Goal: Information Seeking & Learning: Check status

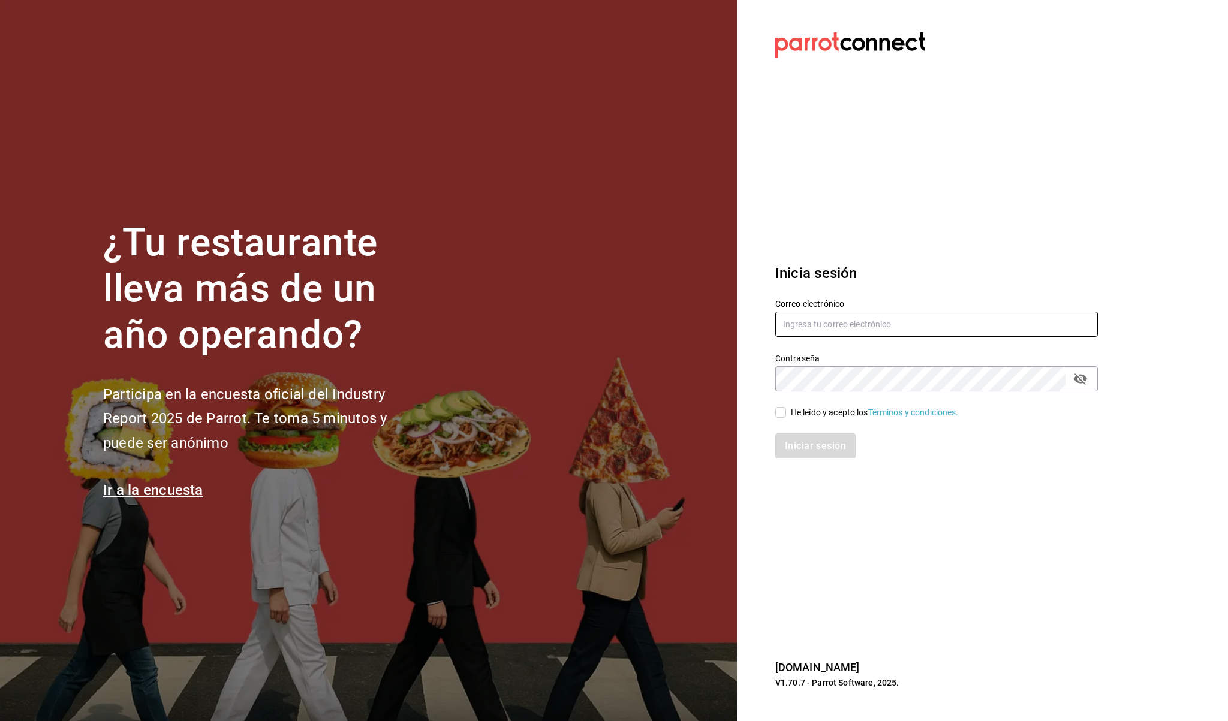
type input "[EMAIL_ADDRESS][DOMAIN_NAME]"
click at [785, 411] on input "He leído y acepto los Términos y condiciones." at bounding box center [780, 412] width 11 height 11
checkbox input "true"
click at [805, 438] on button "Iniciar sesión" at bounding box center [816, 445] width 82 height 25
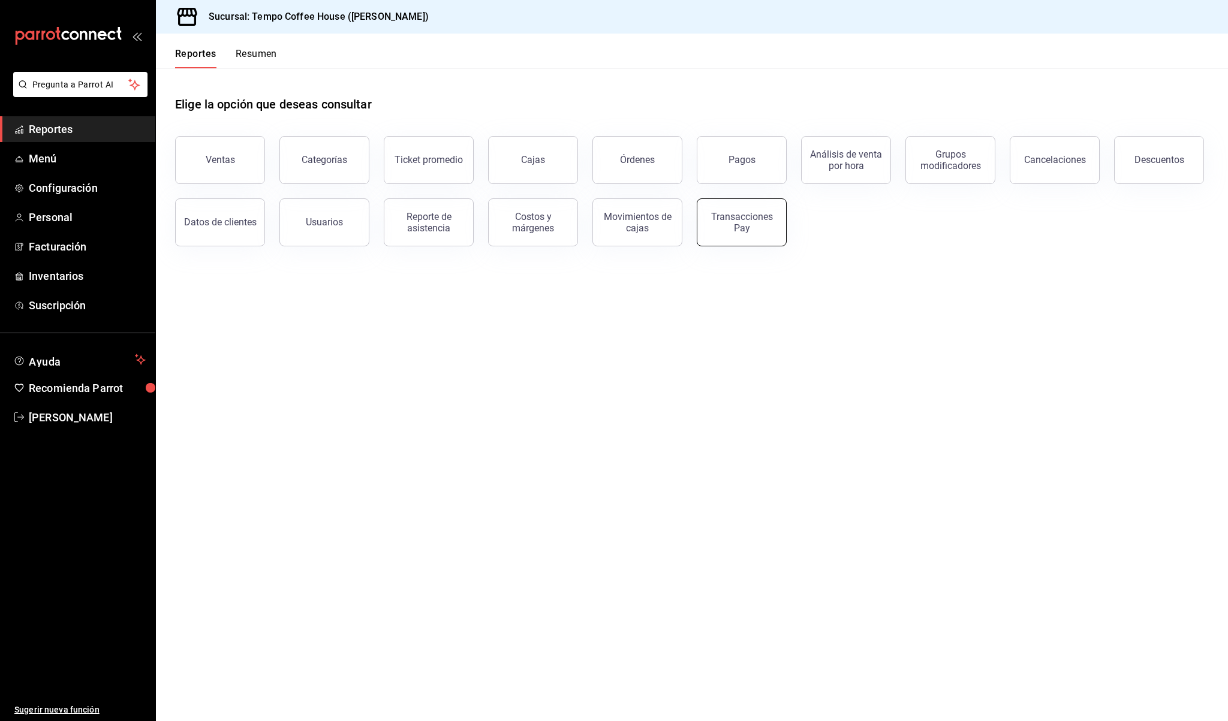
click at [715, 207] on button "Transacciones Pay" at bounding box center [742, 222] width 90 height 48
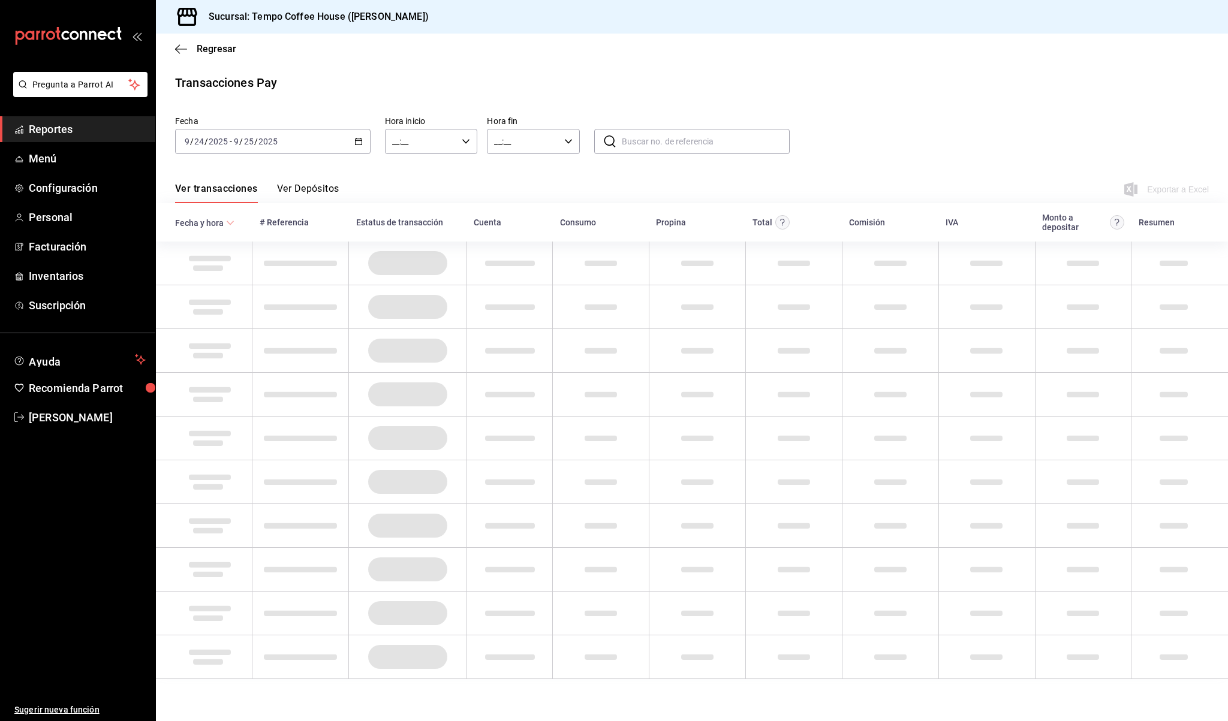
type input "00:00"
type input "23:59"
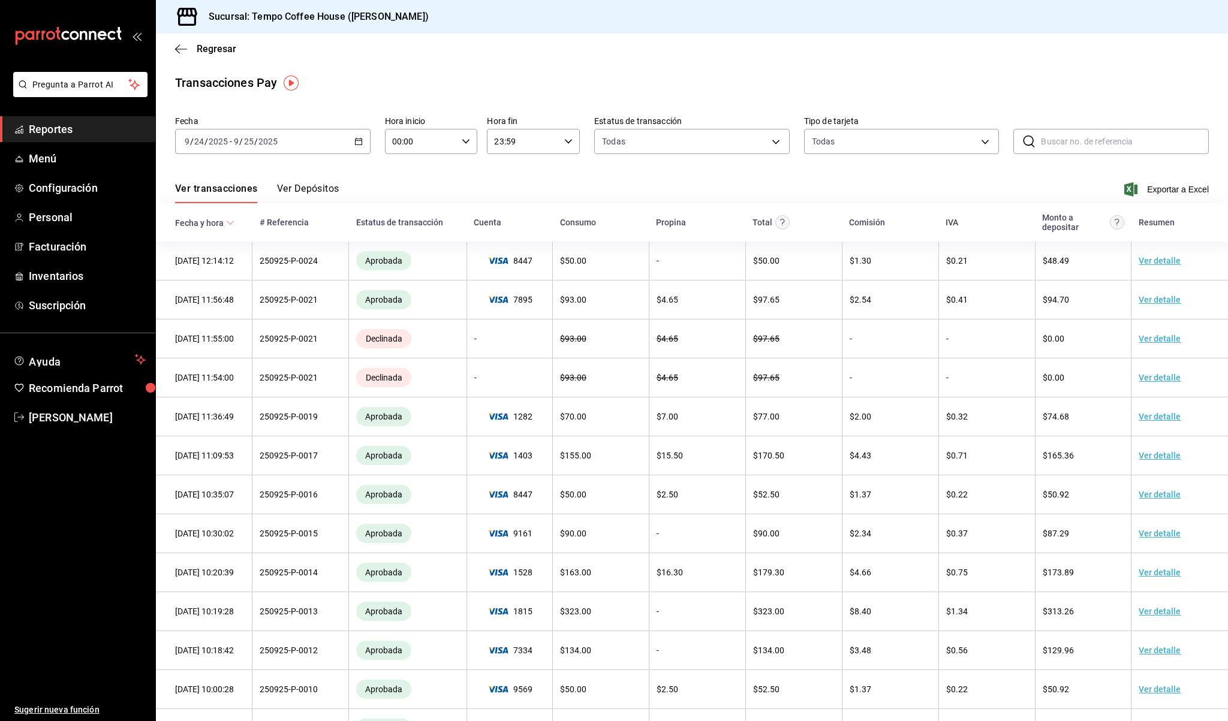
click at [57, 128] on span "Reportes" at bounding box center [87, 129] width 117 height 16
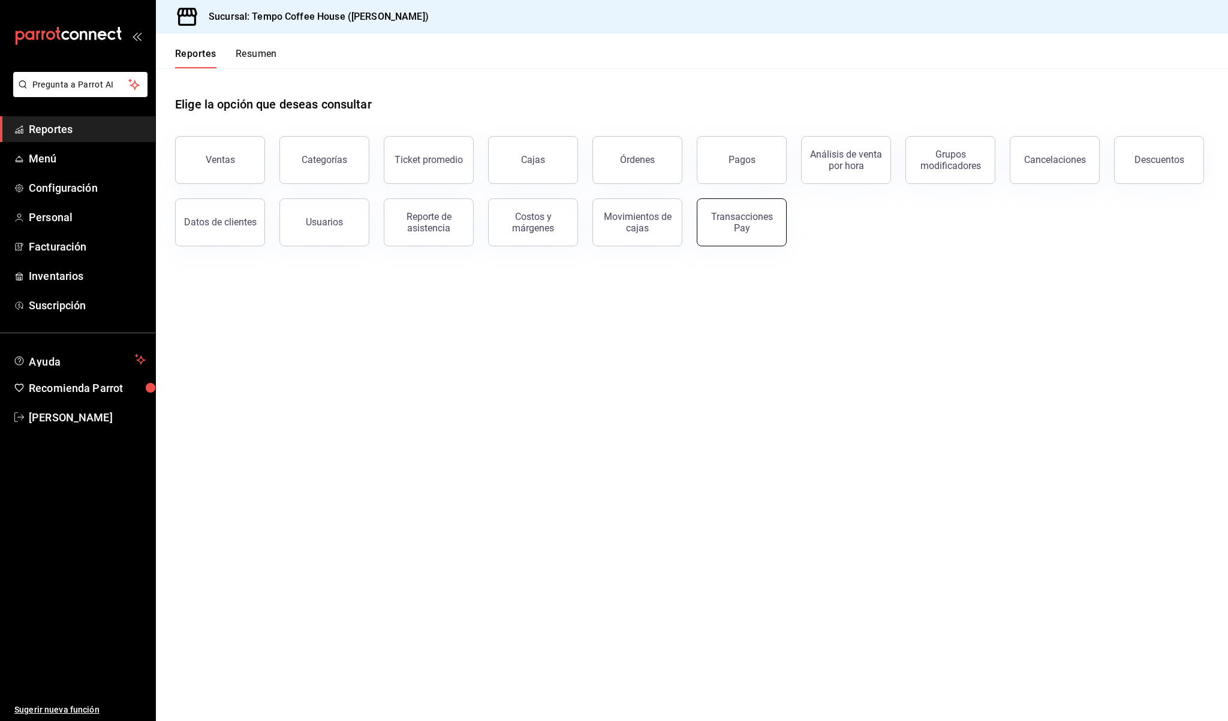
click at [733, 216] on div "Transacciones Pay" at bounding box center [741, 222] width 74 height 23
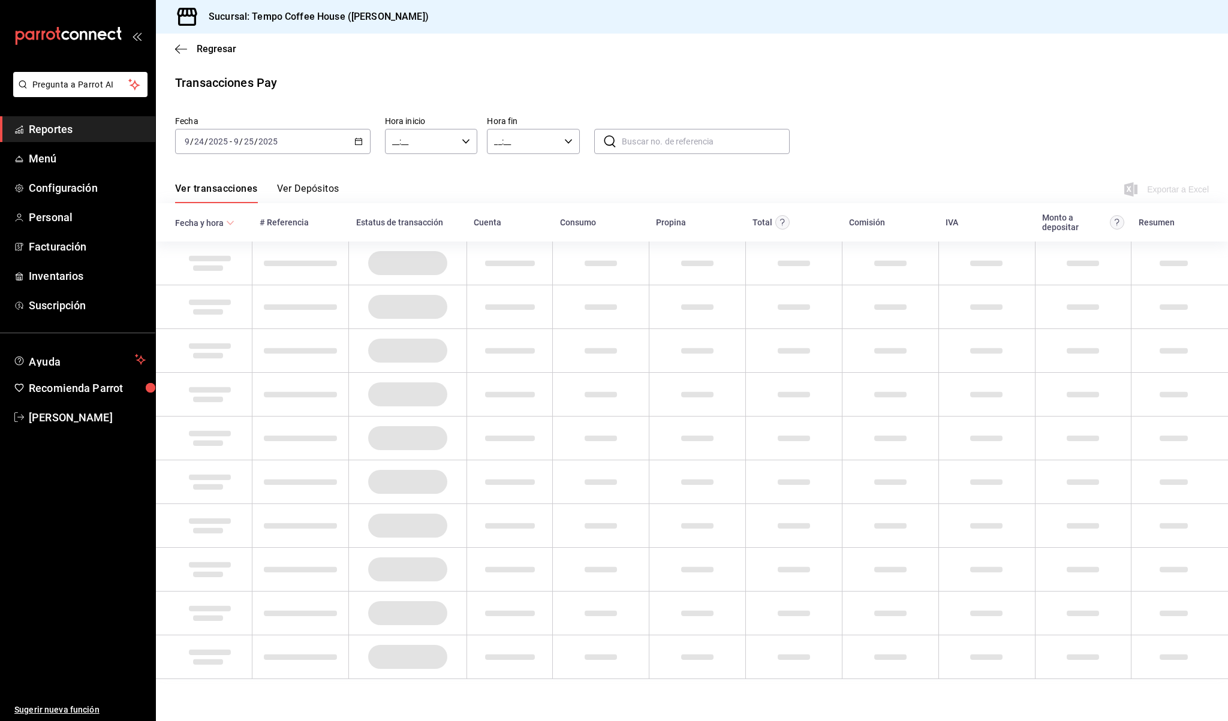
type input "00:00"
type input "23:59"
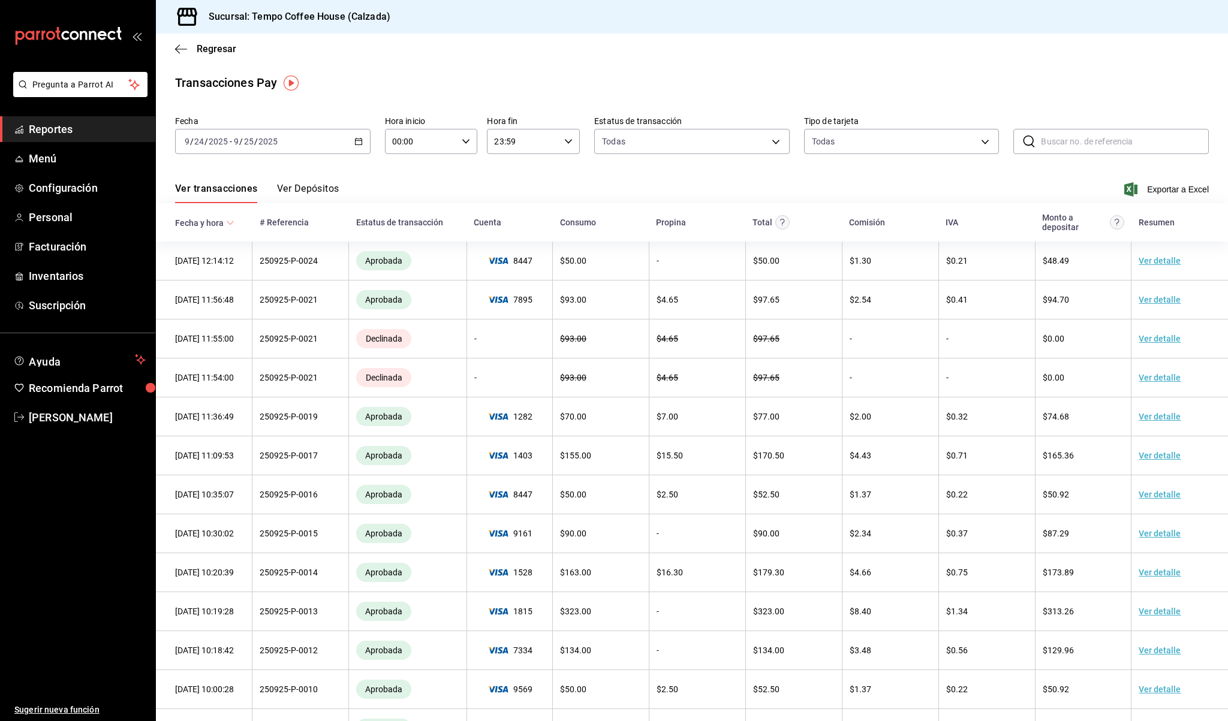
click at [234, 223] on th "Fecha y hora" at bounding box center [204, 222] width 97 height 38
click at [347, 143] on div "[DATE] [DATE] - [DATE] [DATE]" at bounding box center [272, 141] width 195 height 25
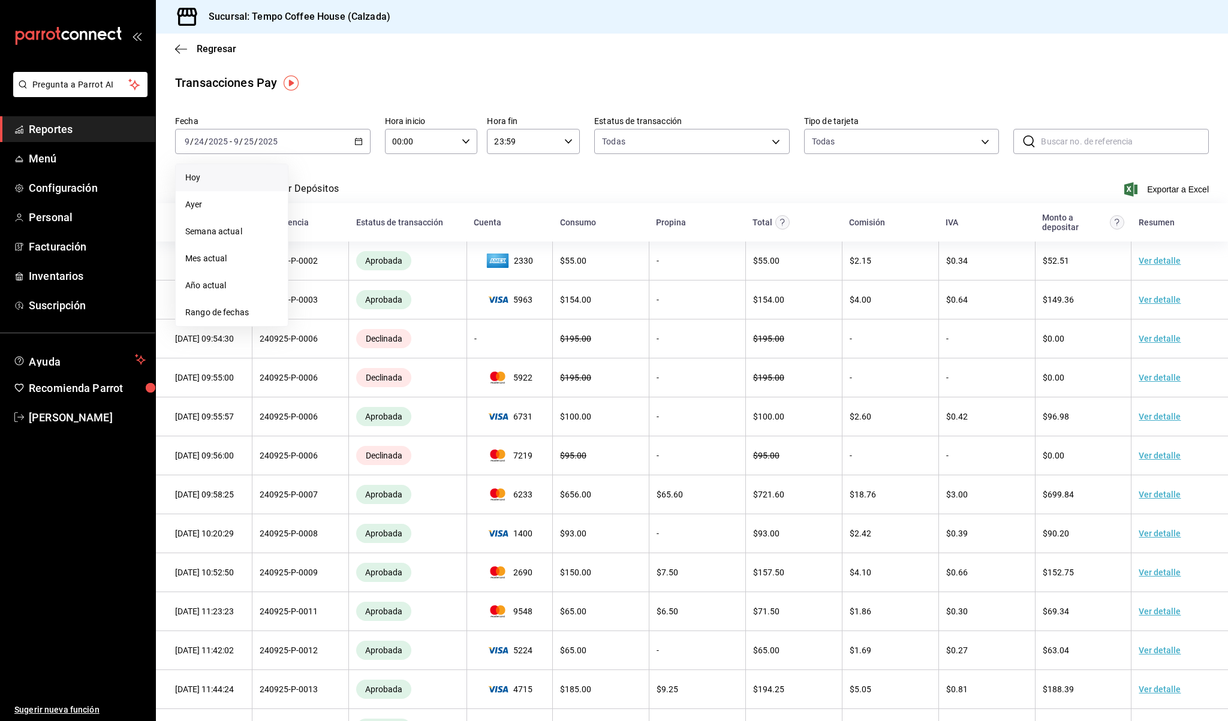
click at [209, 178] on span "Hoy" at bounding box center [231, 177] width 93 height 13
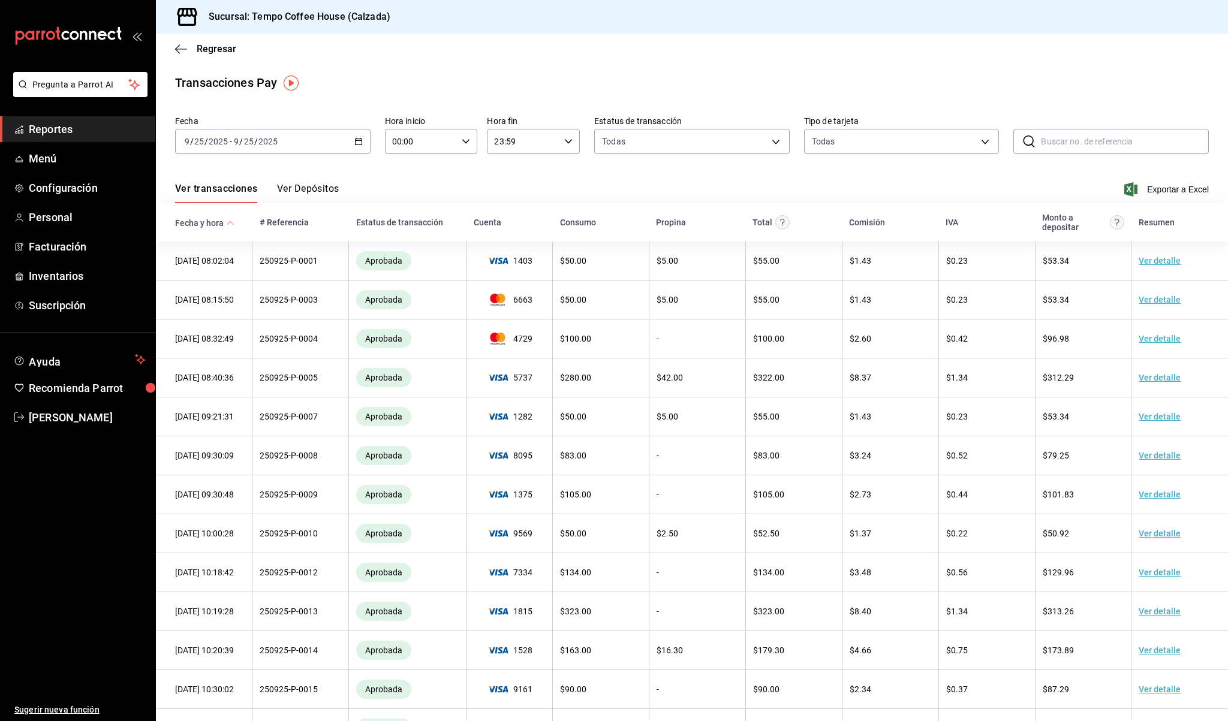
click at [234, 223] on th "Fecha y hora" at bounding box center [204, 222] width 97 height 38
click at [101, 135] on span "Reportes" at bounding box center [87, 129] width 117 height 16
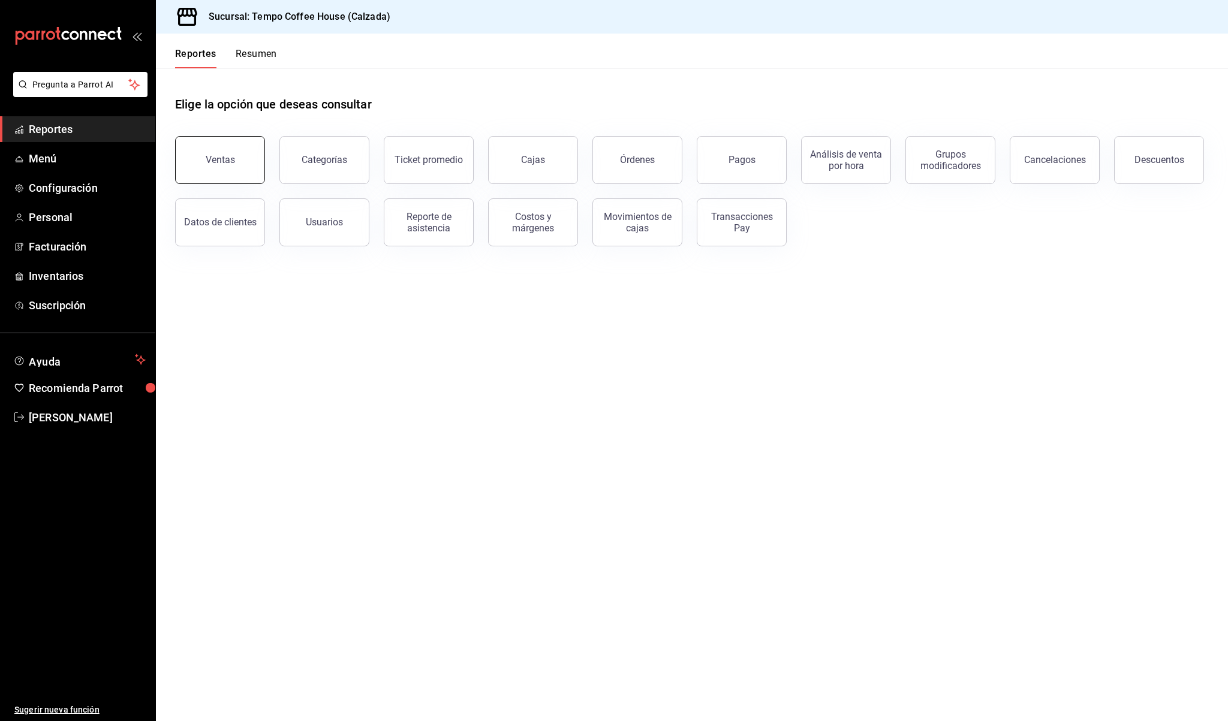
click at [219, 168] on button "Ventas" at bounding box center [220, 160] width 90 height 48
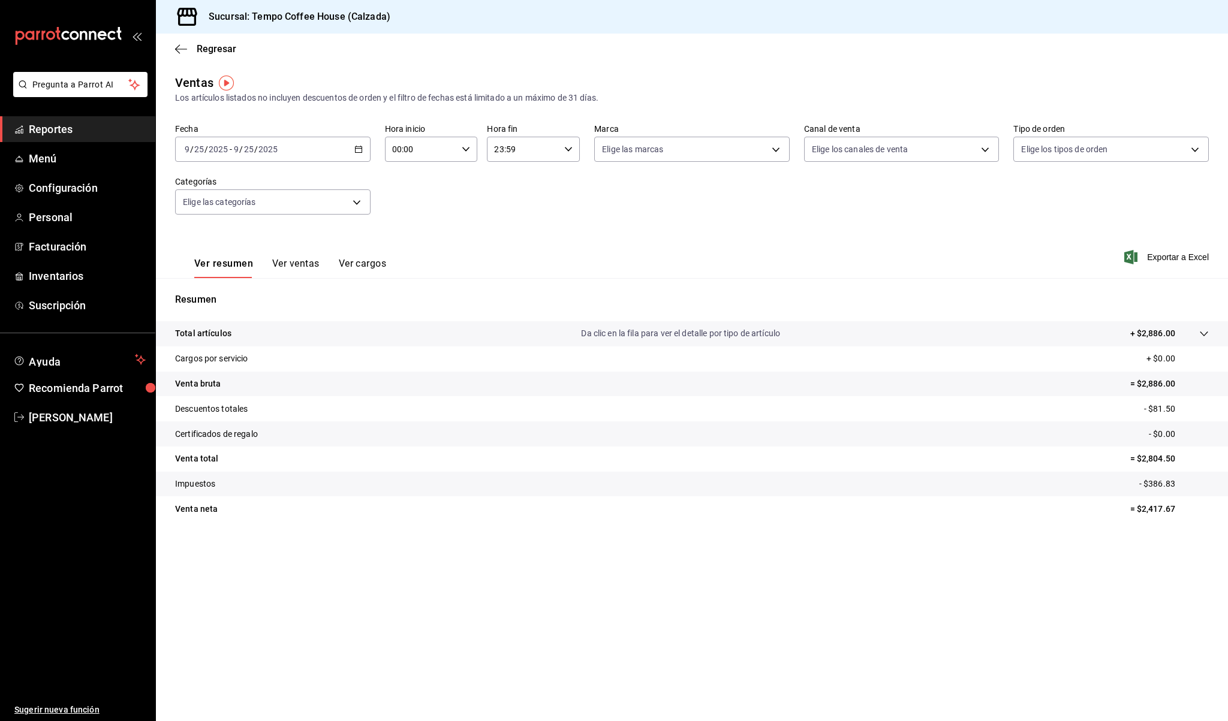
click at [288, 260] on button "Ver ventas" at bounding box center [295, 268] width 47 height 20
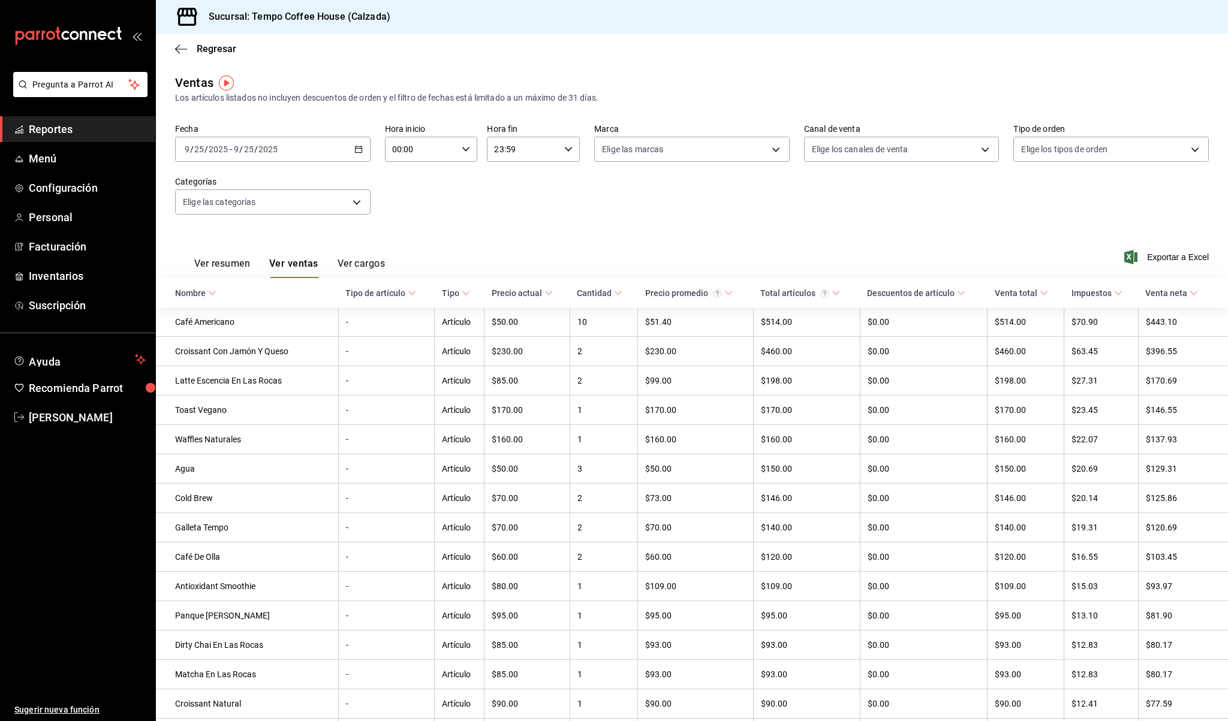
click at [222, 260] on button "Ver resumen" at bounding box center [222, 268] width 56 height 20
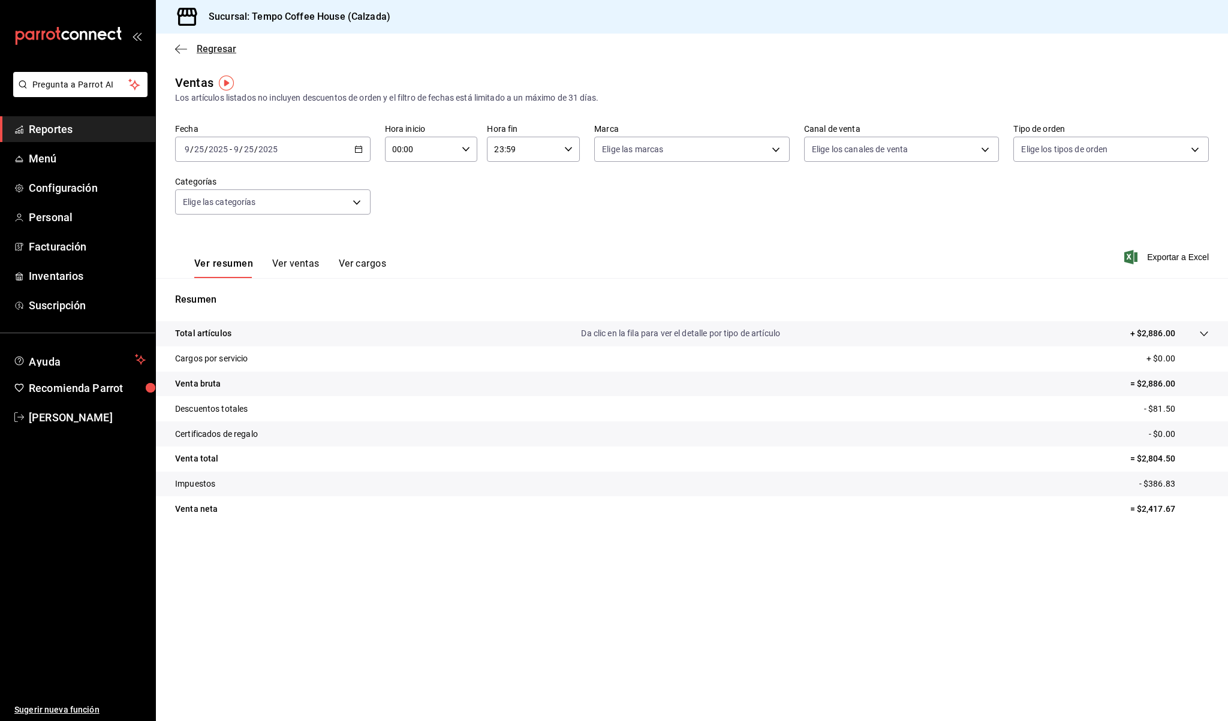
click at [185, 43] on div "Regresar" at bounding box center [692, 49] width 1072 height 31
click at [184, 48] on icon "button" at bounding box center [181, 49] width 12 height 11
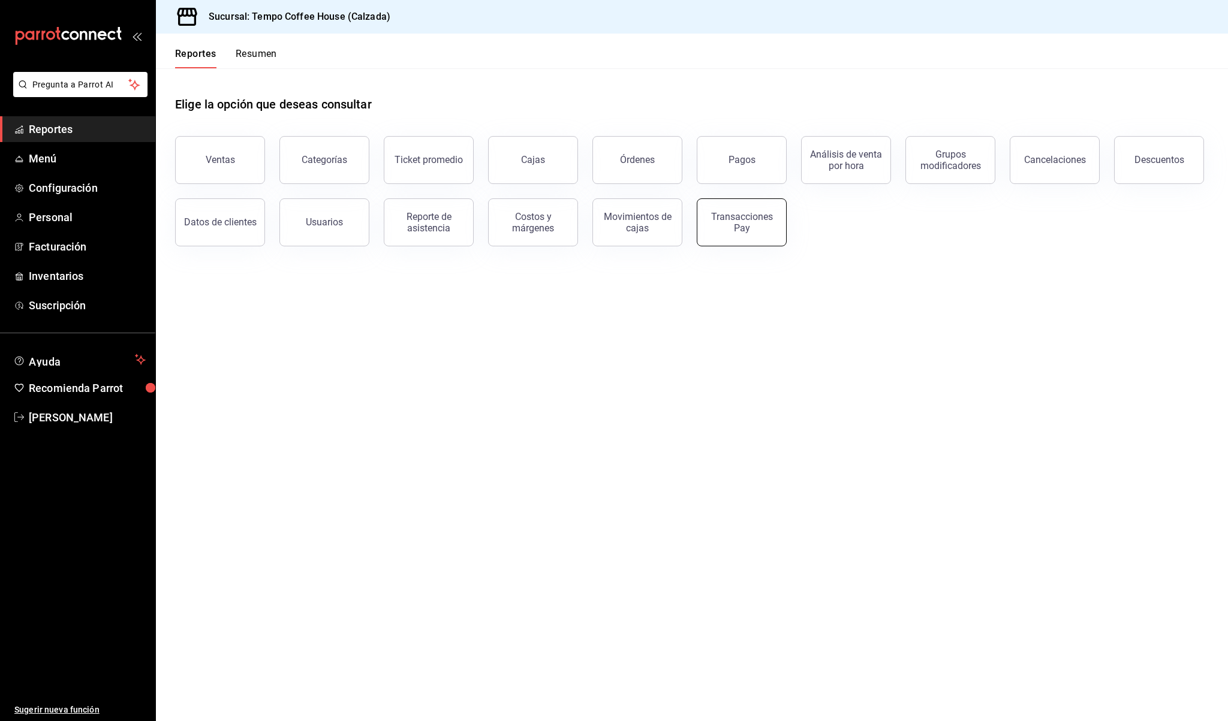
click at [728, 226] on div "Transacciones Pay" at bounding box center [741, 222] width 74 height 23
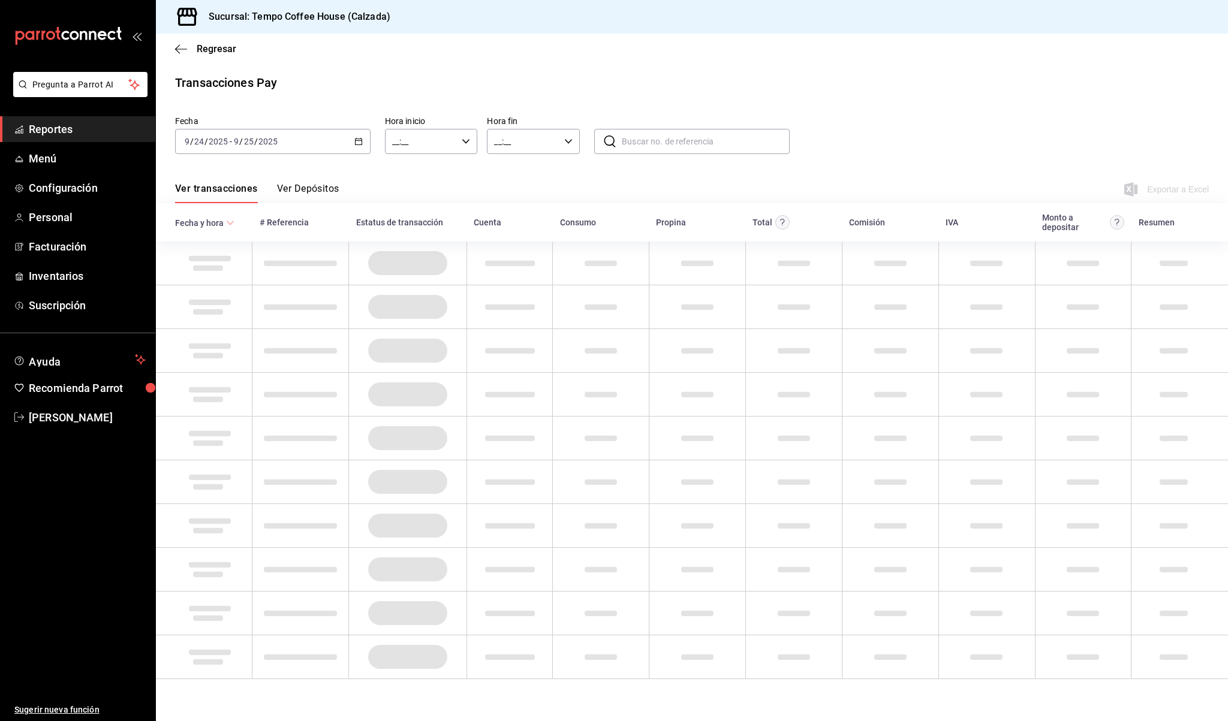
type input "00:00"
type input "23:59"
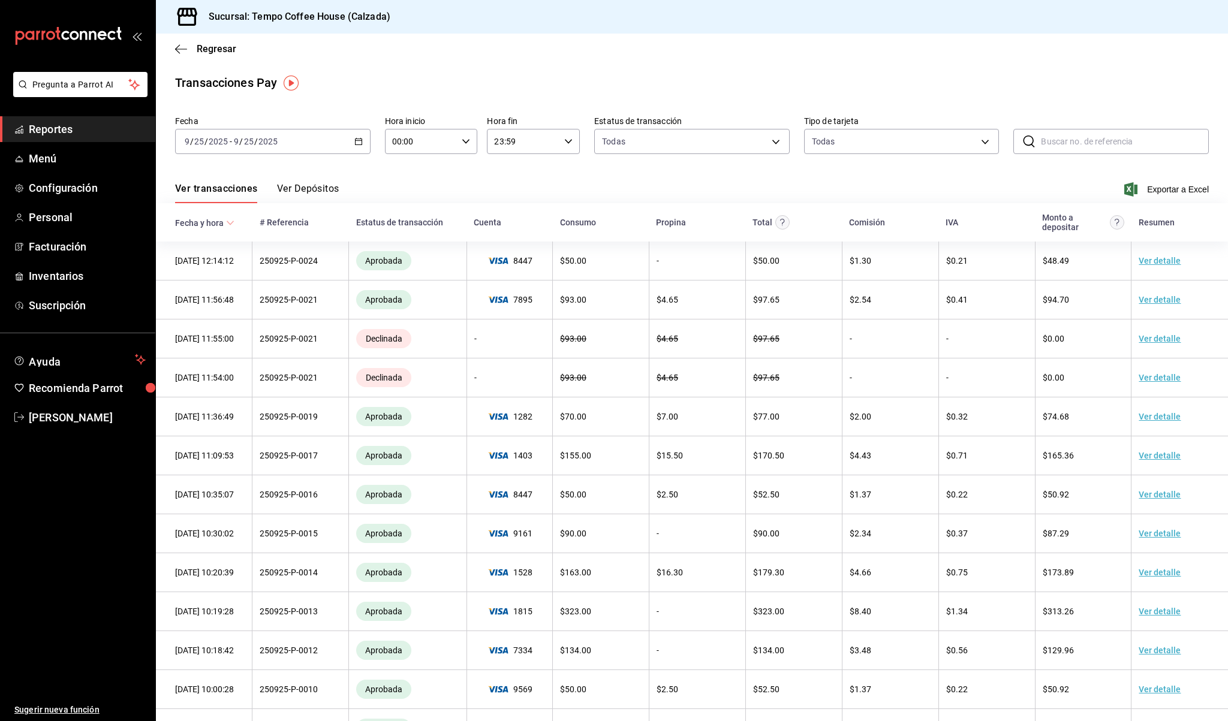
click at [291, 187] on button "Ver Depósitos" at bounding box center [308, 193] width 62 height 20
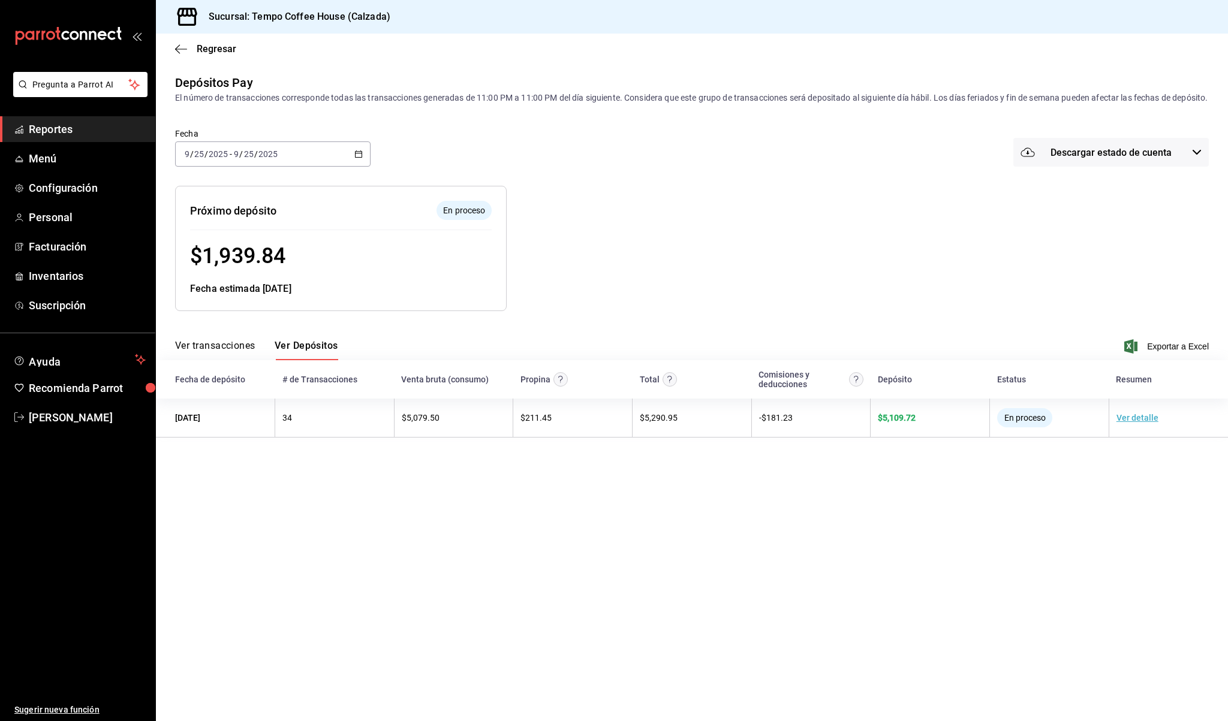
click at [213, 357] on button "Ver transacciones" at bounding box center [215, 350] width 80 height 20
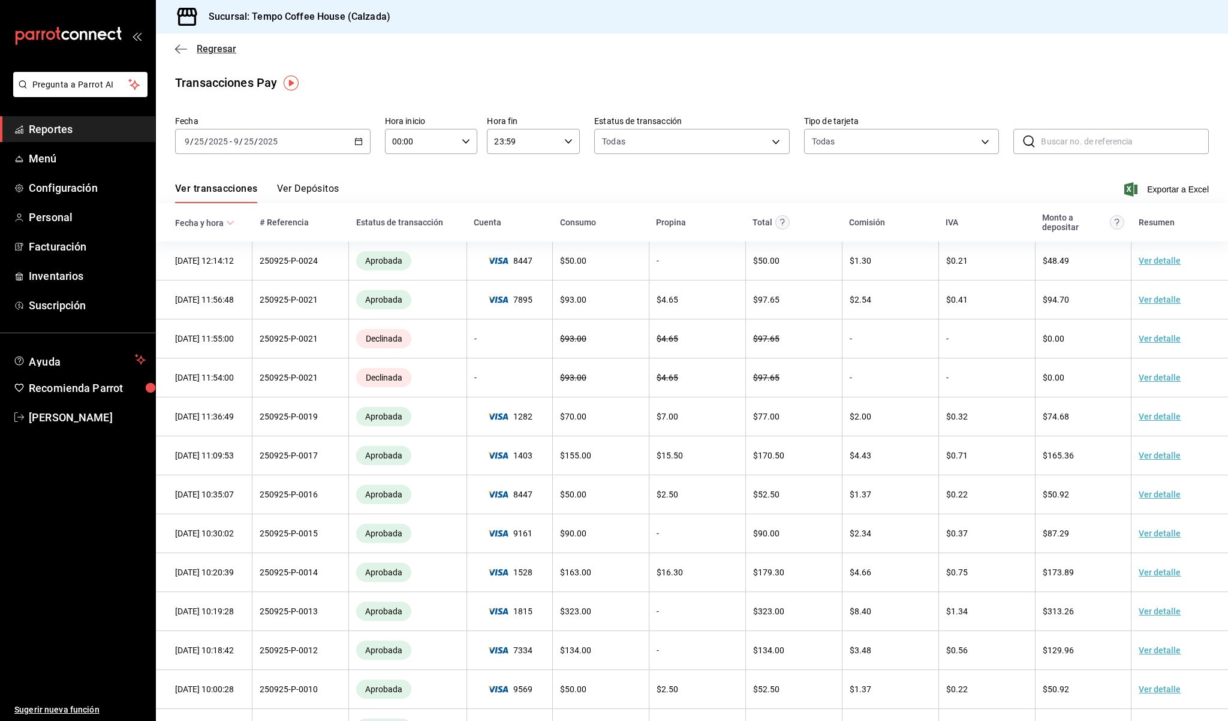
click at [177, 47] on icon "button" at bounding box center [177, 48] width 5 height 9
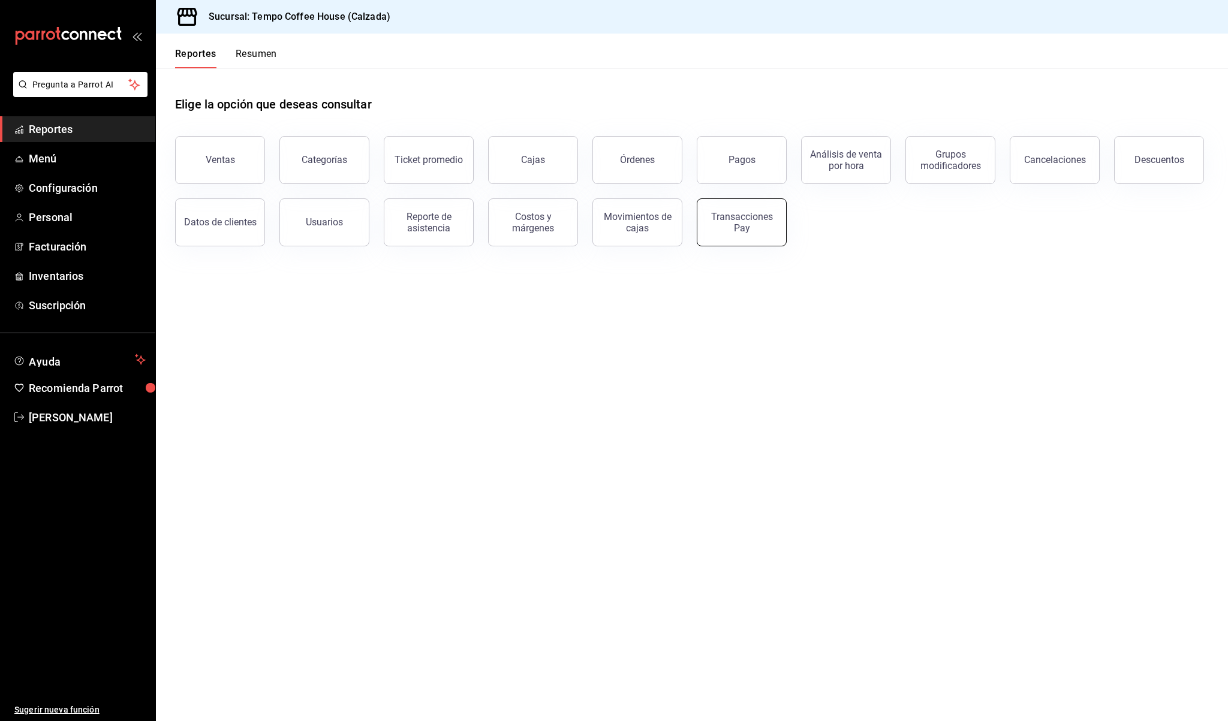
click at [756, 233] on div "Transacciones Pay" at bounding box center [741, 222] width 74 height 23
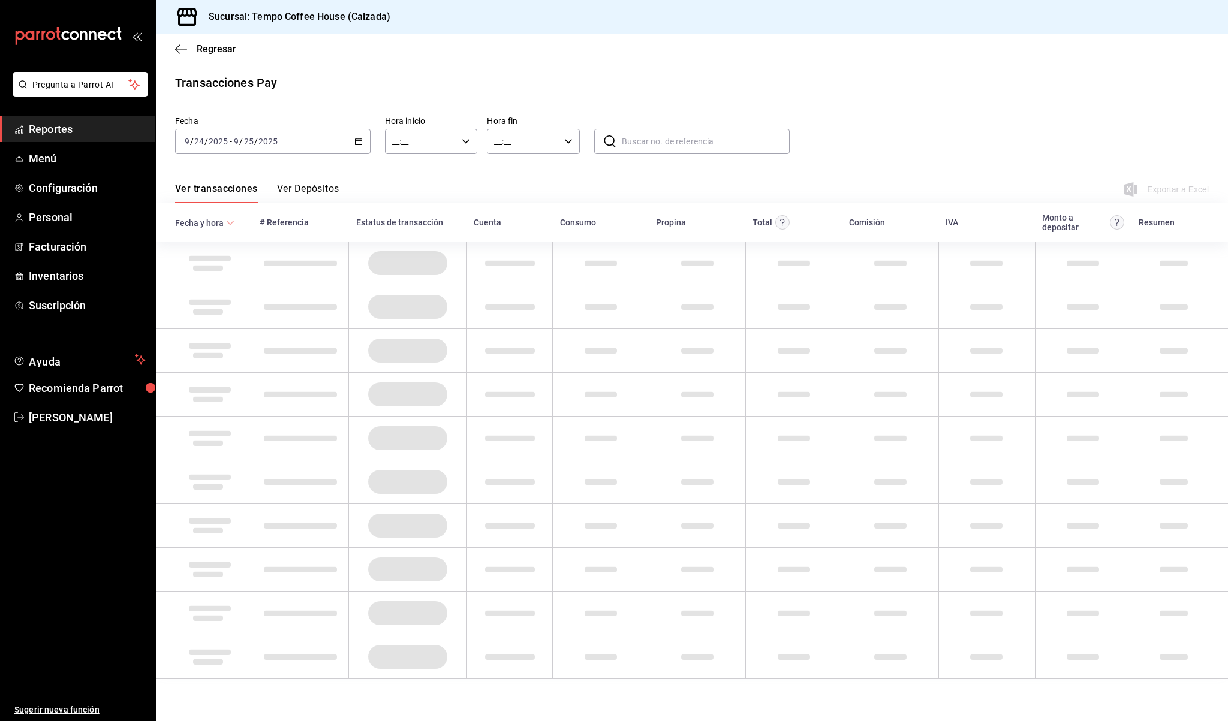
type input "00:00"
type input "23:59"
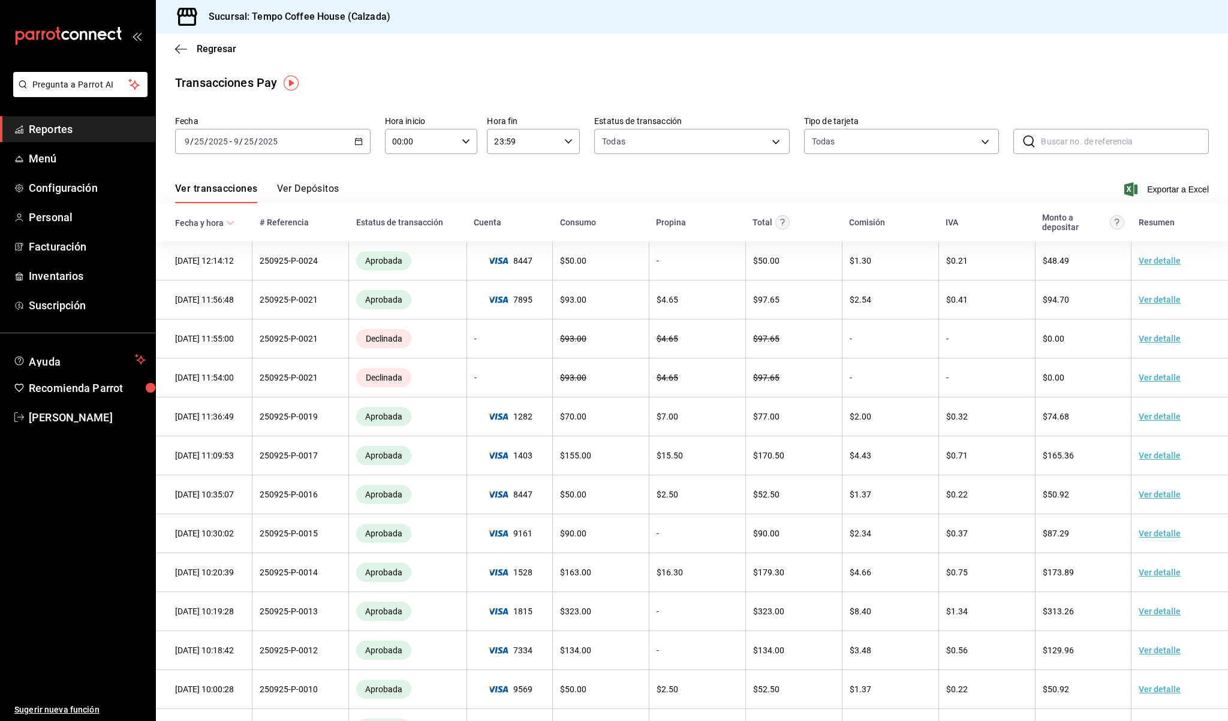
click at [291, 188] on button "Ver Depósitos" at bounding box center [308, 193] width 62 height 20
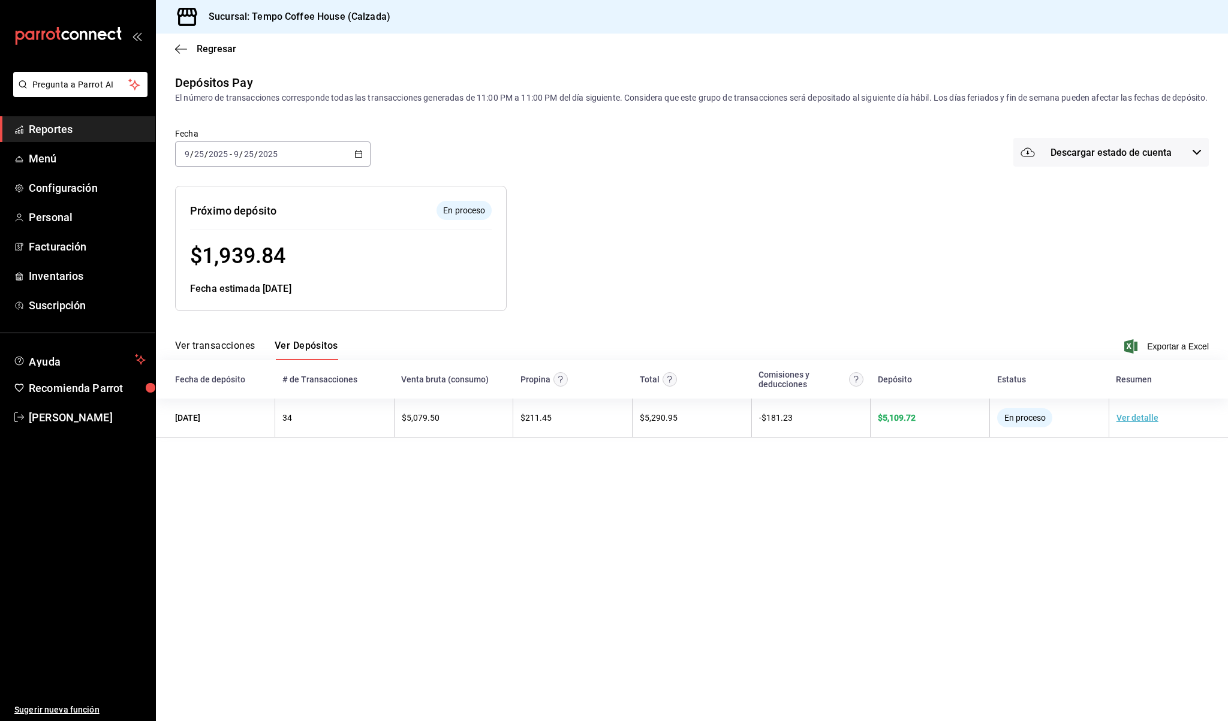
click at [216, 360] on button "Ver transacciones" at bounding box center [215, 350] width 80 height 20
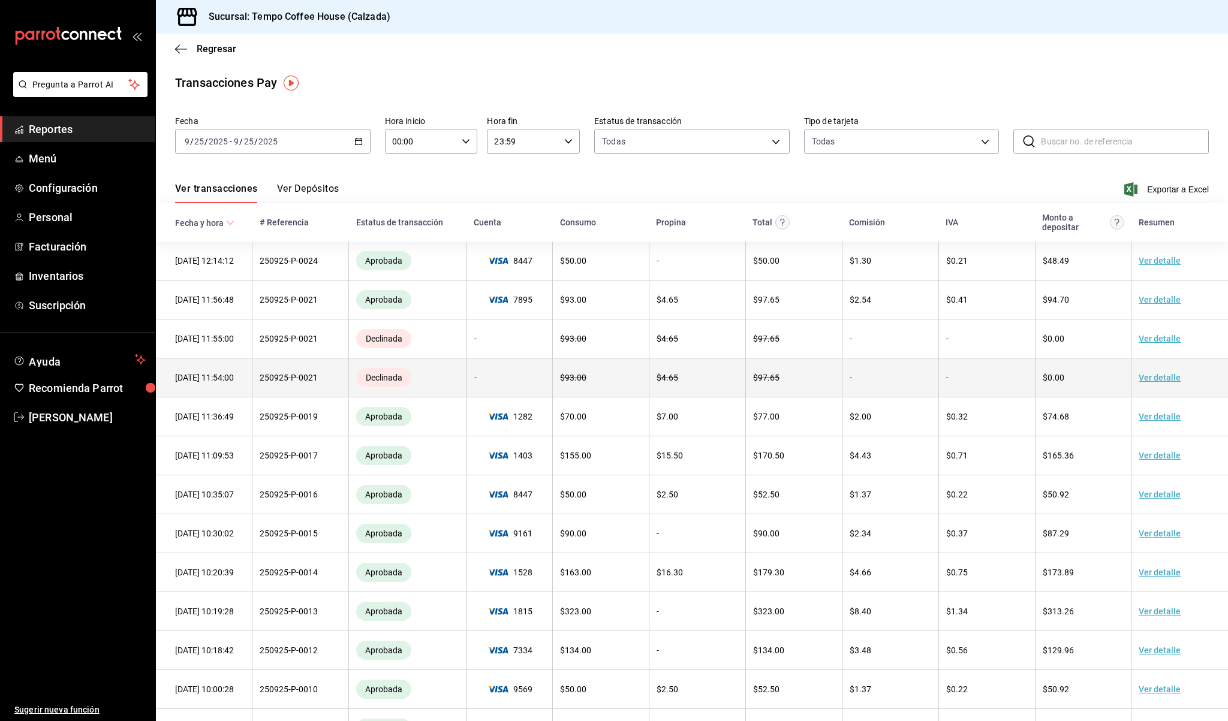
click at [215, 366] on td "25/09/25 11:54:00" at bounding box center [204, 378] width 97 height 39
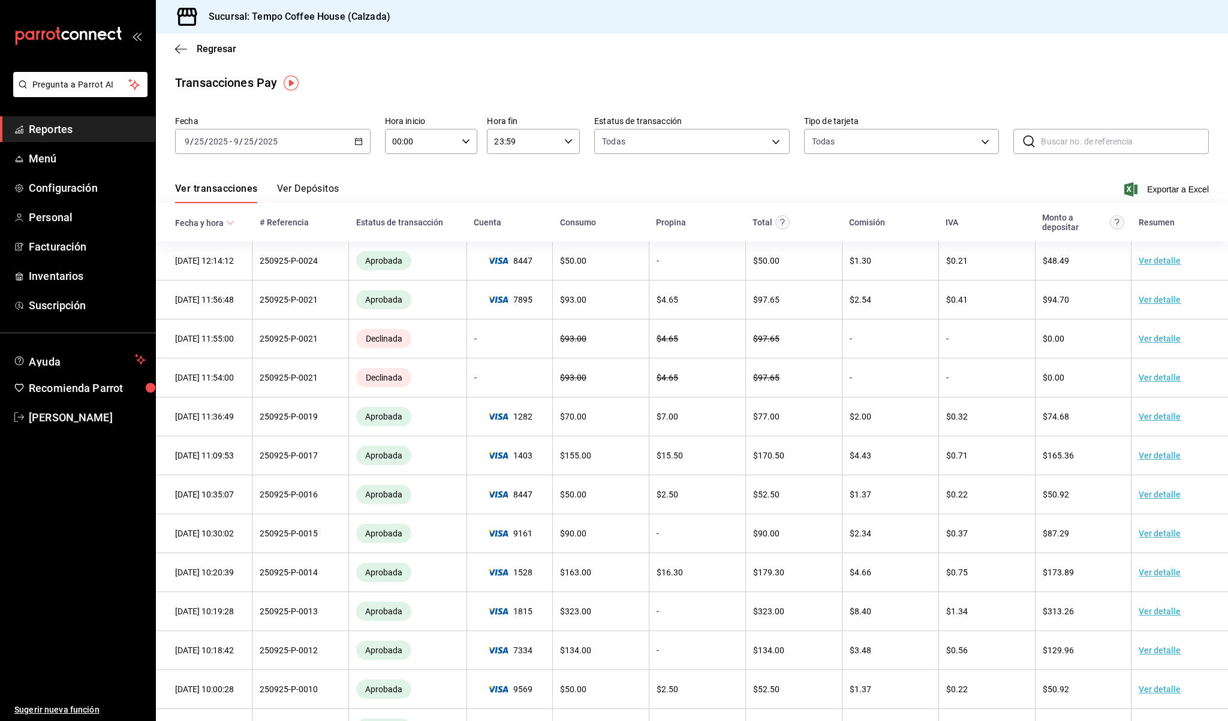
click at [307, 183] on button "Ver Depósitos" at bounding box center [308, 193] width 62 height 20
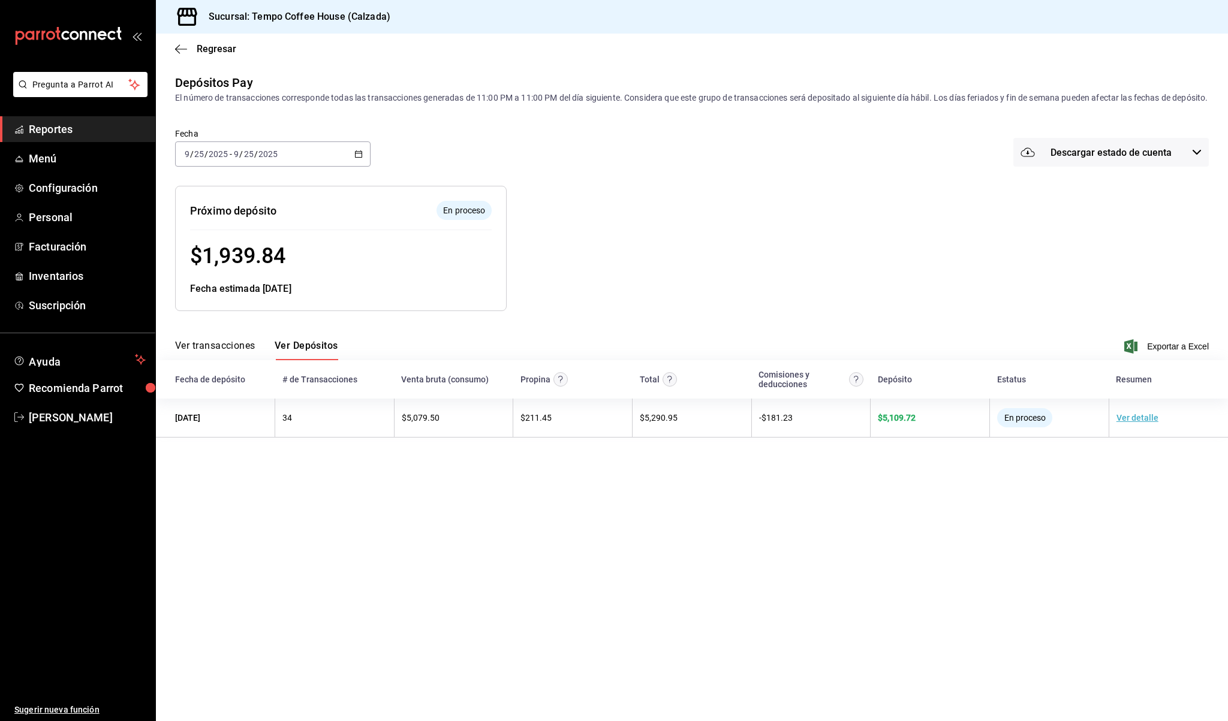
click at [224, 350] on div "Ver transacciones Ver Depósitos Exportar a Excel" at bounding box center [692, 343] width 1034 height 35
click at [226, 353] on button "Ver transacciones" at bounding box center [215, 350] width 80 height 20
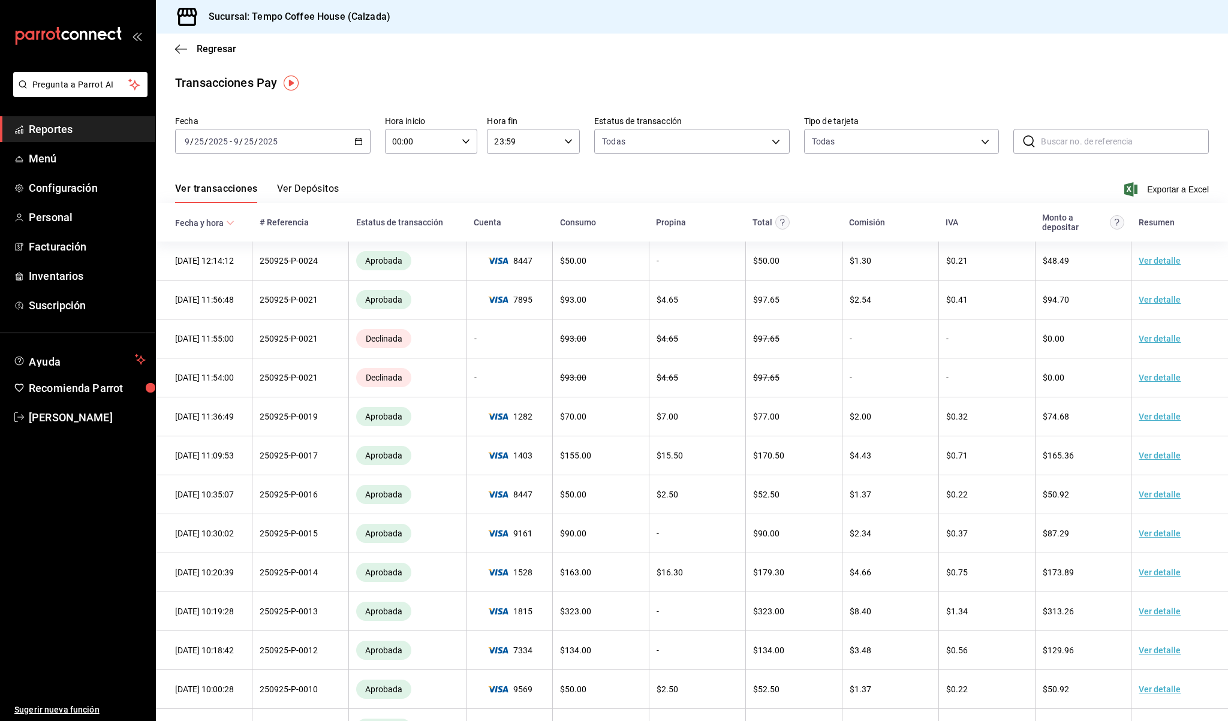
click at [69, 124] on span "Reportes" at bounding box center [87, 129] width 117 height 16
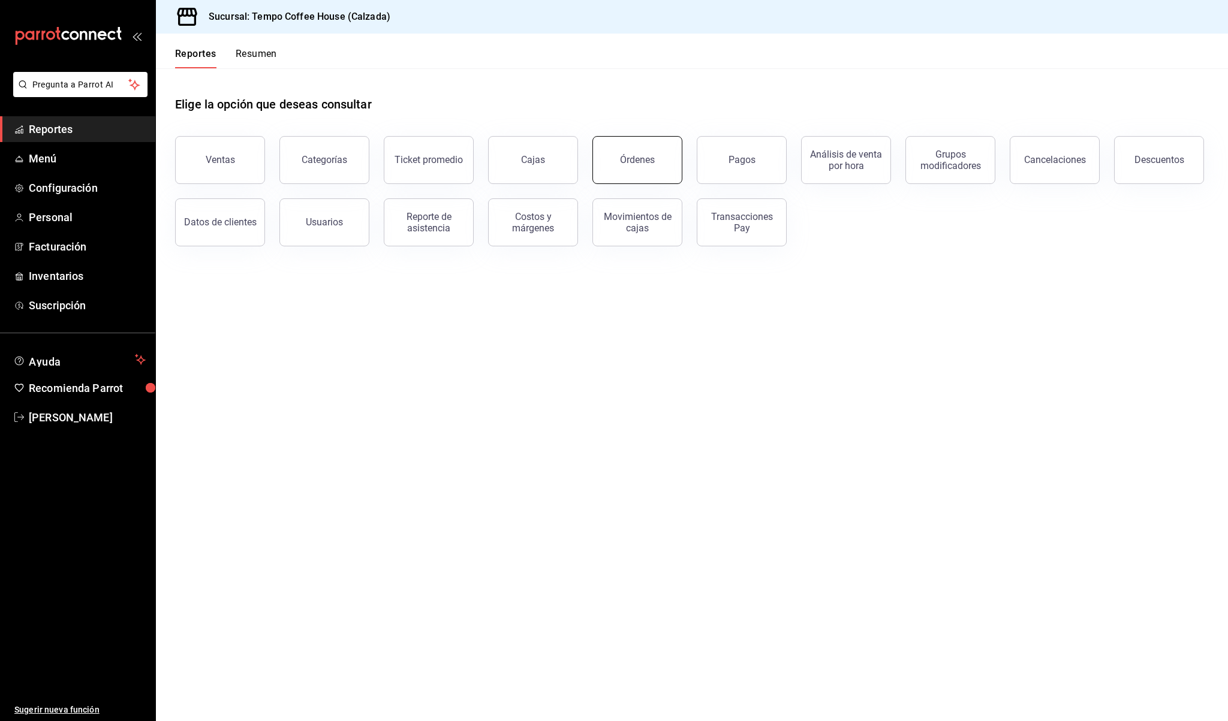
click at [666, 174] on button "Órdenes" at bounding box center [637, 160] width 90 height 48
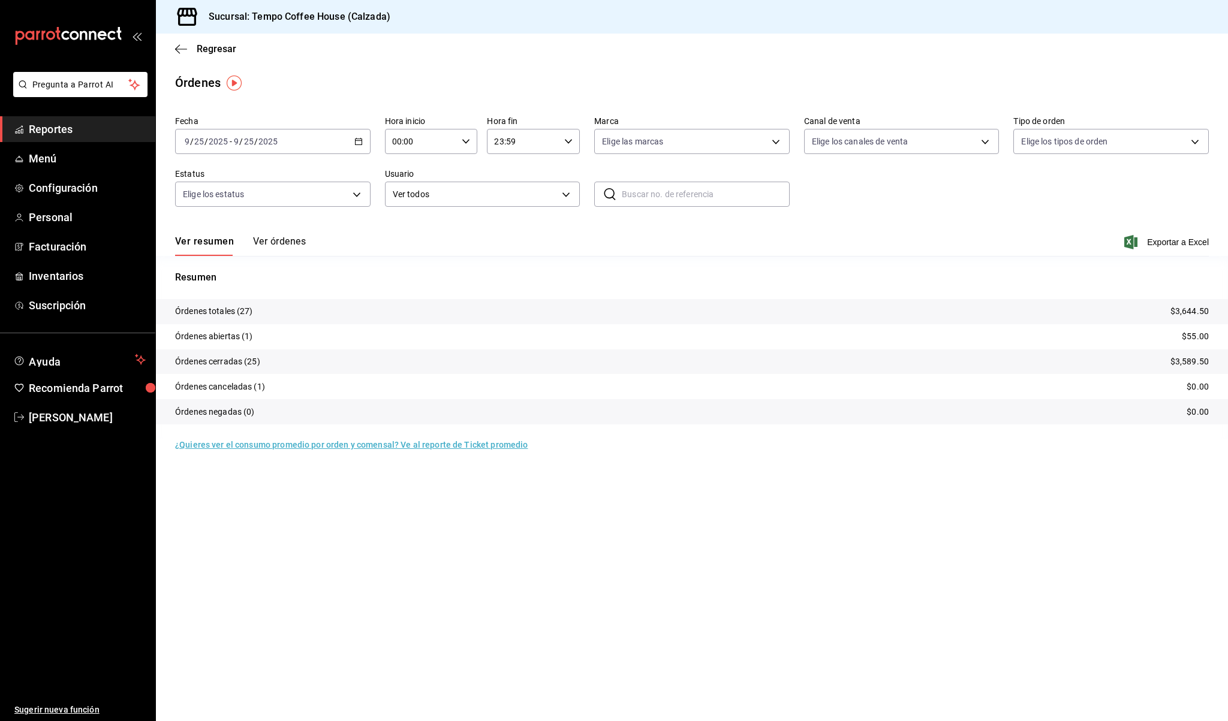
click at [238, 322] on tr "Órdenes totales (27) $3,644.50" at bounding box center [692, 311] width 1072 height 25
click at [279, 247] on button "Ver órdenes" at bounding box center [279, 246] width 53 height 20
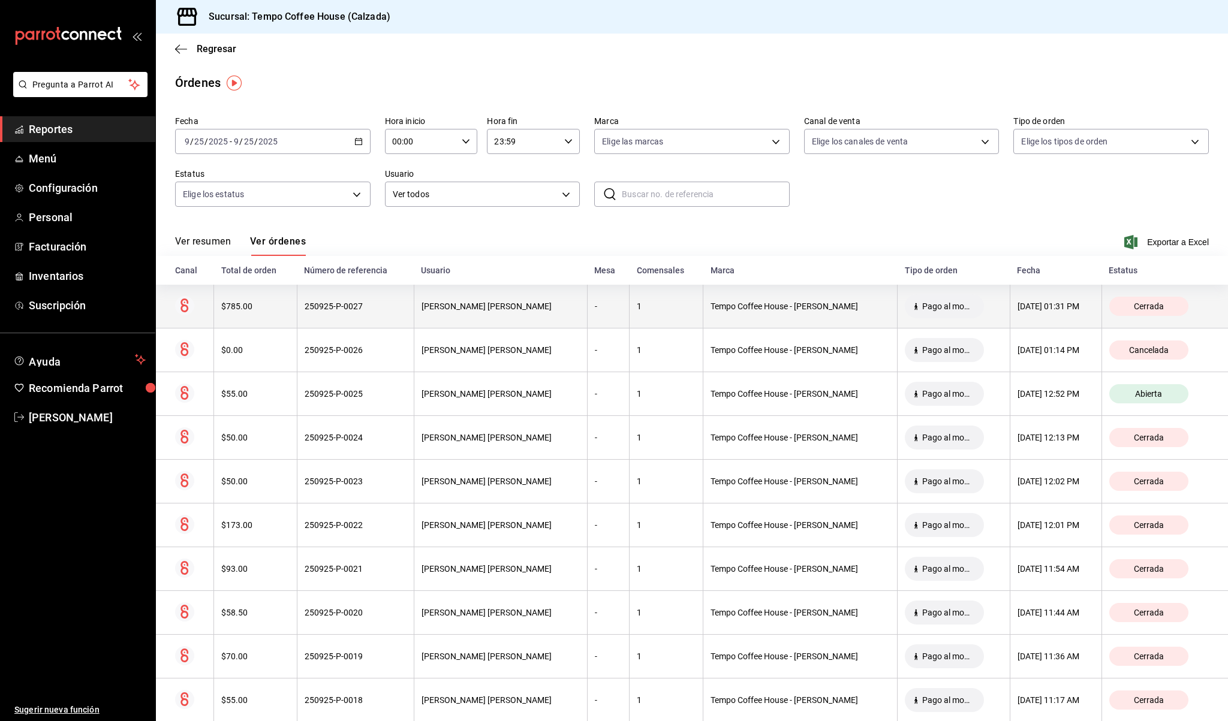
click at [784, 303] on div "Tempo Coffee House - Calzada" at bounding box center [799, 307] width 179 height 10
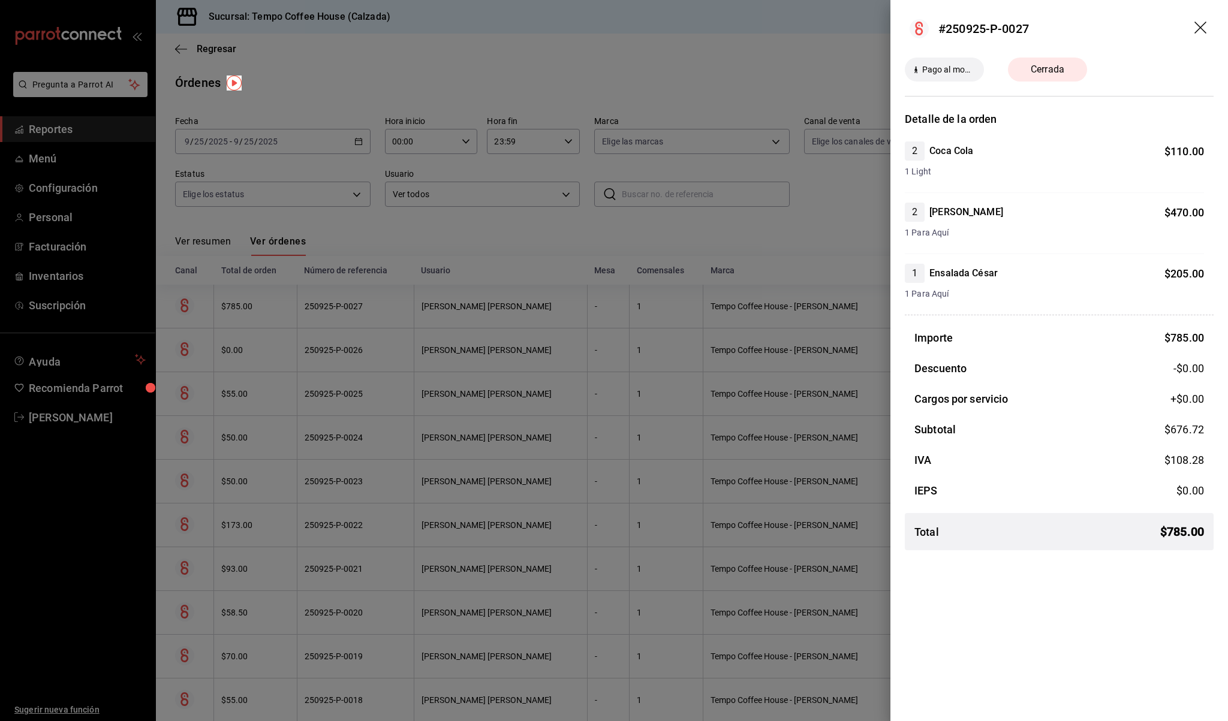
click at [1029, 64] on span "Cerrada" at bounding box center [1047, 69] width 48 height 14
click at [946, 76] on div "Pago al momento" at bounding box center [944, 70] width 79 height 24
click at [1205, 31] on icon "drag" at bounding box center [1201, 29] width 14 height 14
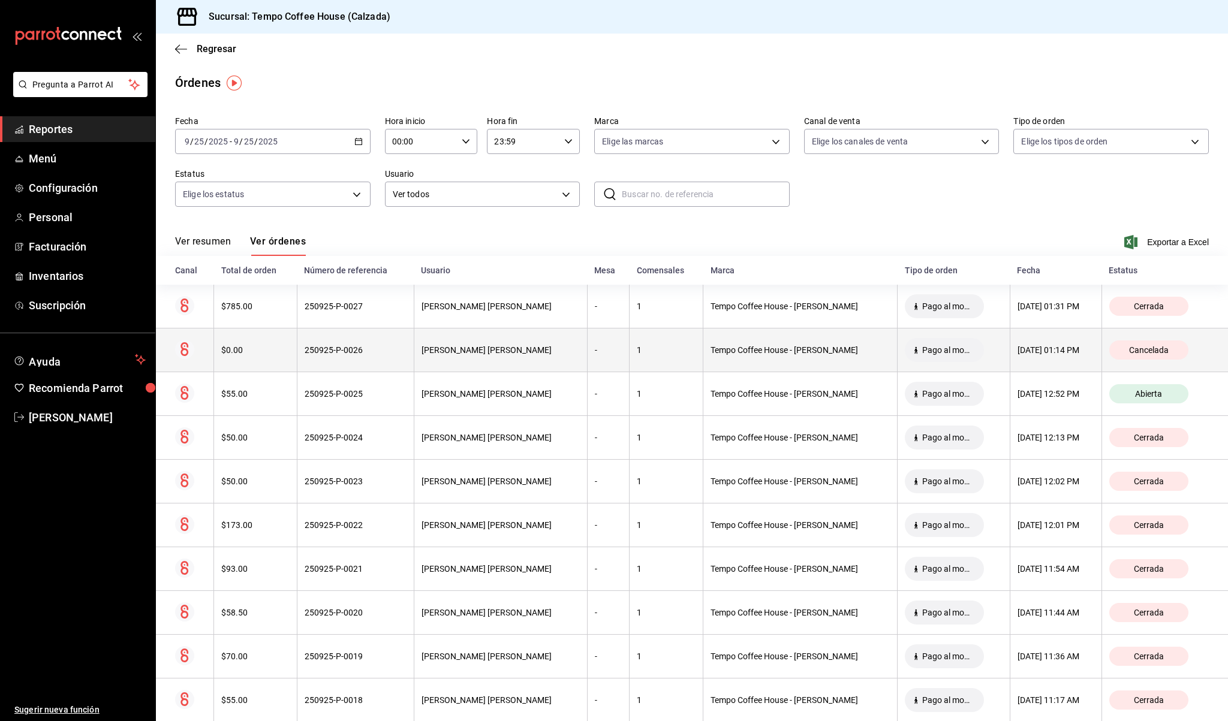
click at [551, 342] on th "Sherlyn Brizet Turrubiates Hernandez" at bounding box center [500, 351] width 173 height 44
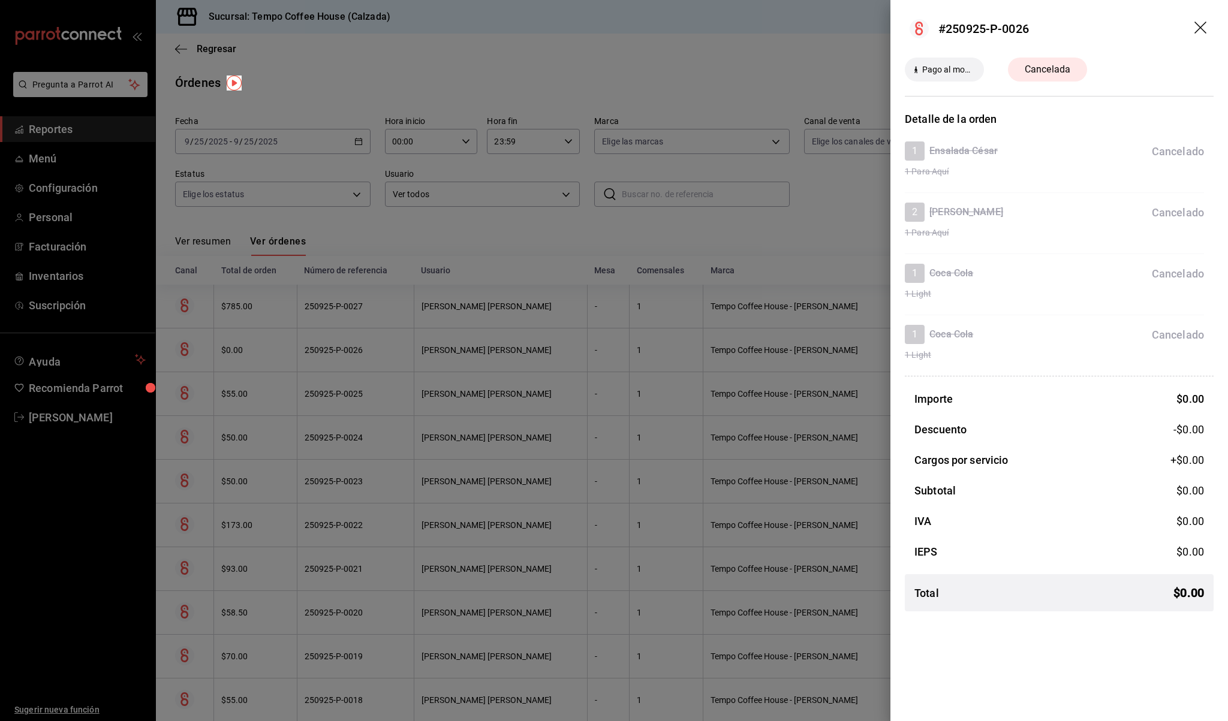
click at [1206, 16] on header "#250925-P-0026" at bounding box center [1059, 29] width 338 height 58
click at [1202, 29] on icon "drag" at bounding box center [1200, 28] width 12 height 12
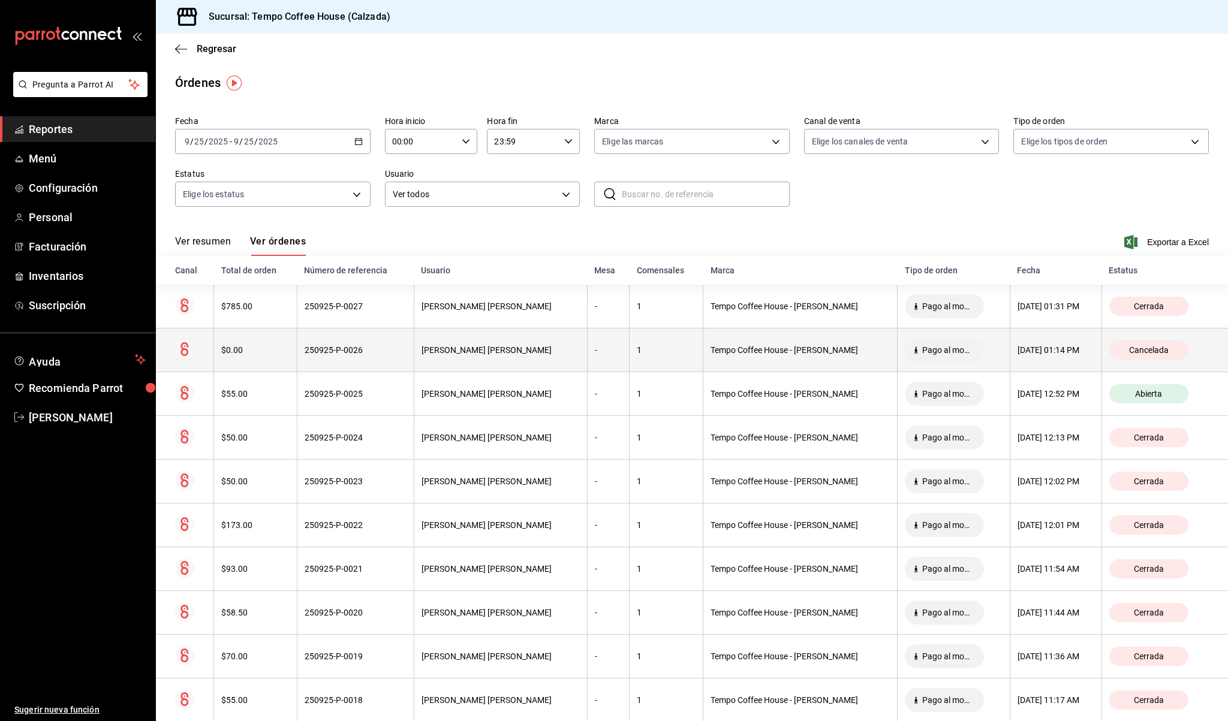
click at [444, 353] on div "Sherlyn Brizet Turrubiates Hernandez" at bounding box center [500, 350] width 158 height 10
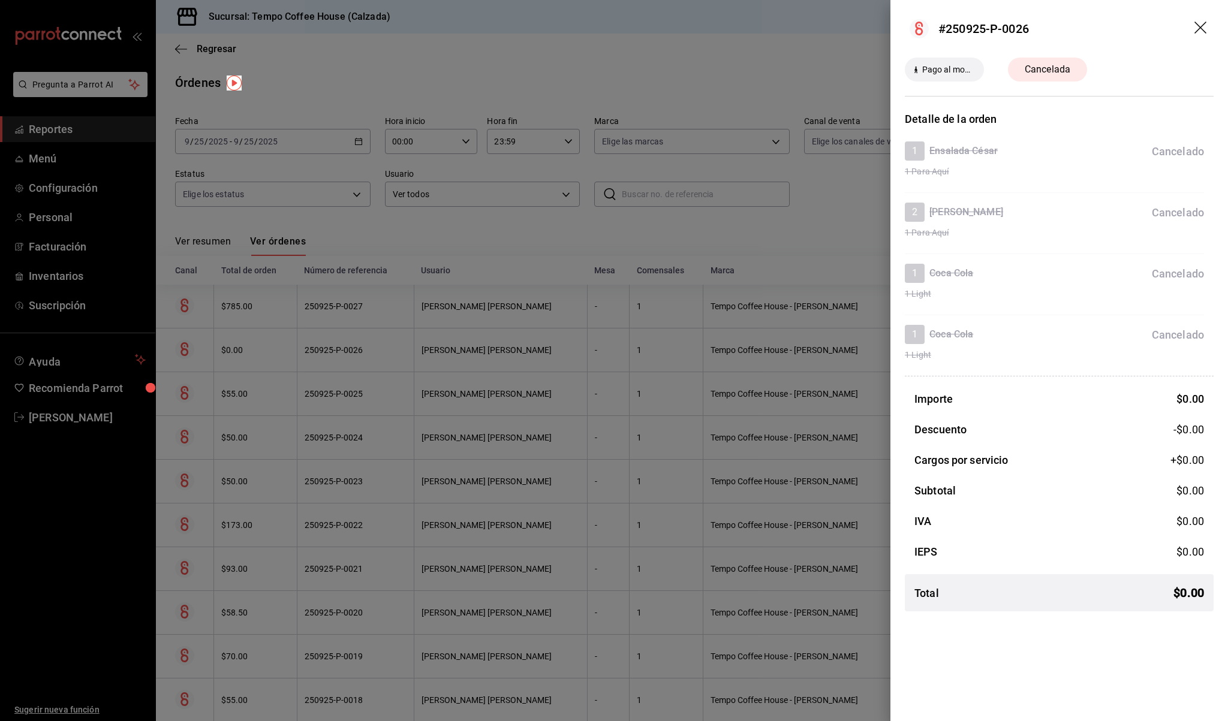
click at [1202, 25] on icon "drag" at bounding box center [1201, 29] width 14 height 14
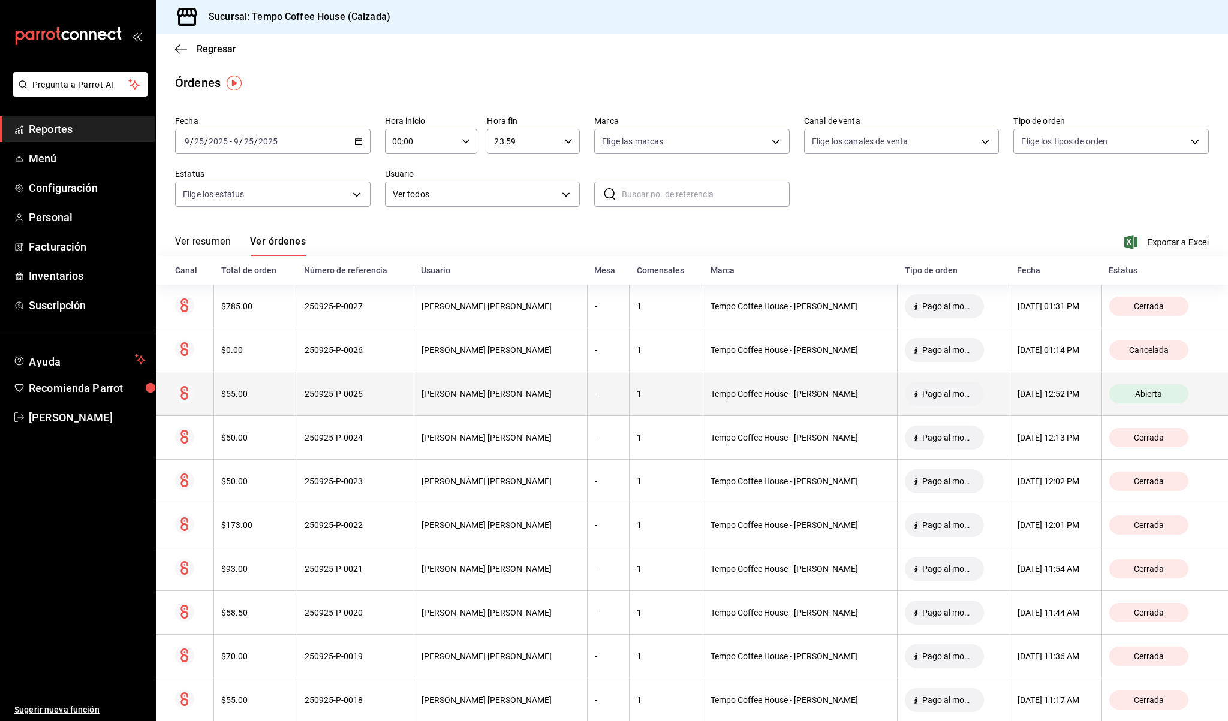
click at [585, 405] on th "Sherlyn Brizet Turrubiates Hernandez" at bounding box center [500, 394] width 173 height 44
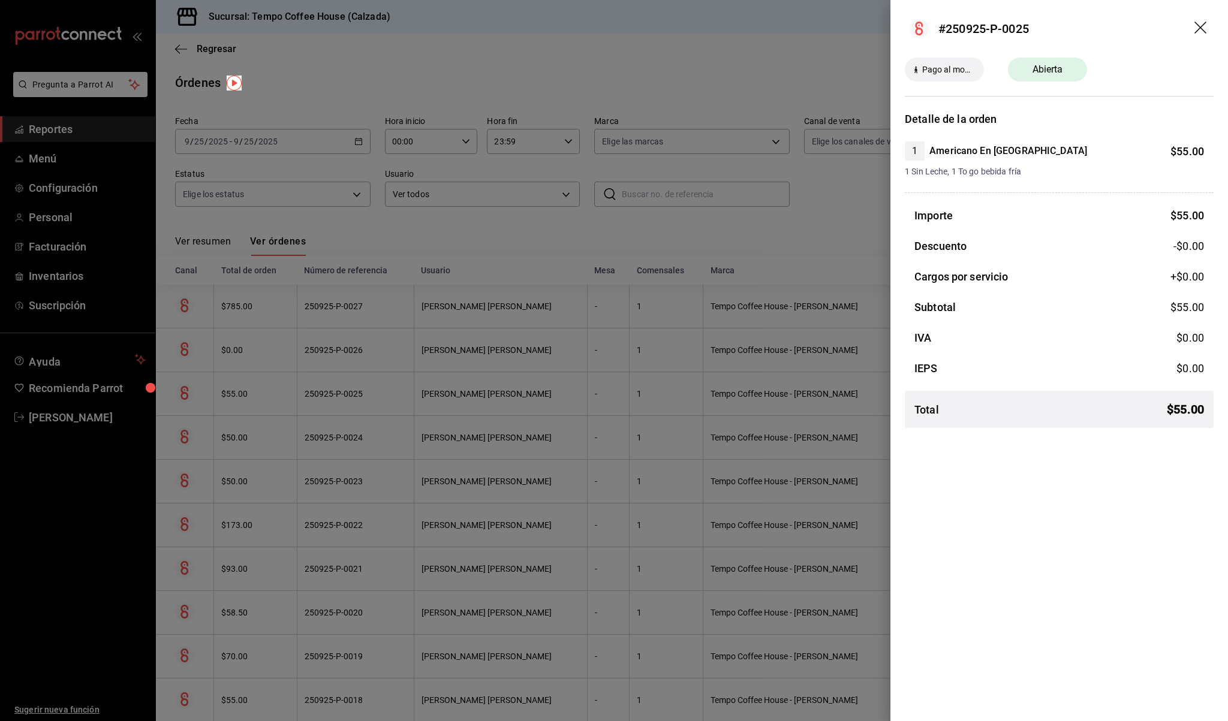
click at [1191, 28] on header "#250925-P-0025" at bounding box center [1059, 29] width 338 height 58
click at [1203, 28] on icon "drag" at bounding box center [1201, 29] width 14 height 14
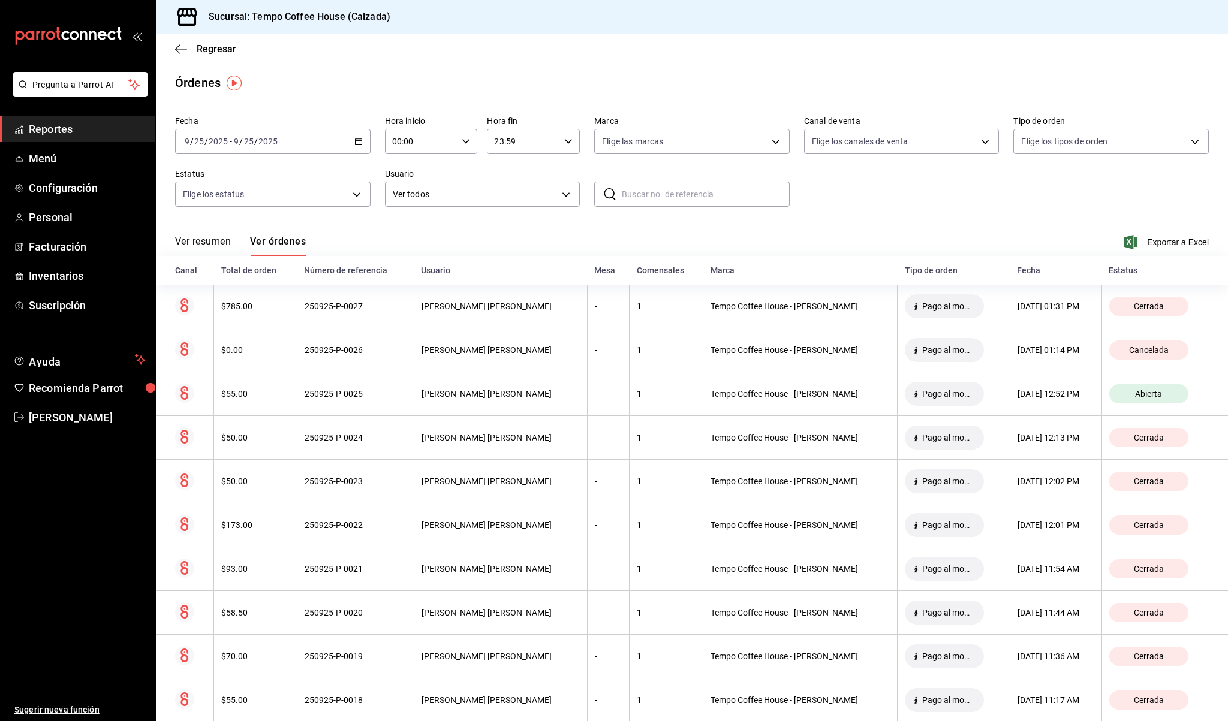
click at [83, 125] on span "Reportes" at bounding box center [87, 129] width 117 height 16
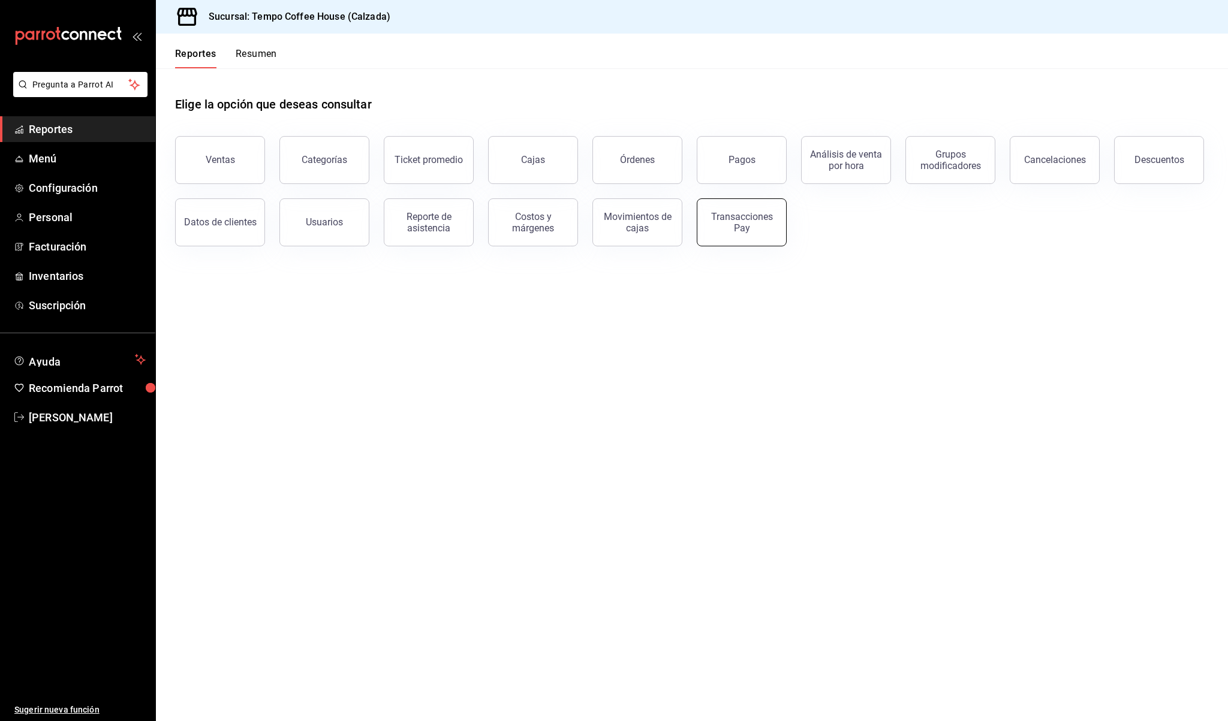
click at [730, 225] on div "Transacciones Pay" at bounding box center [741, 222] width 74 height 23
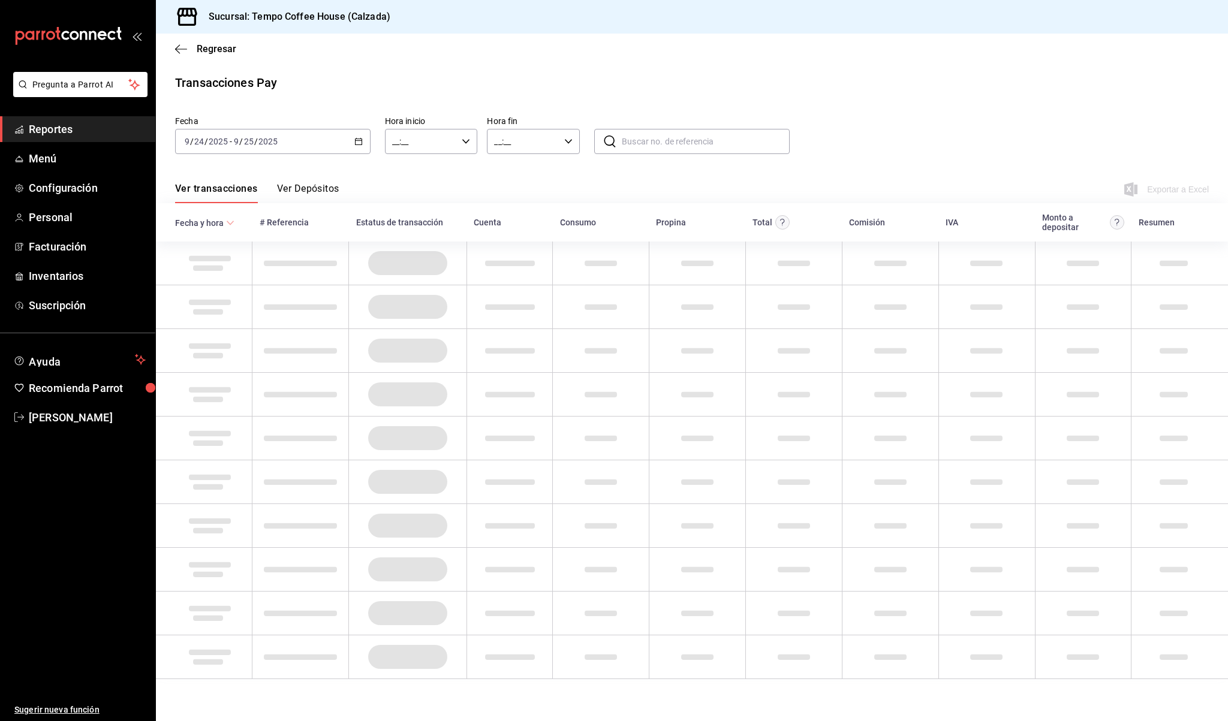
type input "00:00"
type input "23:59"
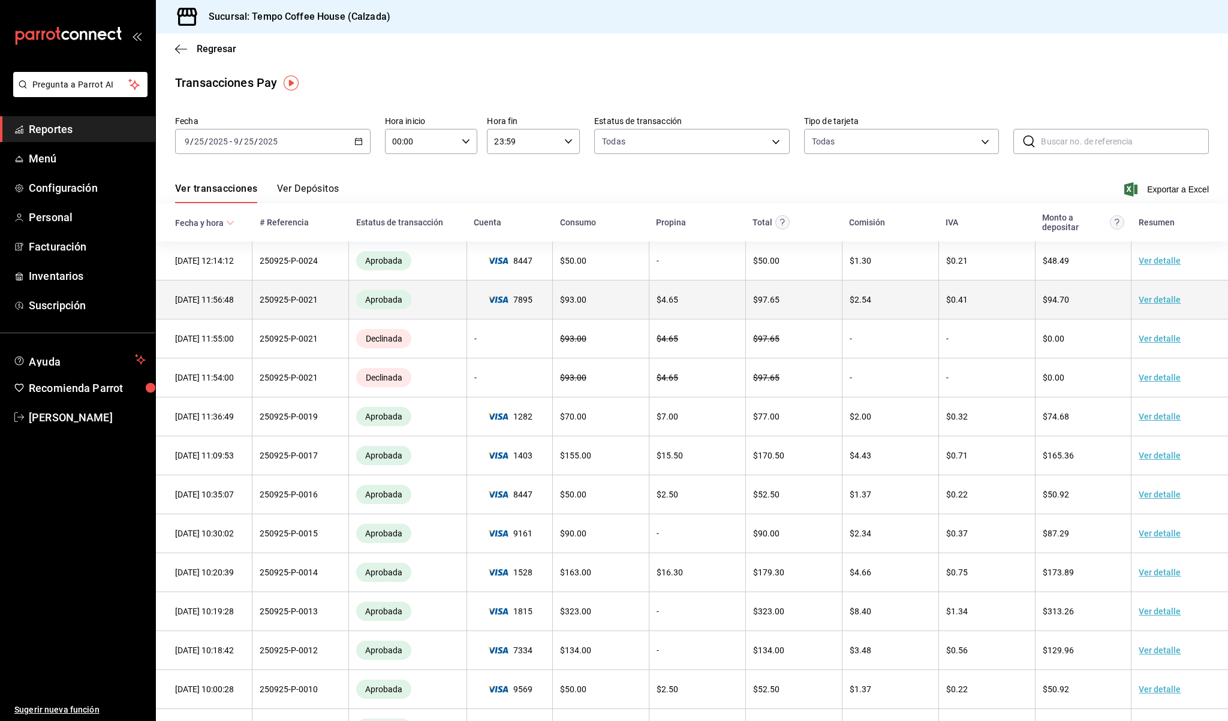
click at [321, 299] on td "250925-P-0021" at bounding box center [300, 300] width 97 height 39
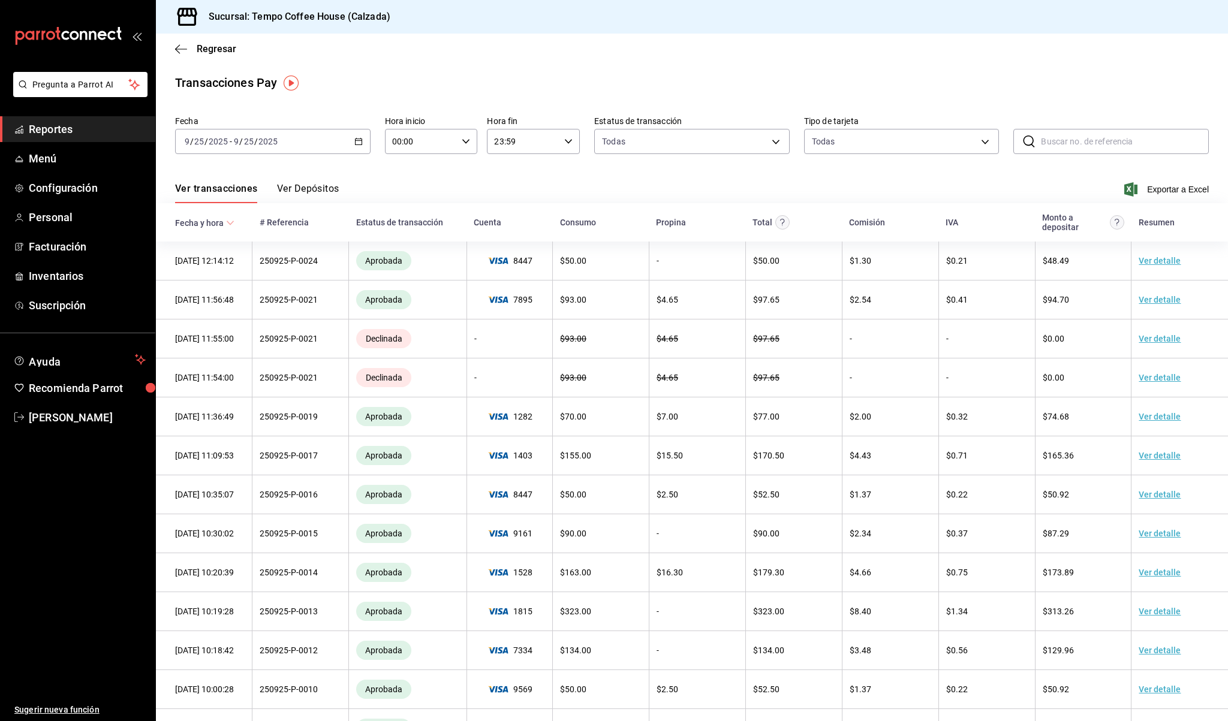
click at [315, 188] on button "Ver Depósitos" at bounding box center [308, 193] width 62 height 20
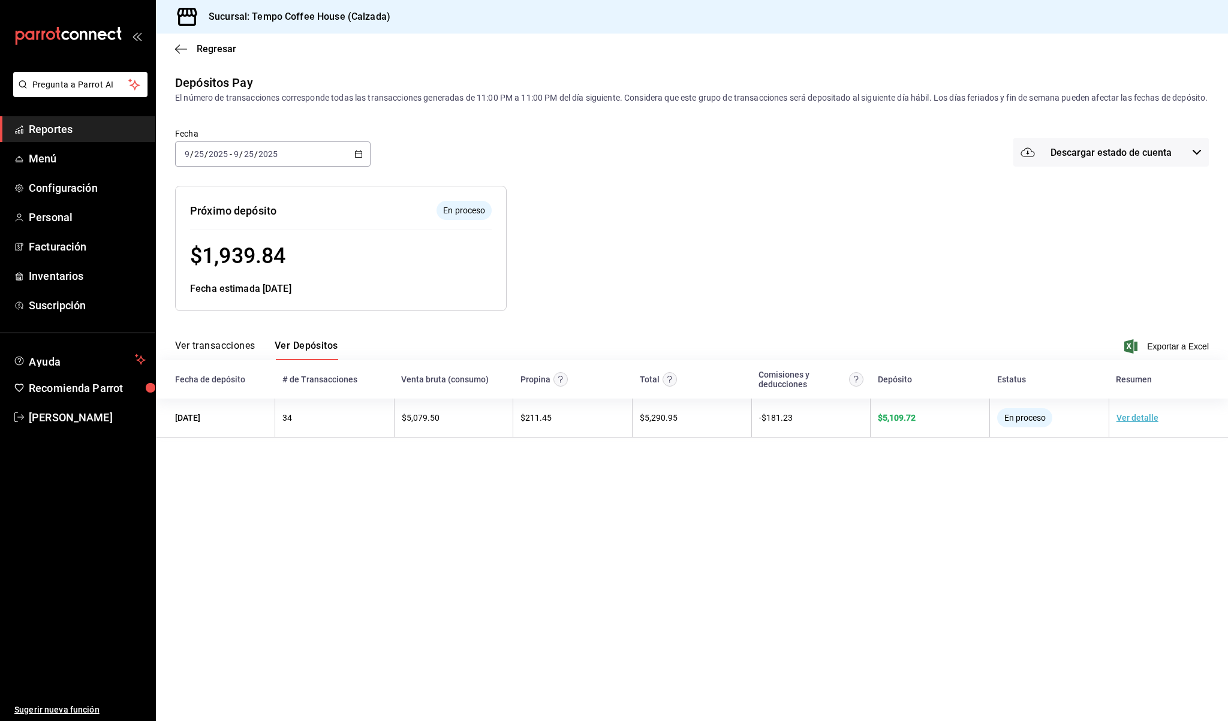
click at [224, 189] on div "Próximo depósito En proceso $ 1,939.84 Fecha estimada 26/09/25" at bounding box center [331, 239] width 351 height 144
click at [176, 47] on icon "button" at bounding box center [181, 49] width 12 height 11
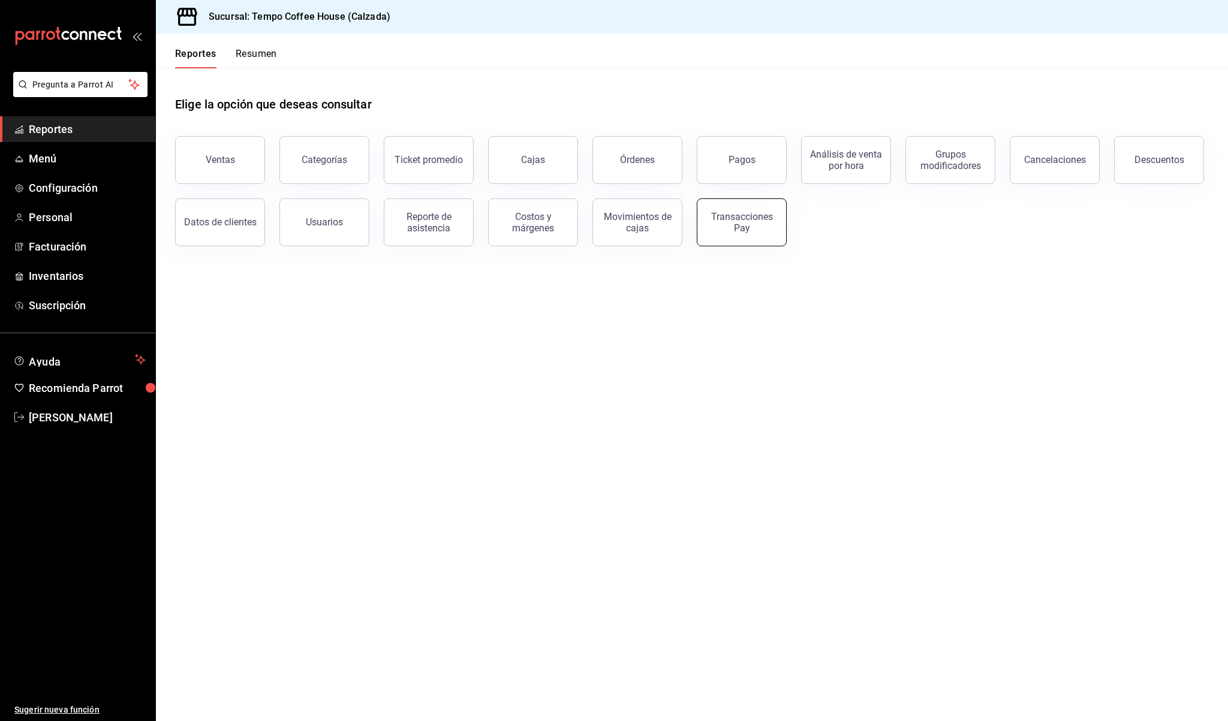
click at [769, 227] on div "Transacciones Pay" at bounding box center [741, 222] width 74 height 23
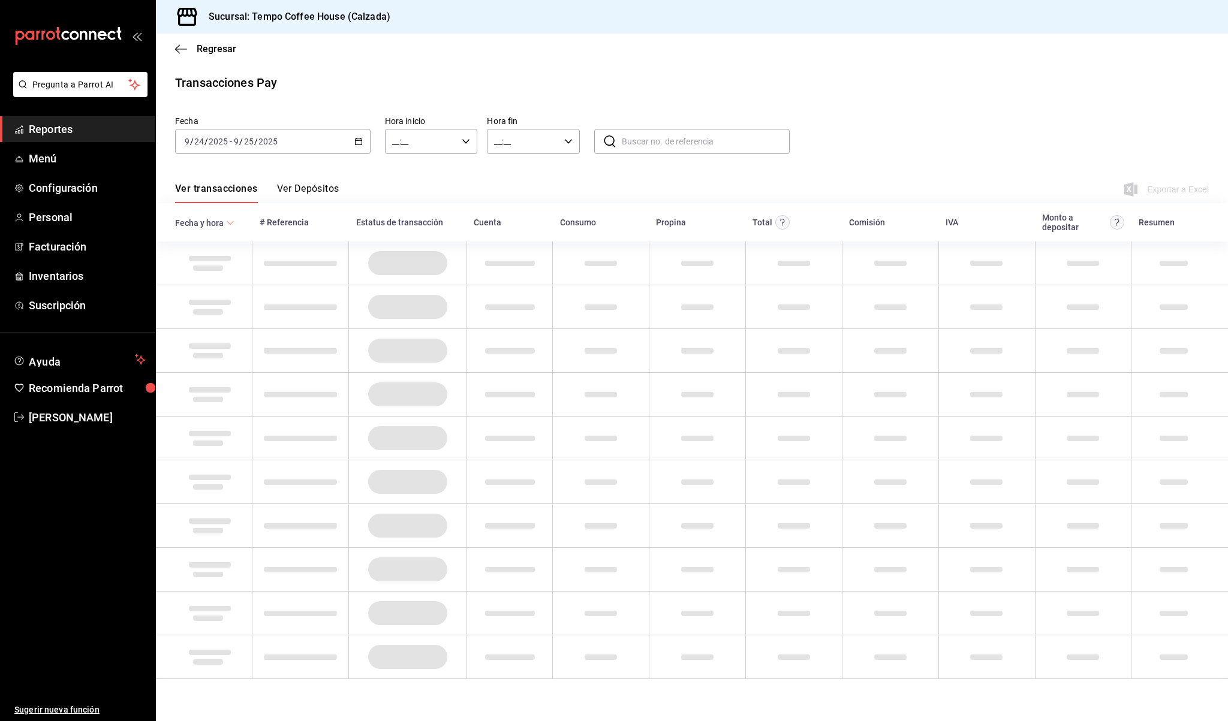
type input "00:00"
type input "23:59"
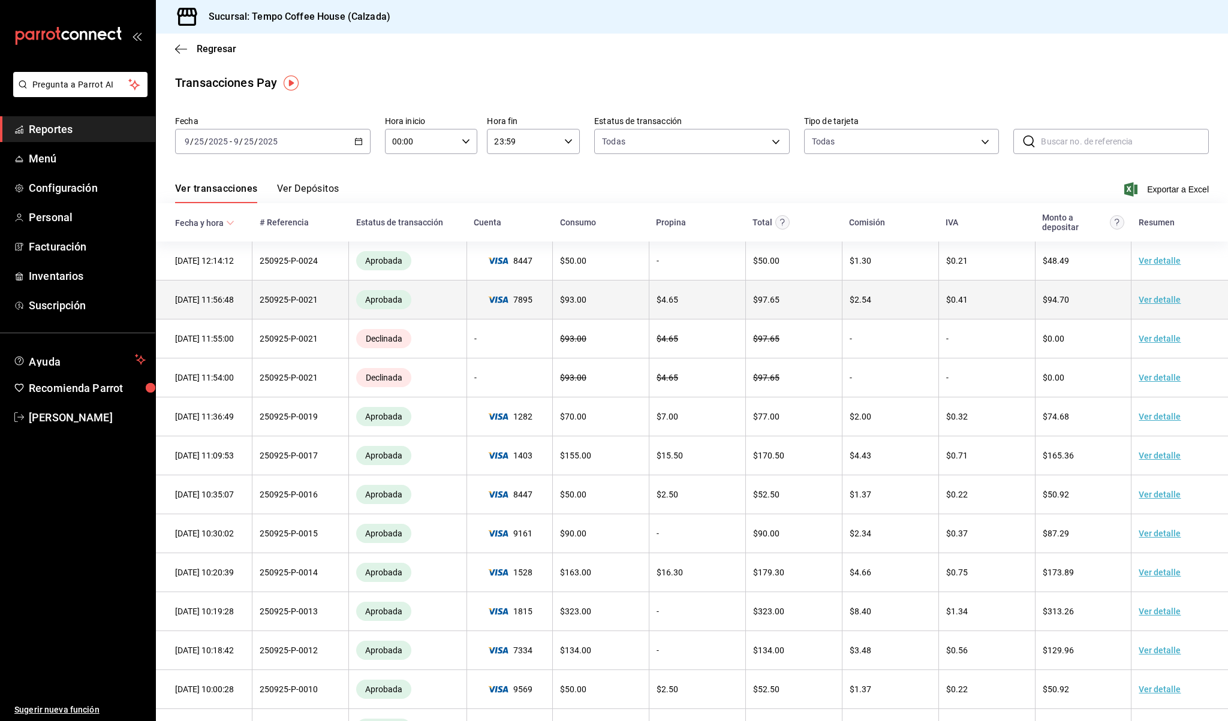
drag, startPoint x: 299, startPoint y: 183, endPoint x: 300, endPoint y: 319, distance: 136.1
click at [300, 319] on div "Transacciones Pay Fecha 2025-09-25 9 / 25 / 2025 - 2025-09-25 9 / 25 / 2025 Hor…" at bounding box center [692, 528] width 1072 height 908
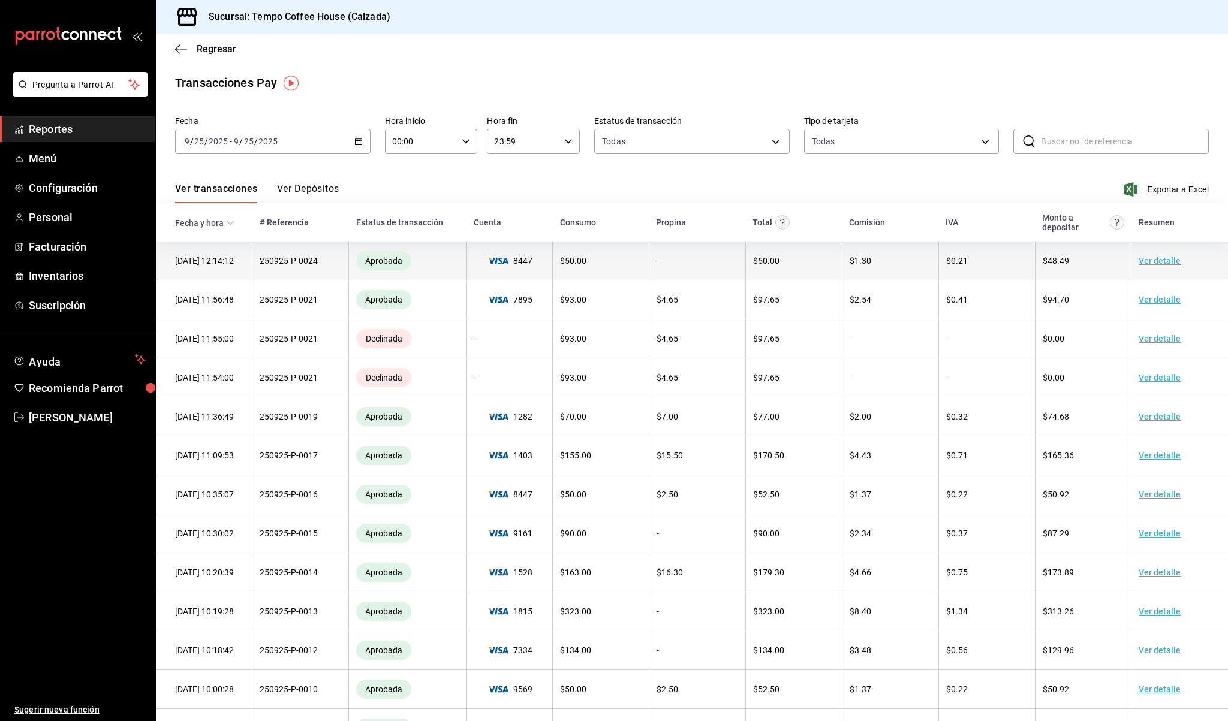
click at [263, 263] on td "250925-P-0024" at bounding box center [300, 261] width 97 height 39
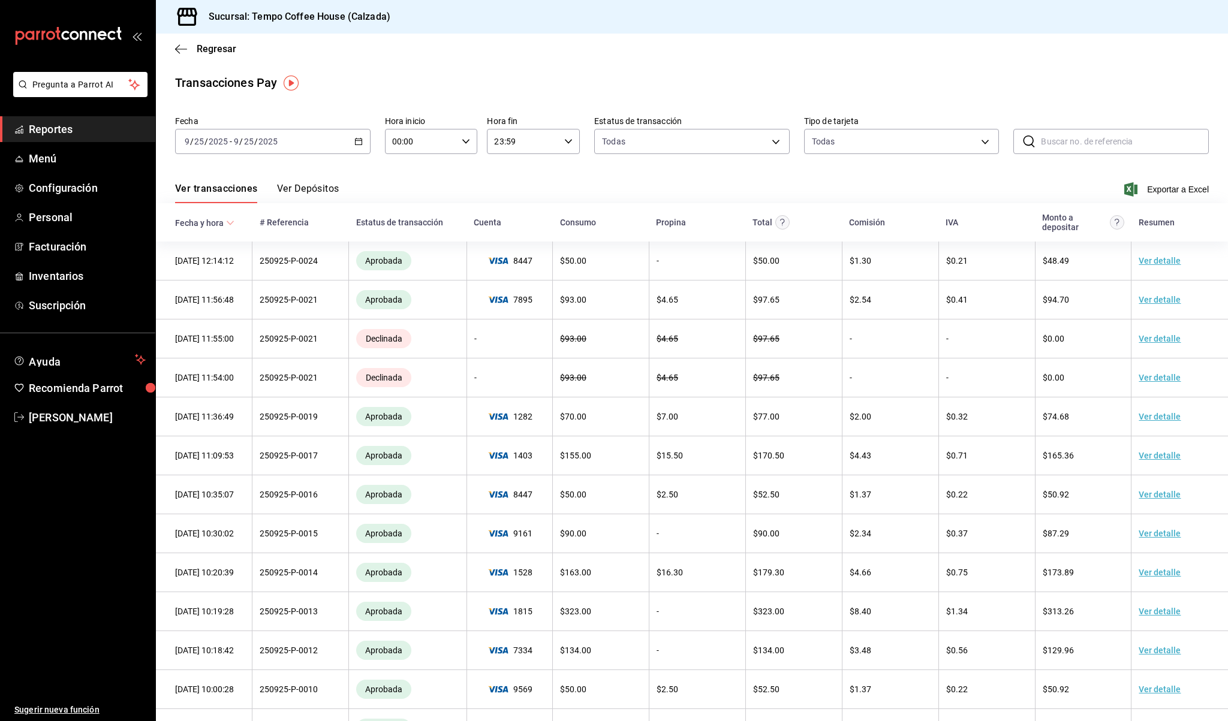
click at [79, 135] on span "Reportes" at bounding box center [87, 129] width 117 height 16
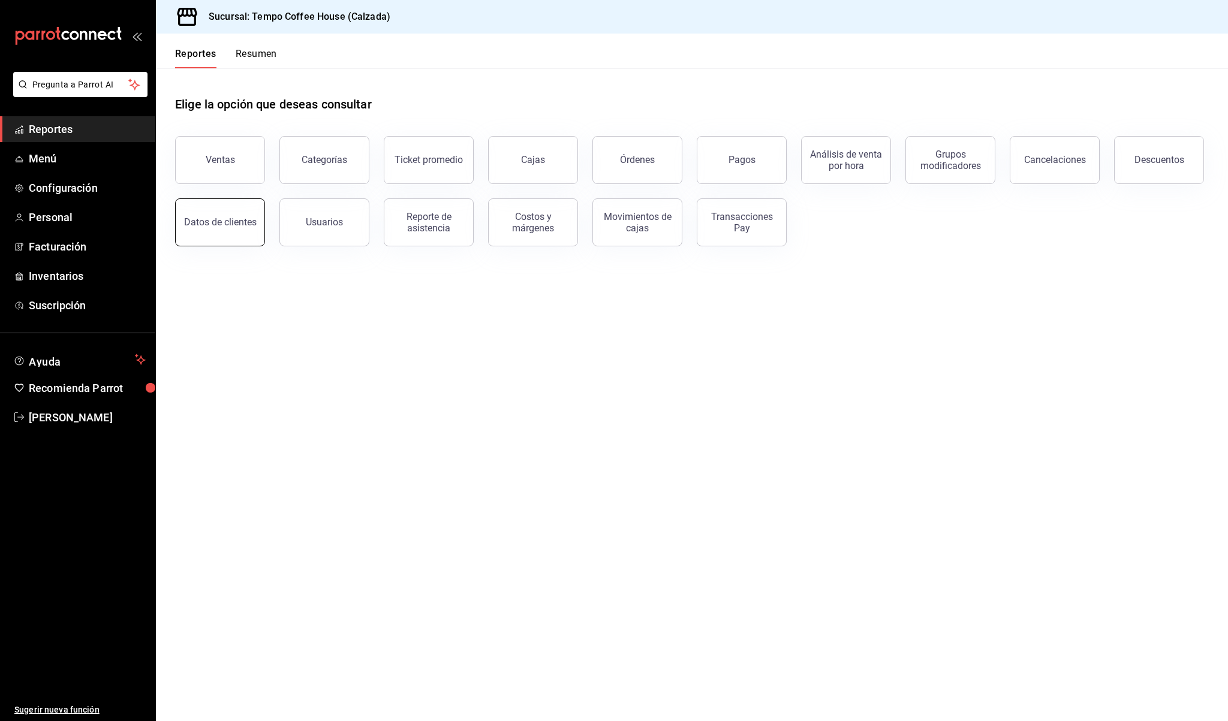
click at [254, 221] on button "Datos de clientes" at bounding box center [220, 222] width 90 height 48
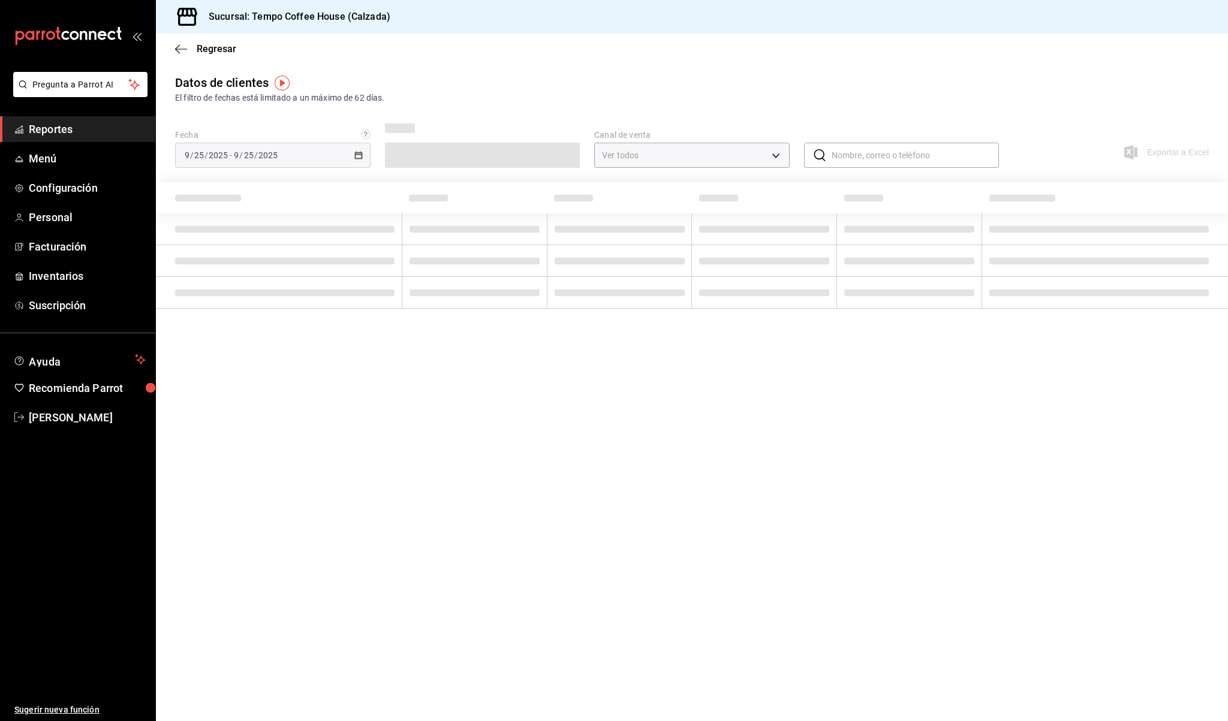
type input "PARROT,DIDI_FOOD,ONLINE"
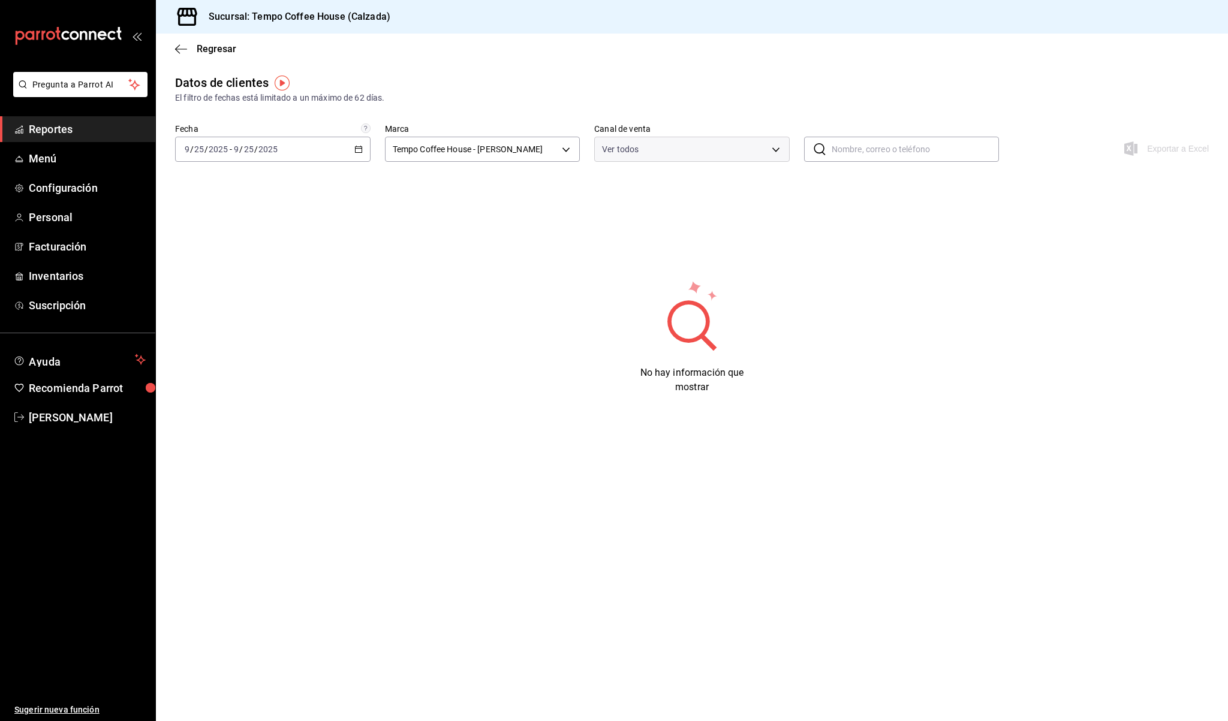
click at [108, 125] on span "Reportes" at bounding box center [87, 129] width 117 height 16
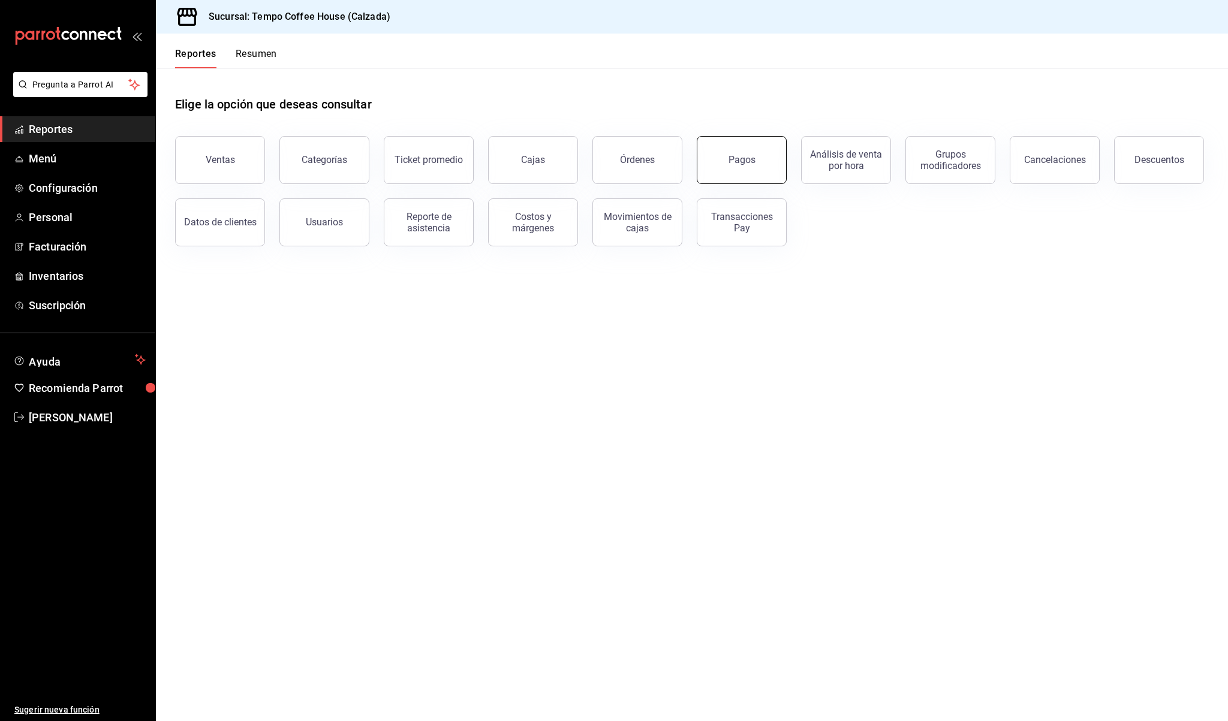
click at [745, 161] on div "Pagos" at bounding box center [741, 159] width 27 height 11
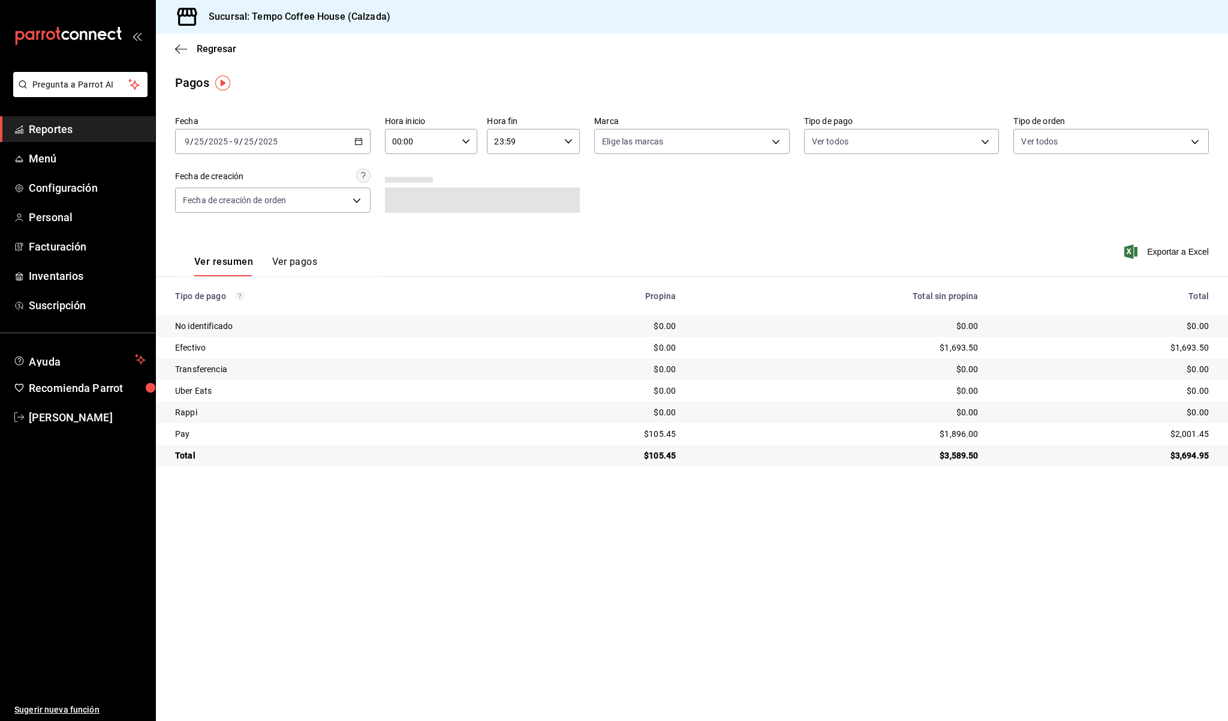
click at [77, 134] on span "Reportes" at bounding box center [87, 129] width 117 height 16
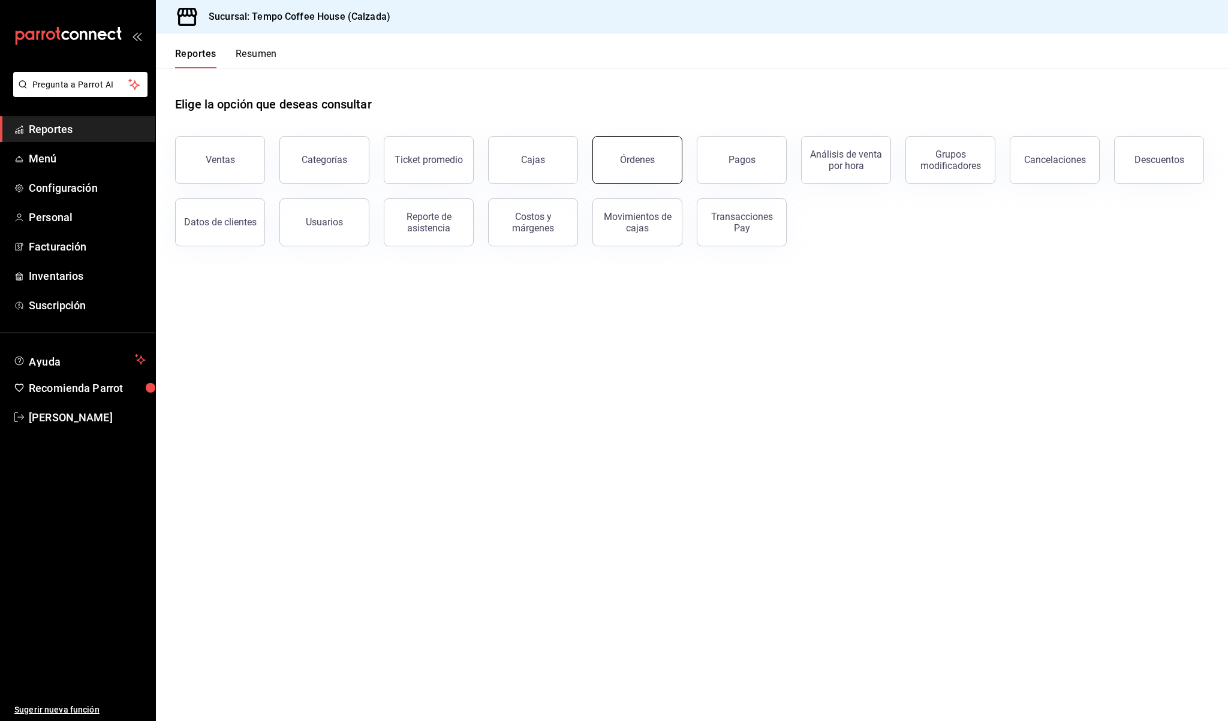
click at [649, 161] on div "Órdenes" at bounding box center [637, 159] width 35 height 11
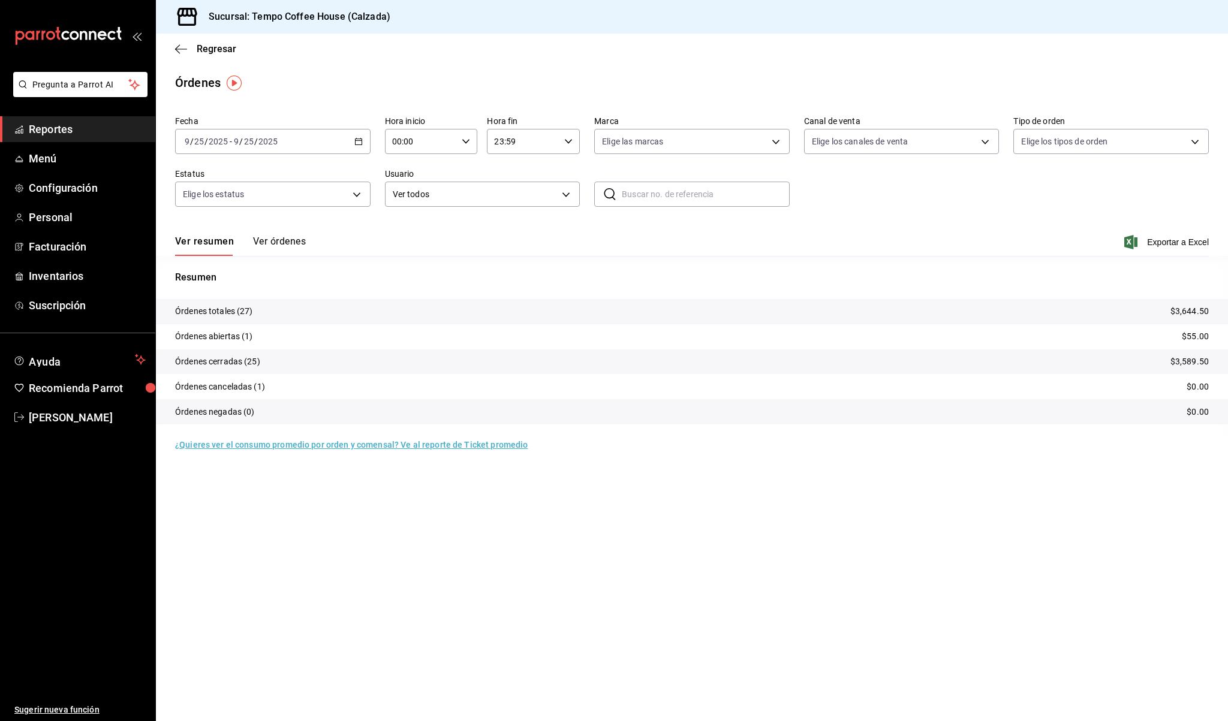
click at [241, 236] on div "Ver resumen Ver órdenes" at bounding box center [240, 246] width 131 height 20
click at [270, 237] on button "Ver órdenes" at bounding box center [279, 246] width 53 height 20
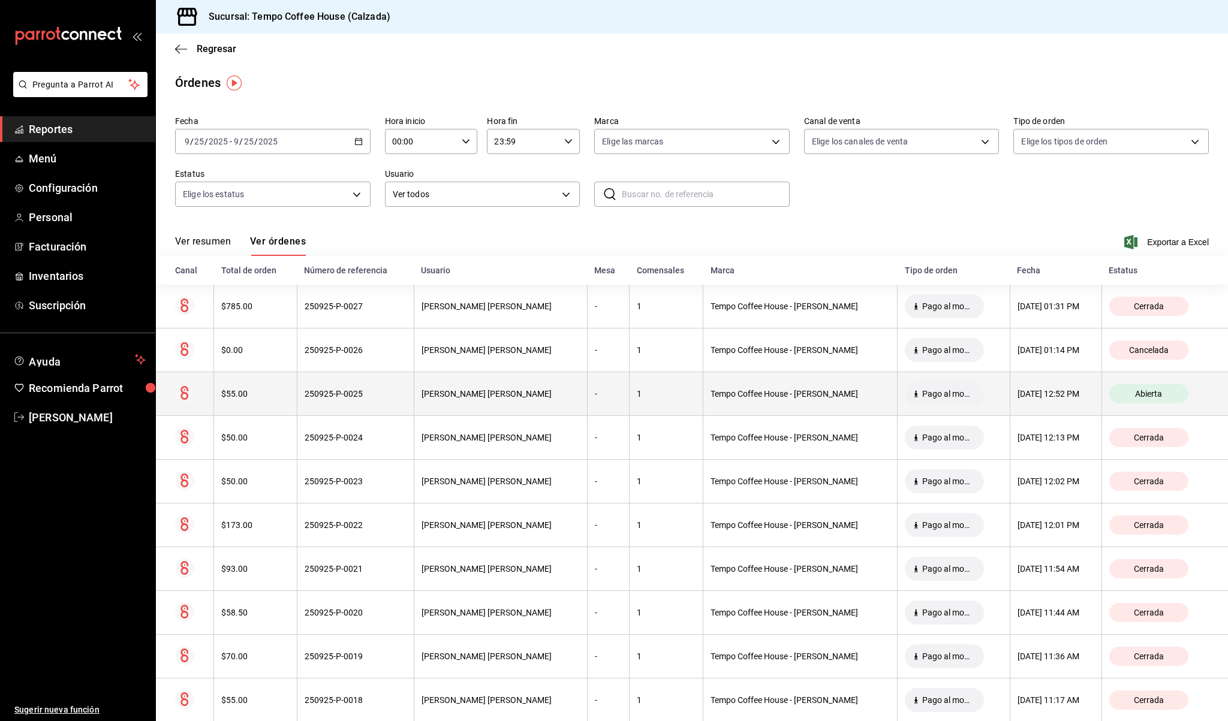
click at [472, 394] on div "Sherlyn Brizet Turrubiates Hernandez" at bounding box center [500, 394] width 158 height 10
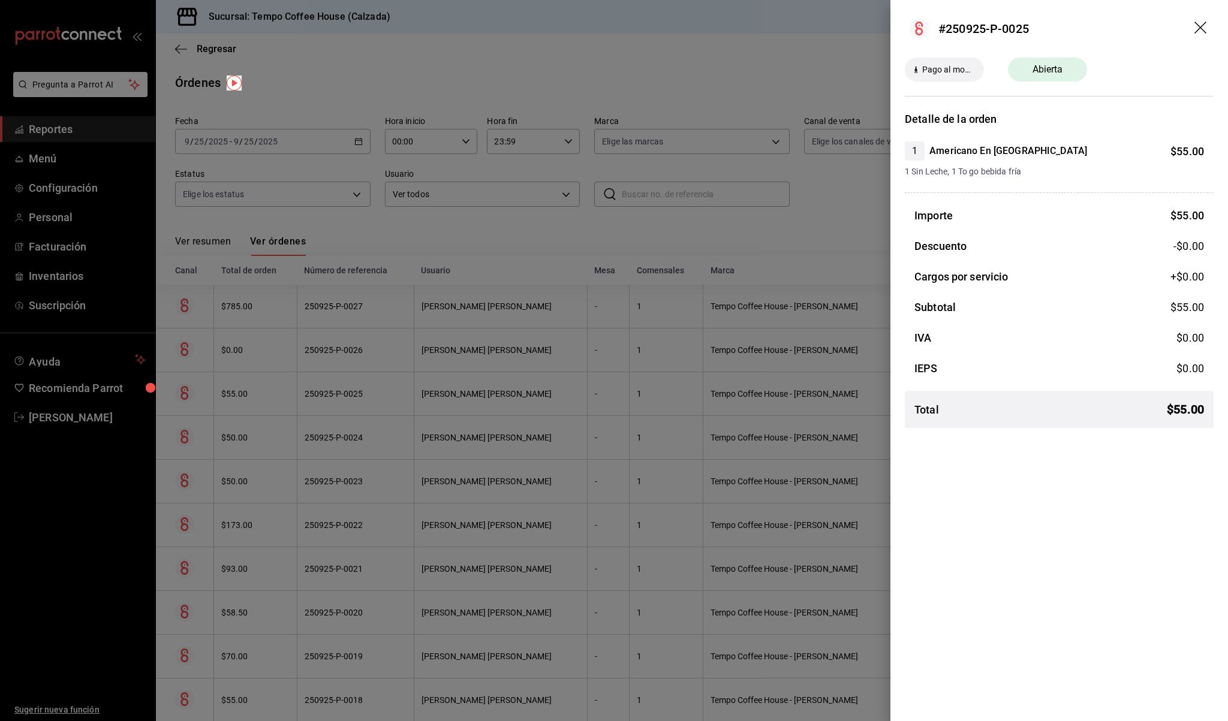
click at [1207, 26] on icon "drag" at bounding box center [1201, 29] width 14 height 14
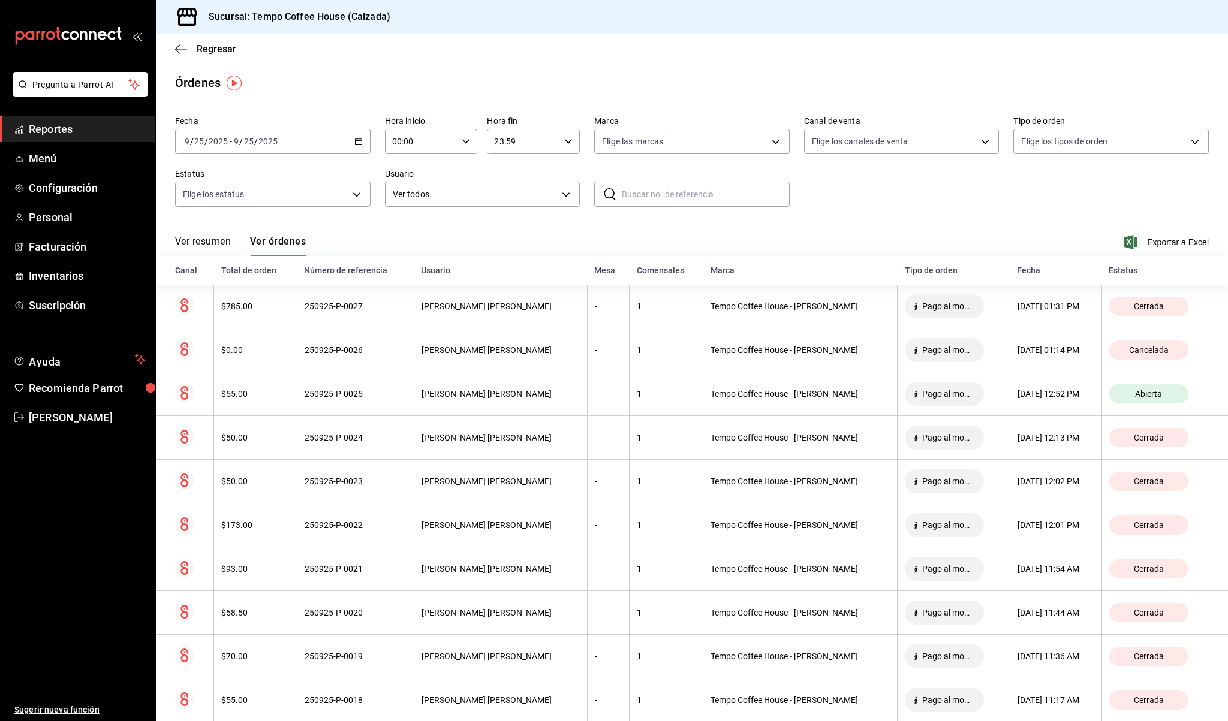
click at [311, 141] on div "2025-09-25 9 / 25 / 2025 - 2025-09-25 9 / 25 / 2025" at bounding box center [272, 141] width 195 height 25
click at [468, 202] on body "Pregunta a Parrot AI Reportes Menú Configuración Personal Facturación Inventari…" at bounding box center [614, 360] width 1228 height 721
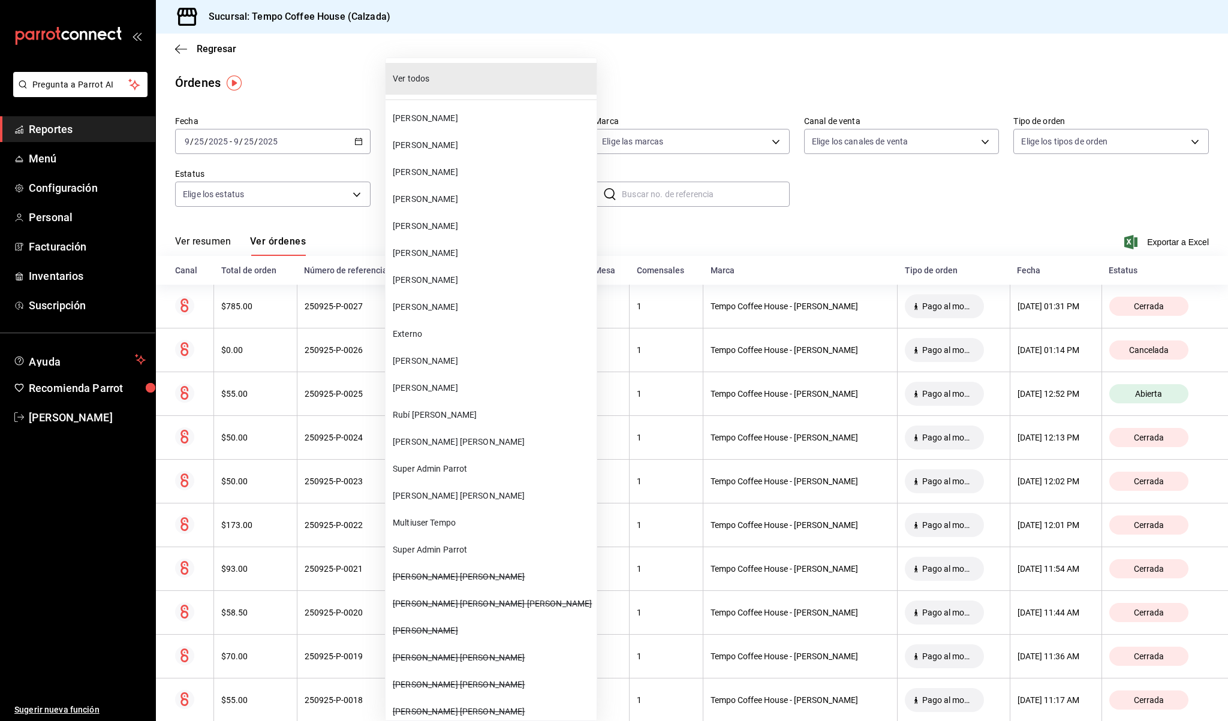
click at [313, 219] on div at bounding box center [614, 360] width 1228 height 721
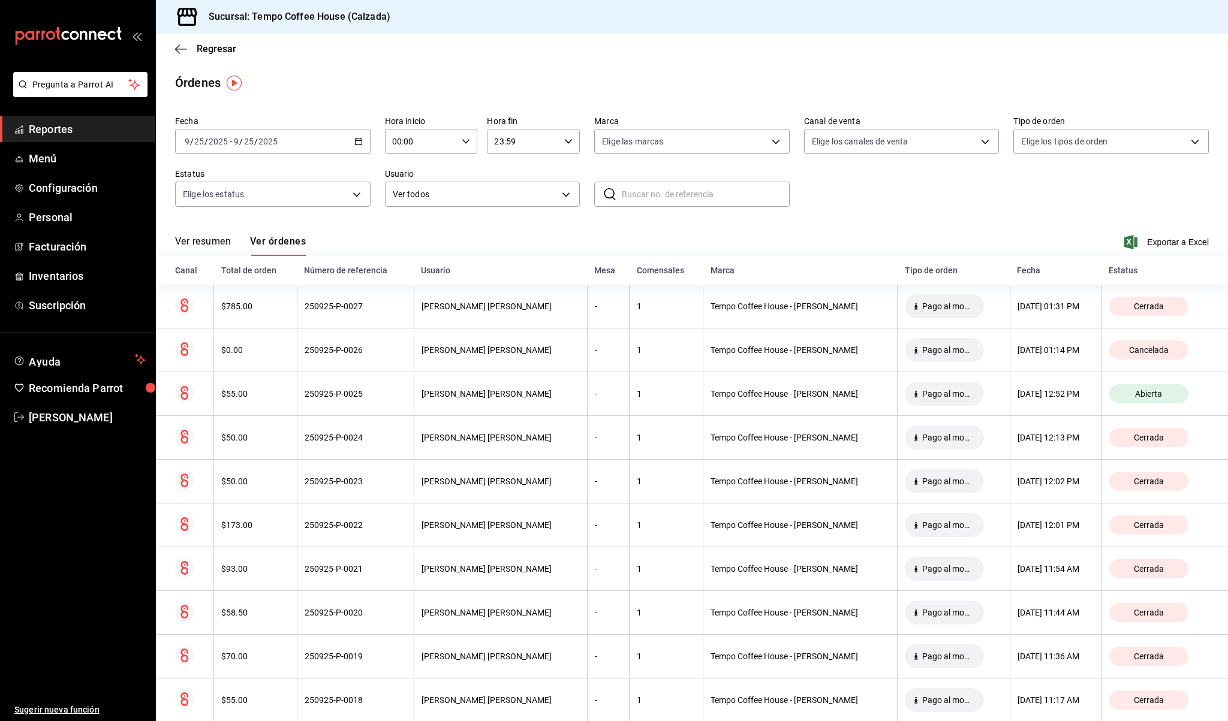
click at [209, 239] on button "Ver resumen" at bounding box center [203, 246] width 56 height 20
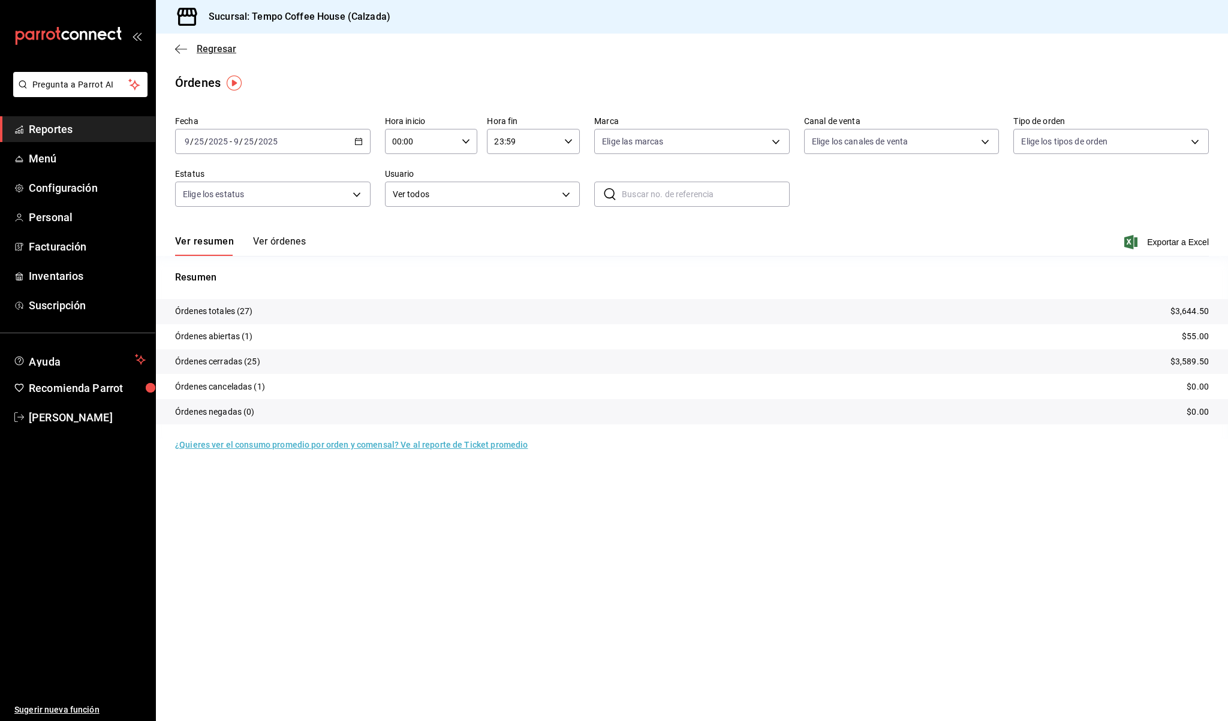
click at [179, 50] on icon "button" at bounding box center [181, 49] width 12 height 11
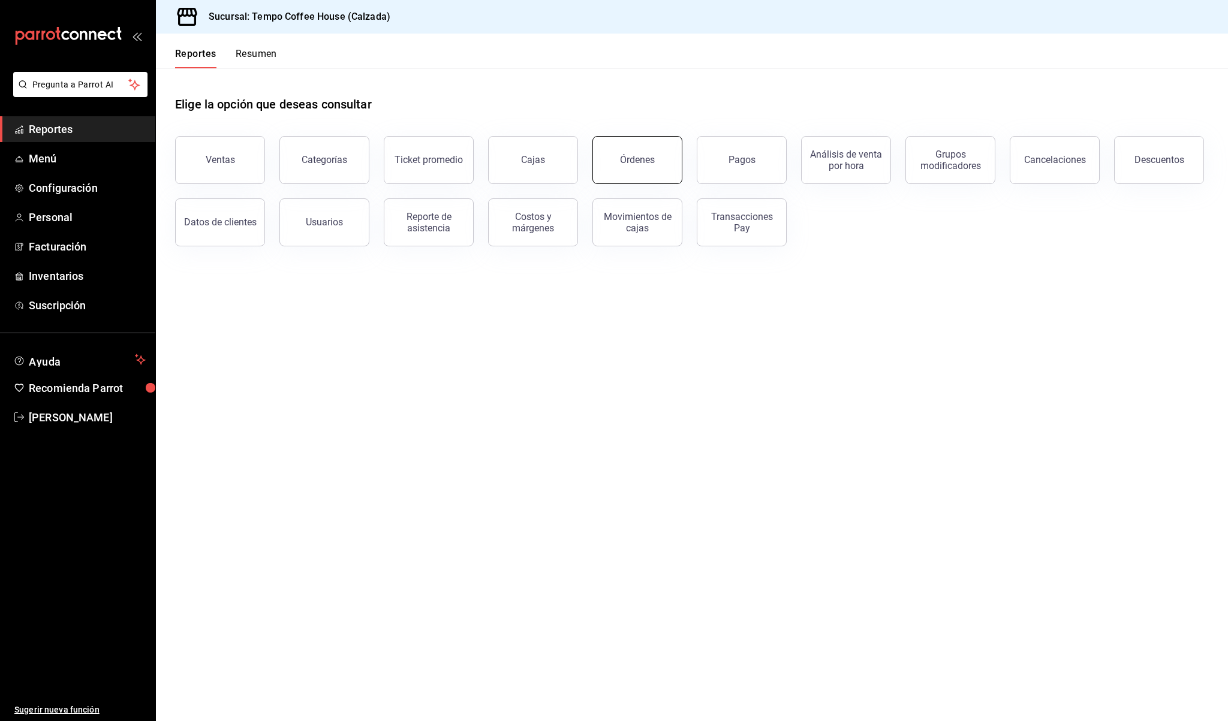
click at [652, 158] on div "Órdenes" at bounding box center [637, 159] width 35 height 11
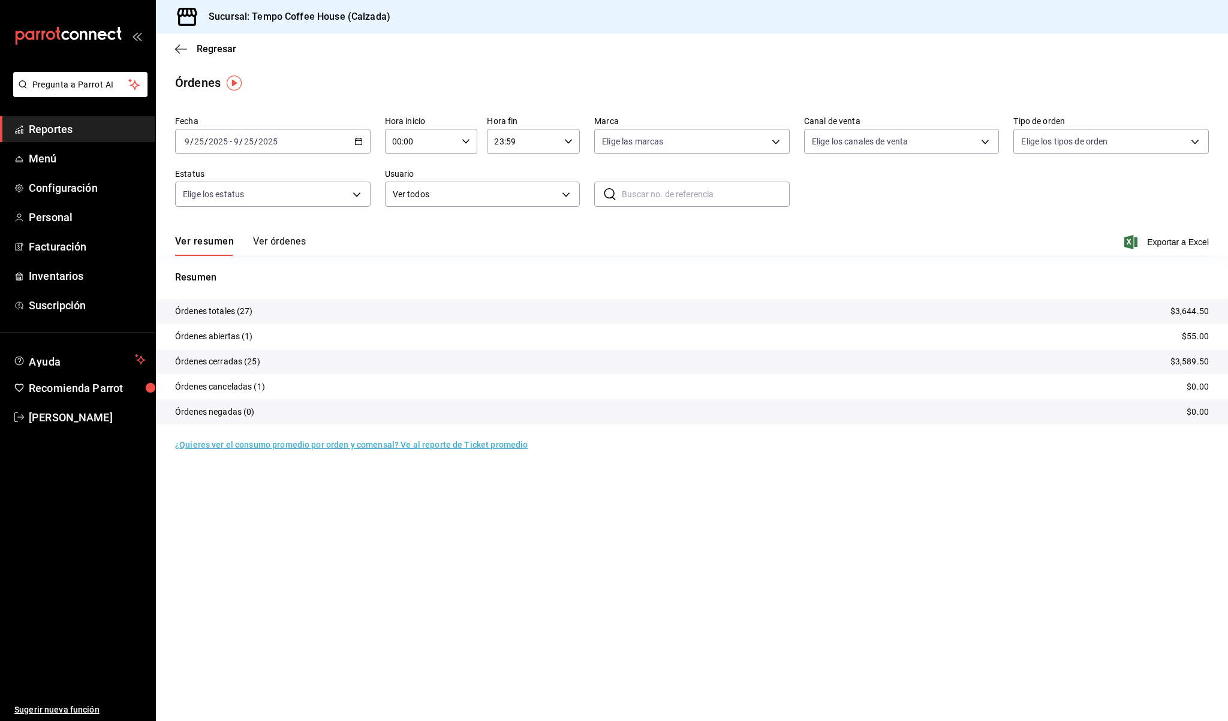
click at [275, 252] on button "Ver órdenes" at bounding box center [279, 246] width 53 height 20
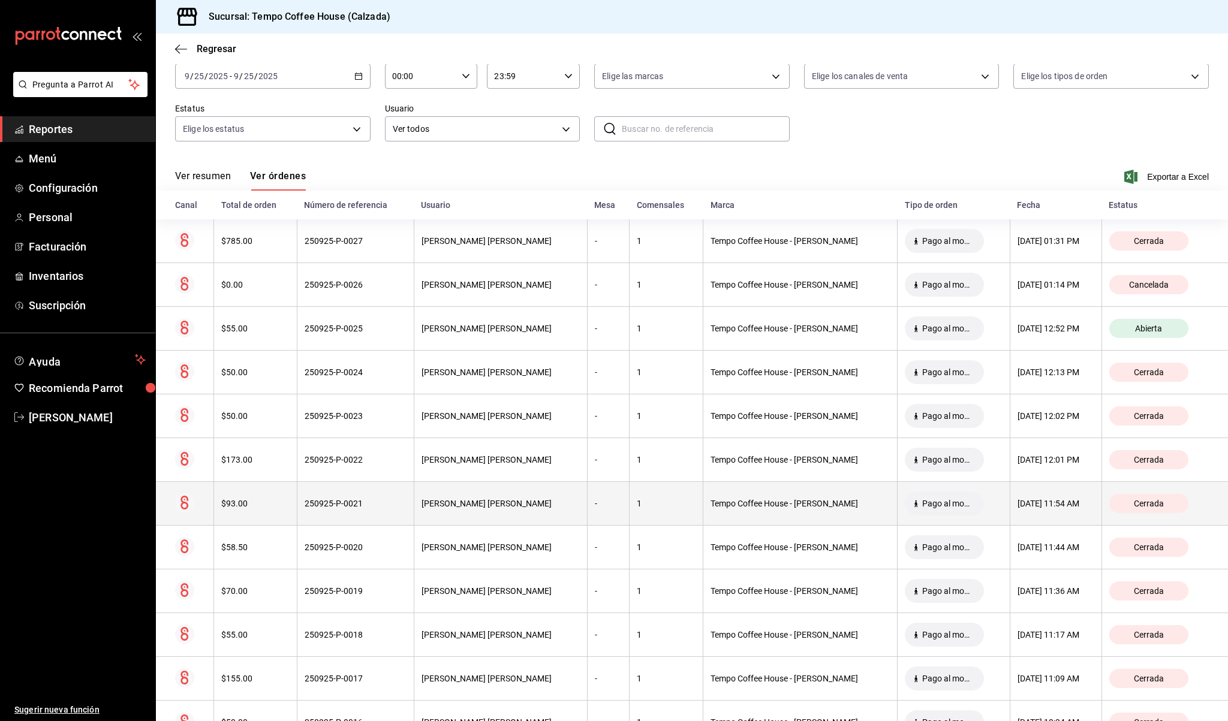
scroll to position [62, 0]
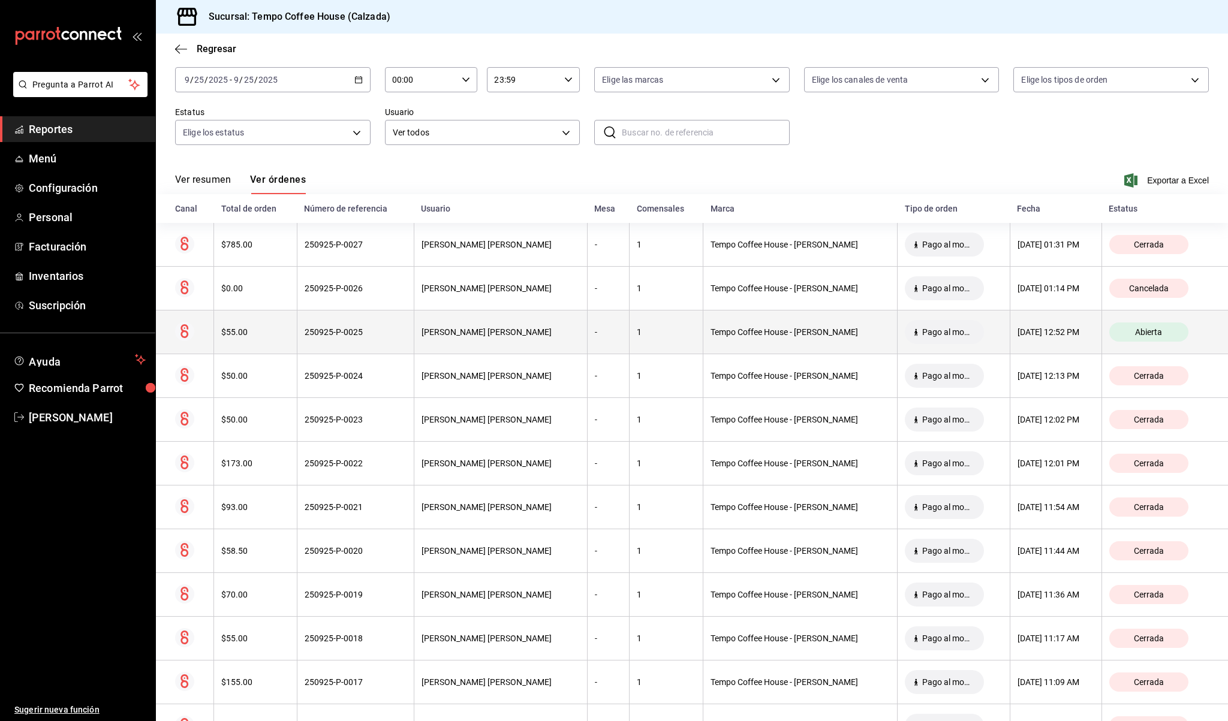
click at [536, 339] on th "Sherlyn Brizet Turrubiates Hernandez" at bounding box center [500, 333] width 173 height 44
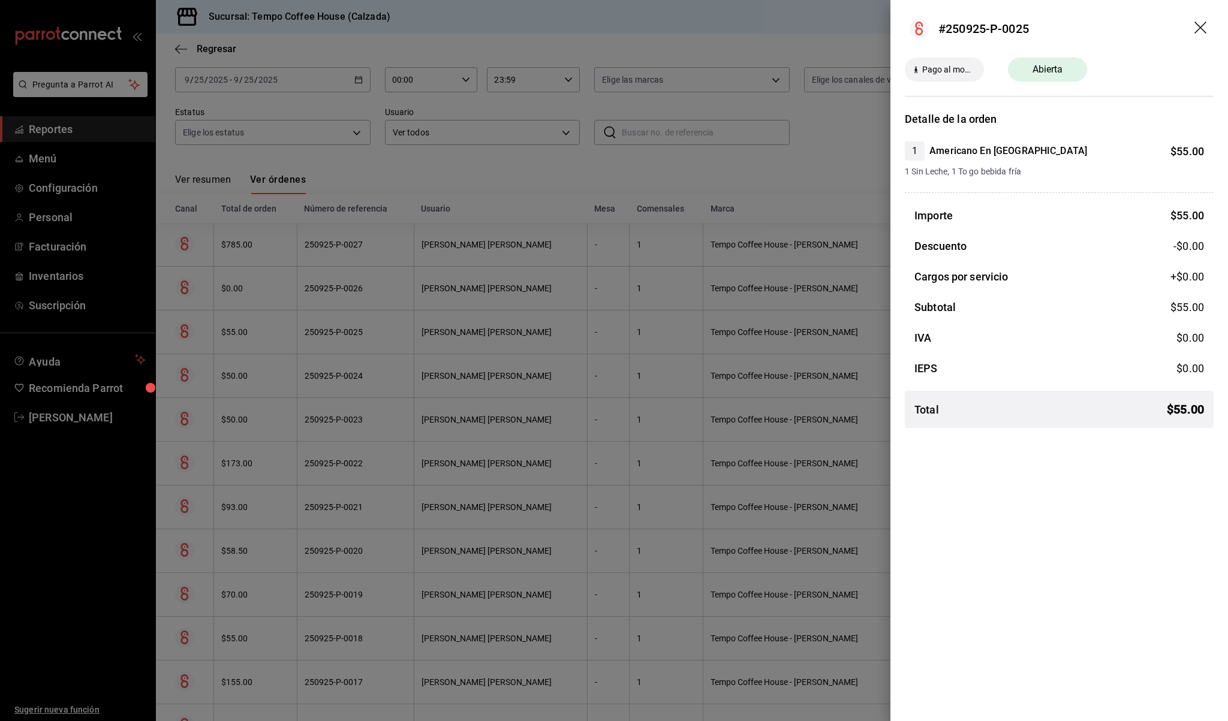
click at [1202, 33] on icon "drag" at bounding box center [1201, 29] width 14 height 14
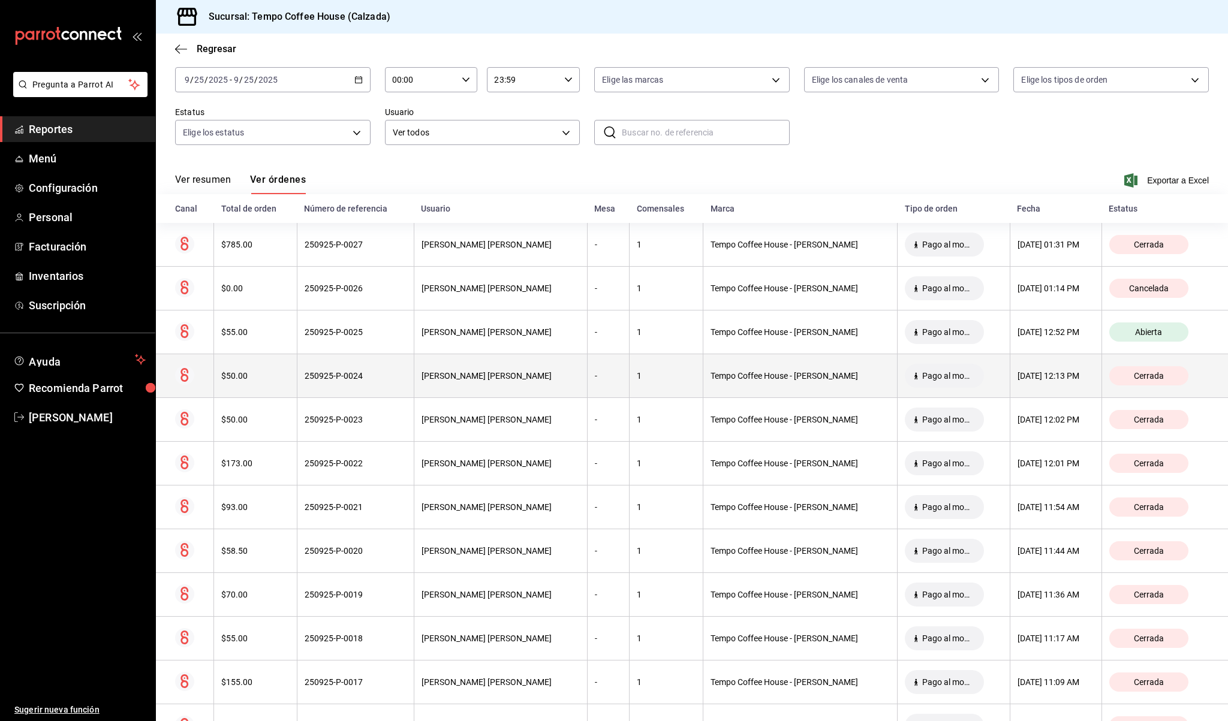
click at [487, 375] on div "Sherlyn Brizet Turrubiates Hernandez" at bounding box center [500, 376] width 158 height 10
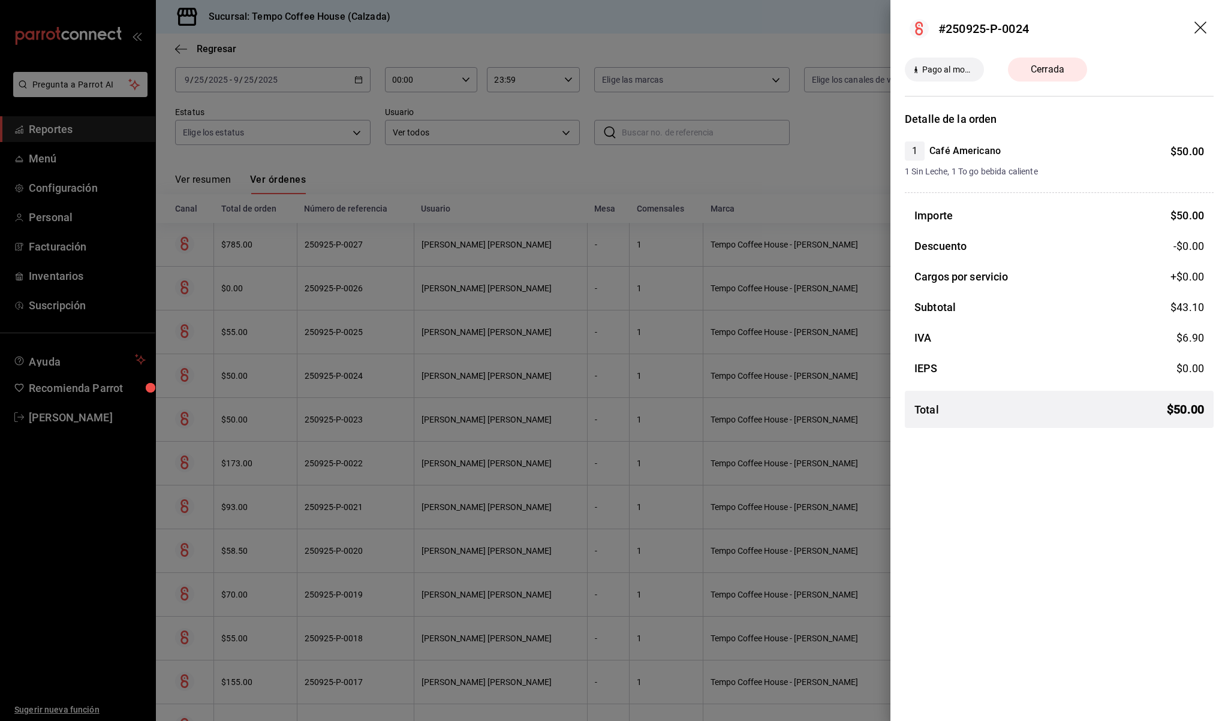
click at [1209, 19] on header "#250925-P-0024" at bounding box center [1059, 29] width 338 height 58
click at [1205, 22] on icon "drag" at bounding box center [1201, 29] width 14 height 14
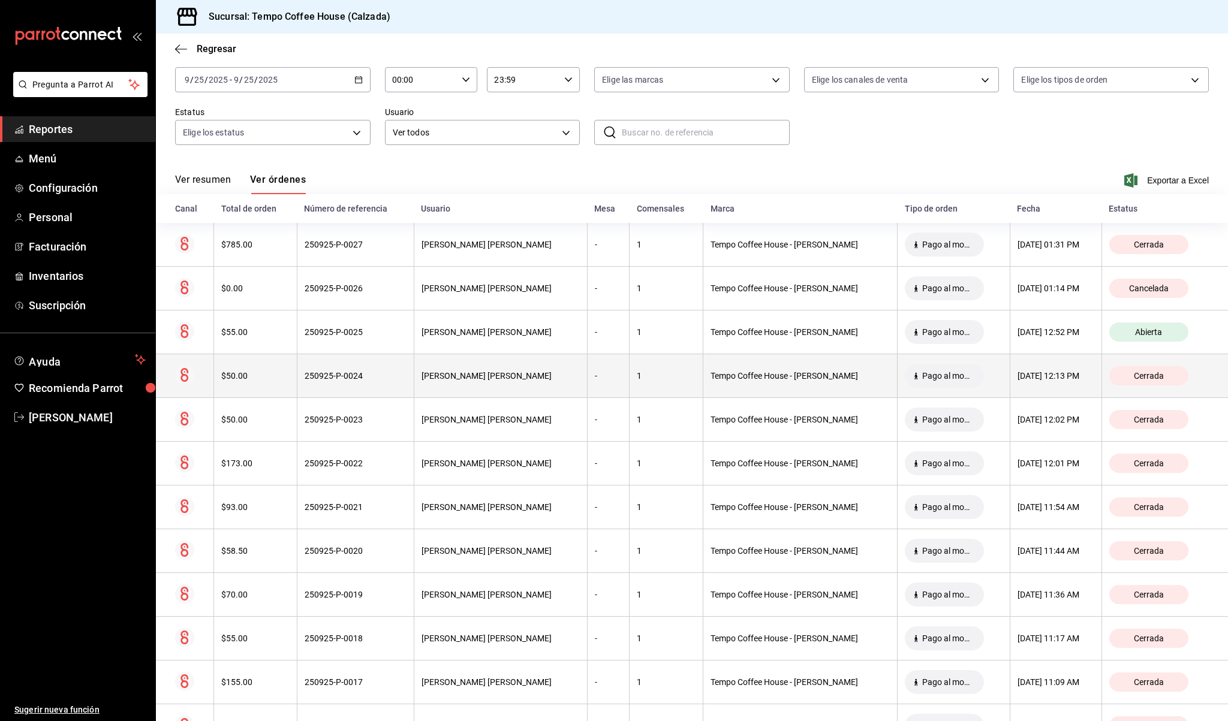
click at [466, 383] on th "Sherlyn Brizet Turrubiates Hernandez" at bounding box center [500, 376] width 173 height 44
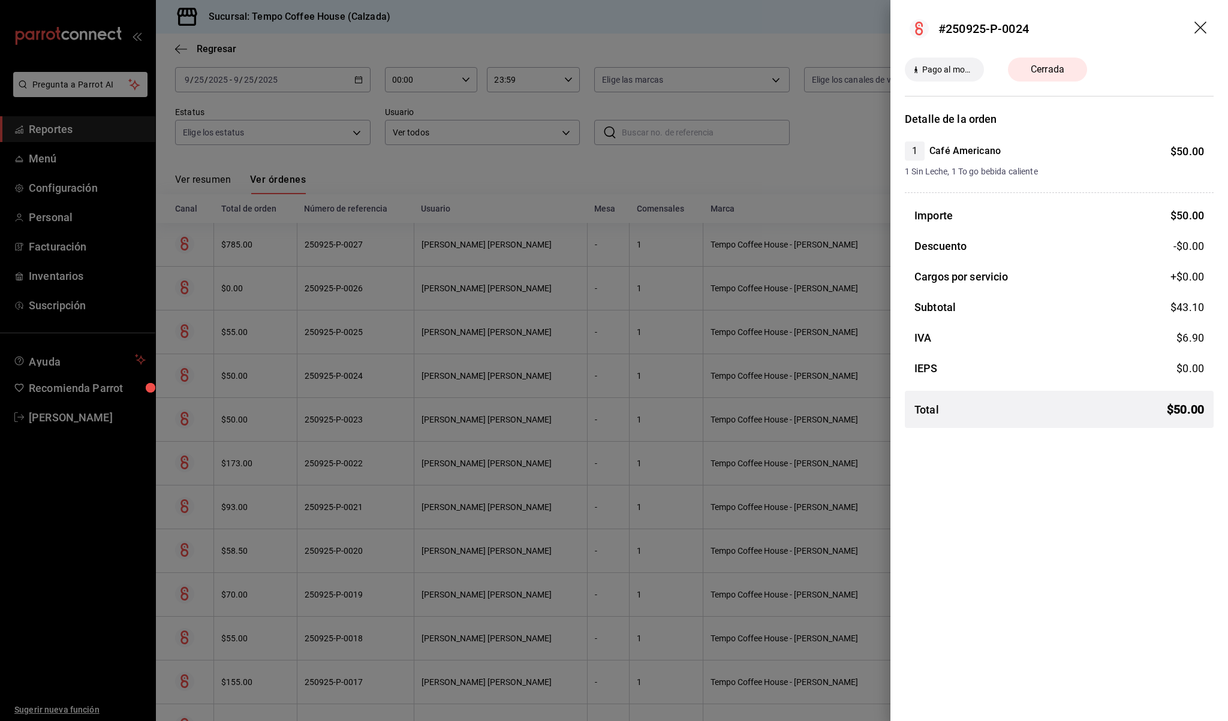
click at [1208, 40] on header "#250925-P-0024" at bounding box center [1059, 29] width 338 height 58
click at [1190, 24] on header "#250925-P-0024" at bounding box center [1059, 29] width 338 height 58
click at [1187, 20] on header "#250925-P-0024" at bounding box center [1059, 29] width 338 height 58
click at [1193, 23] on header "#250925-P-0024" at bounding box center [1059, 29] width 338 height 58
click at [1213, 17] on header "#250925-P-0024" at bounding box center [1059, 29] width 338 height 58
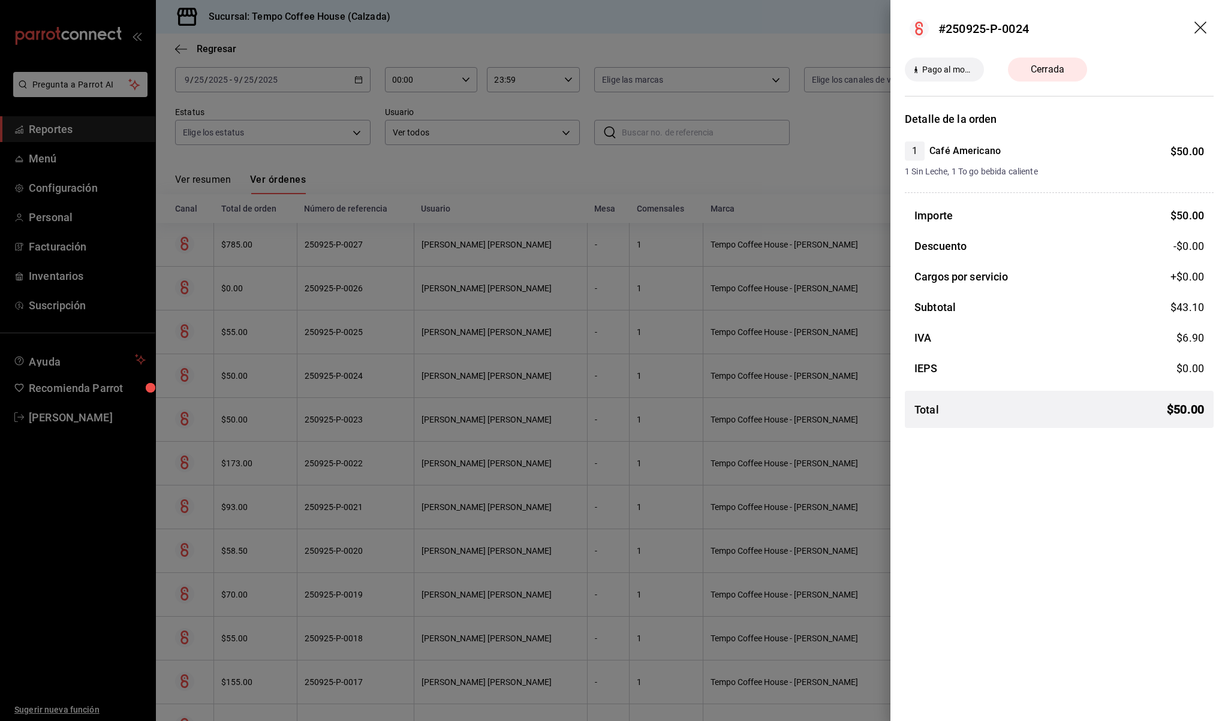
click at [1202, 26] on icon "drag" at bounding box center [1200, 28] width 12 height 12
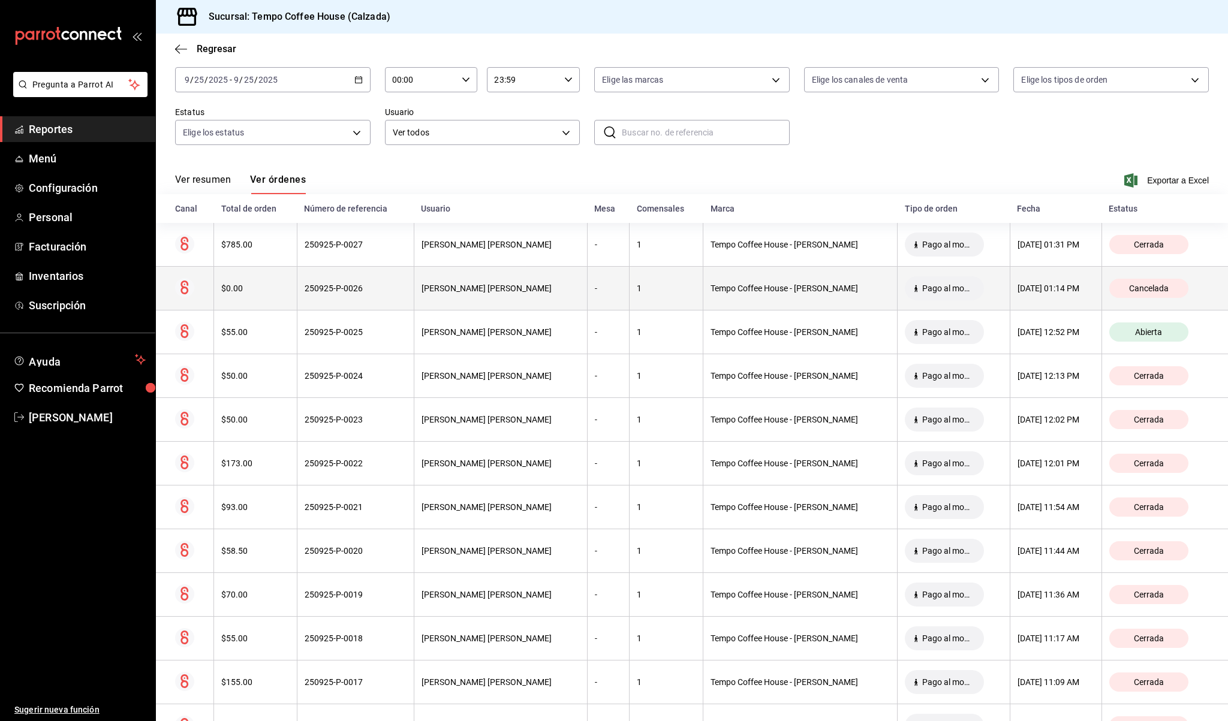
click at [483, 299] on th "Sherlyn Brizet Turrubiates Hernandez" at bounding box center [500, 289] width 173 height 44
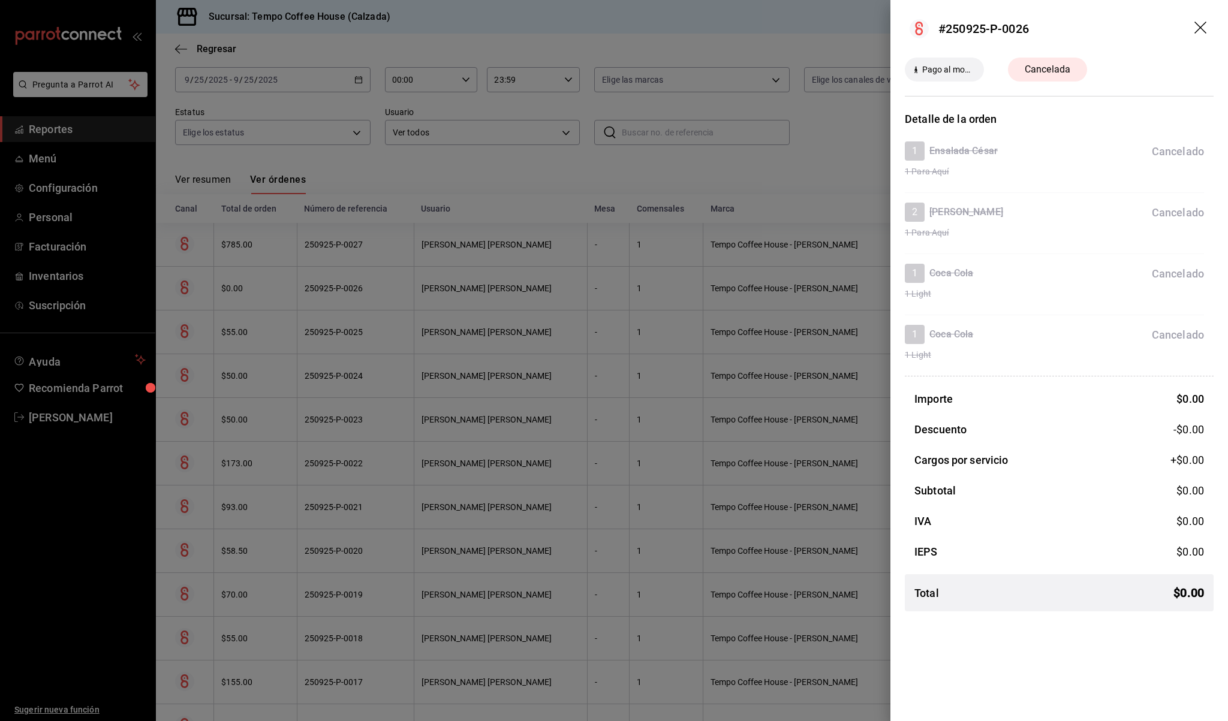
click at [1211, 28] on header "#250925-P-0026" at bounding box center [1059, 29] width 338 height 58
click at [1203, 23] on icon "drag" at bounding box center [1201, 29] width 14 height 14
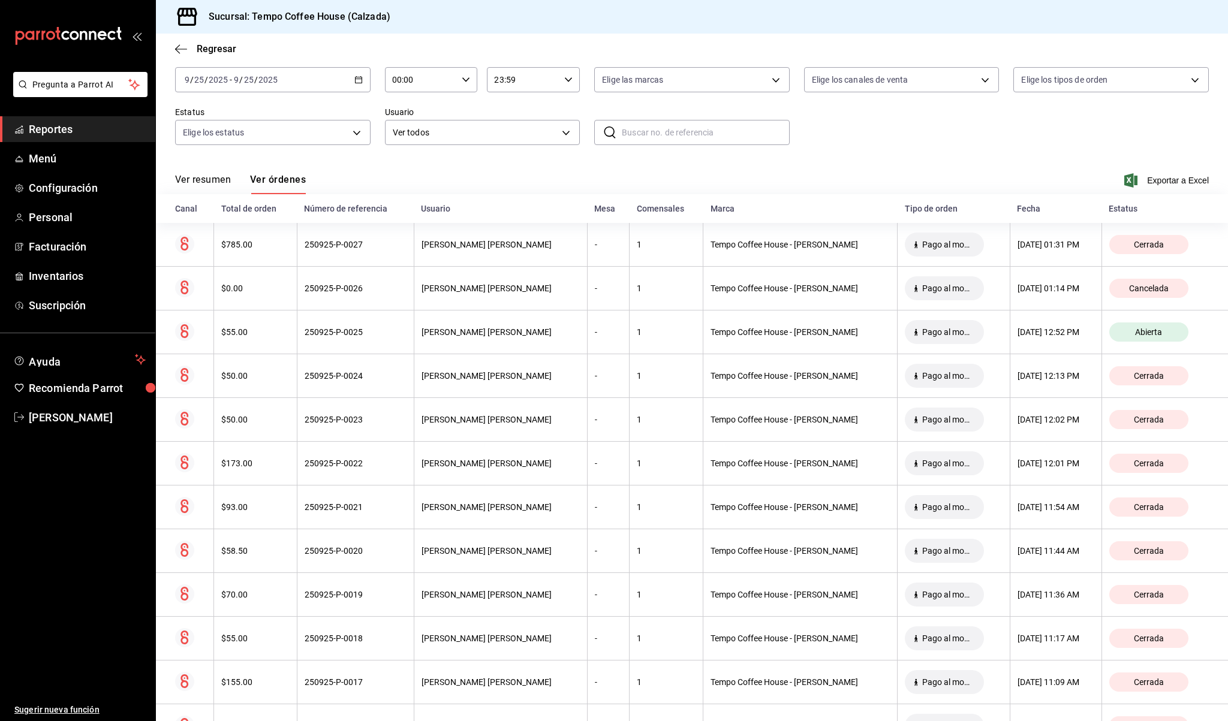
click at [45, 132] on span "Reportes" at bounding box center [87, 129] width 117 height 16
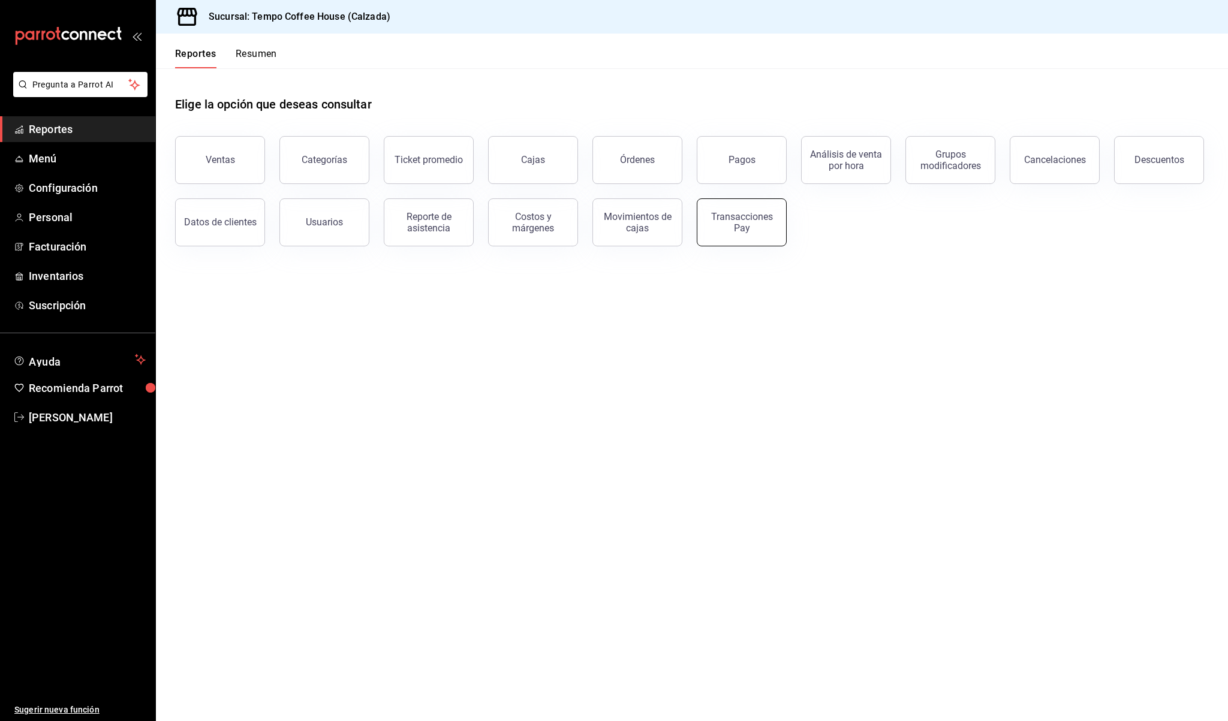
click at [737, 224] on div "Transacciones Pay" at bounding box center [741, 222] width 74 height 23
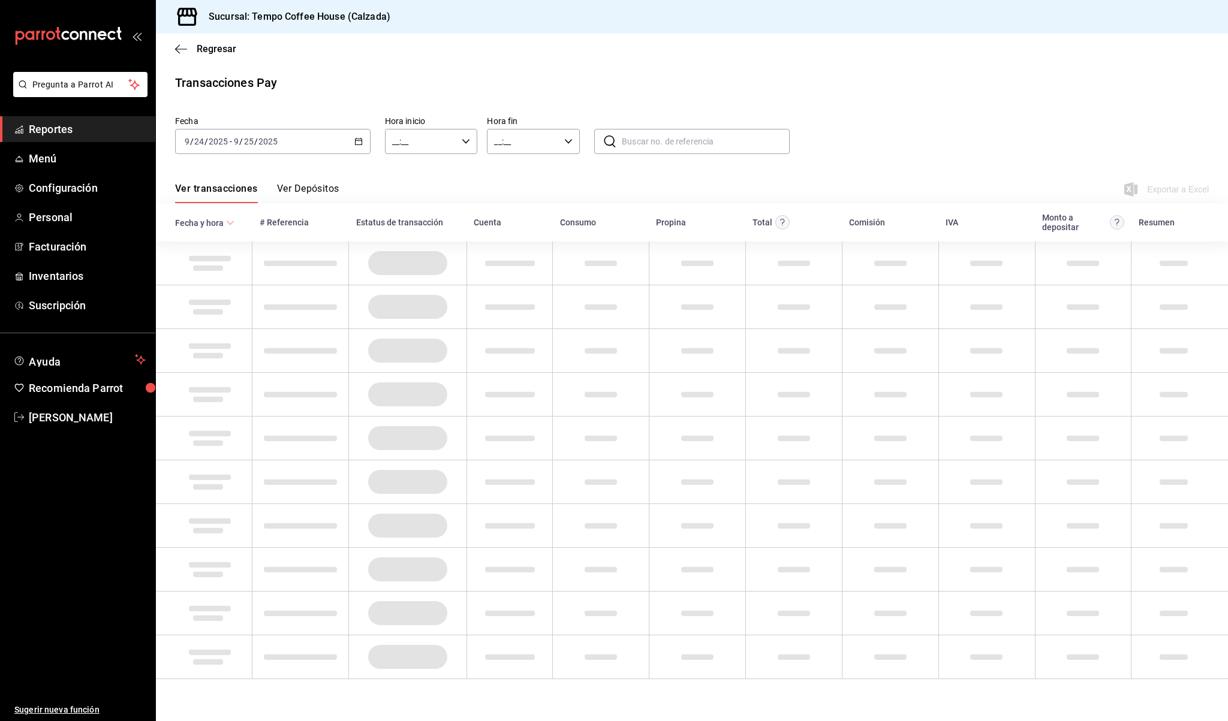
type input "00:00"
type input "23:59"
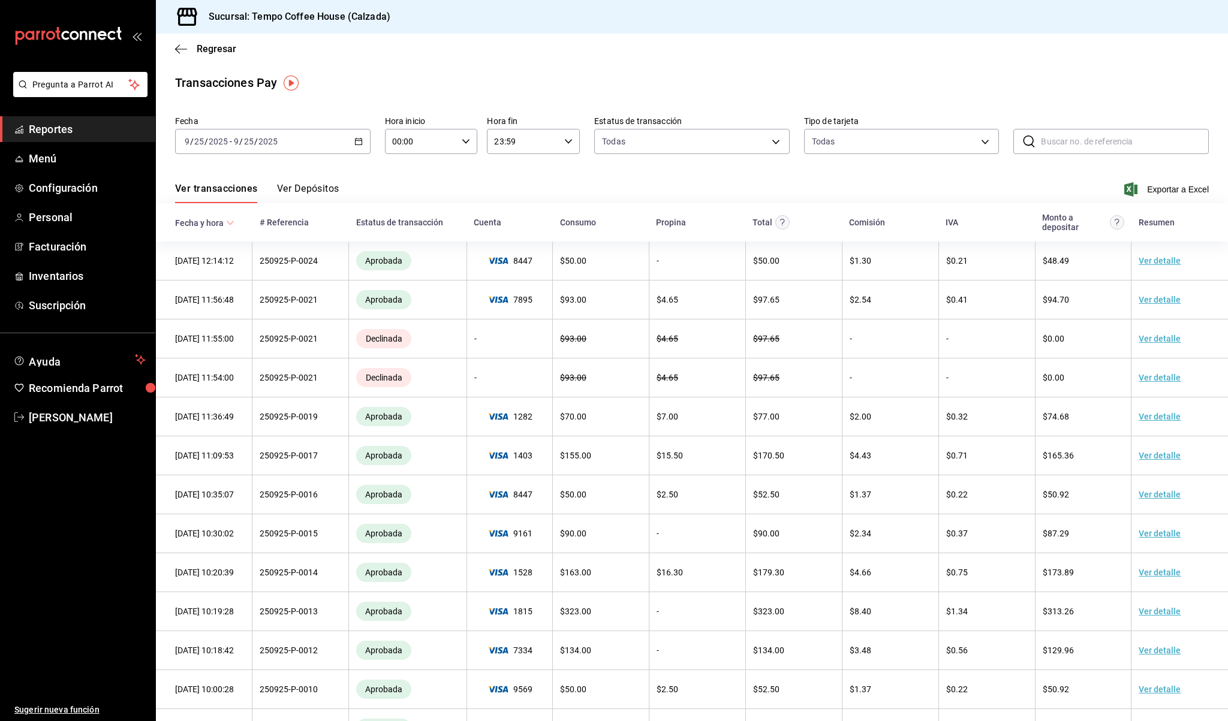
click at [321, 173] on div "Ver transacciones Ver Depósitos Exportar a Excel" at bounding box center [692, 185] width 1034 height 35
click at [321, 185] on button "Ver Depósitos" at bounding box center [308, 193] width 62 height 20
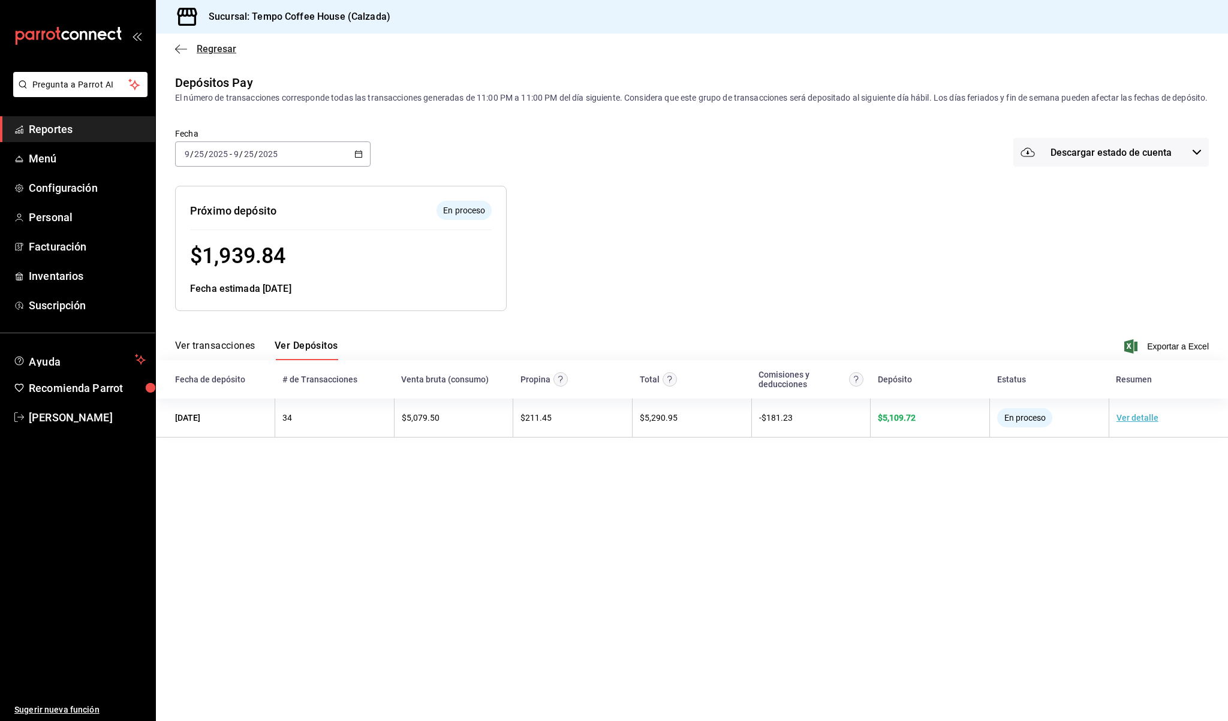
click at [183, 52] on icon "button" at bounding box center [181, 49] width 12 height 11
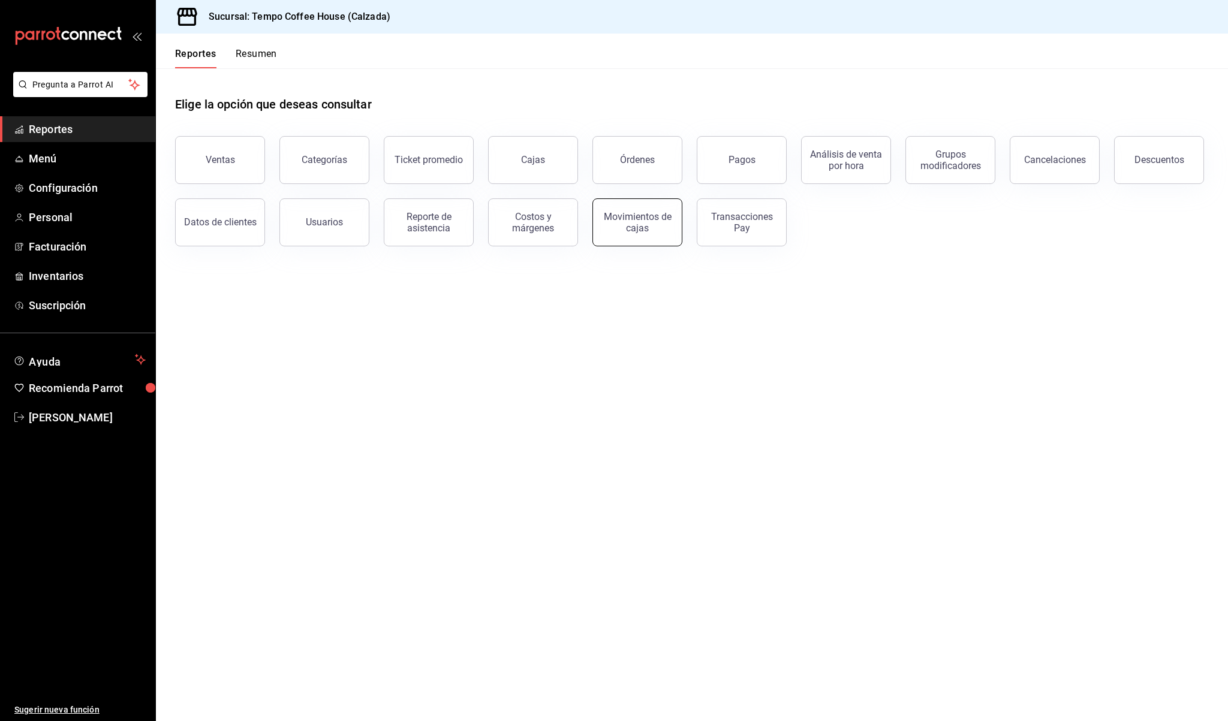
click at [669, 234] on button "Movimientos de cajas" at bounding box center [637, 222] width 90 height 48
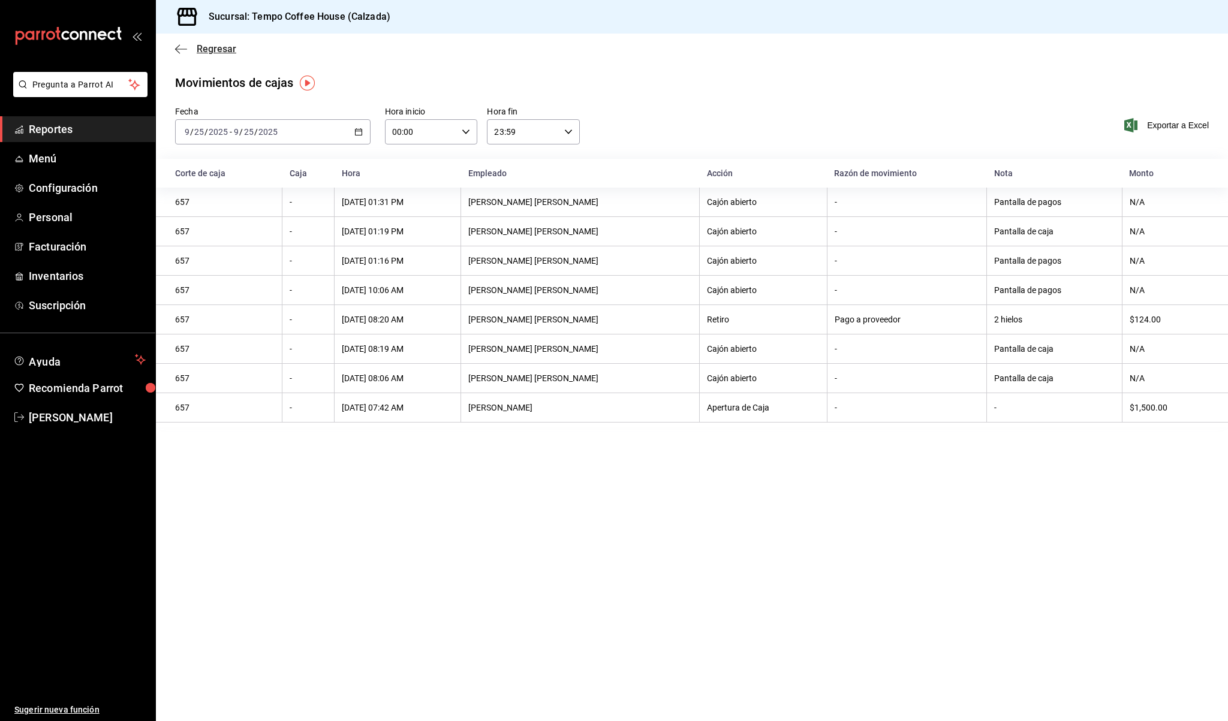
click at [190, 52] on span "Regresar" at bounding box center [205, 48] width 61 height 11
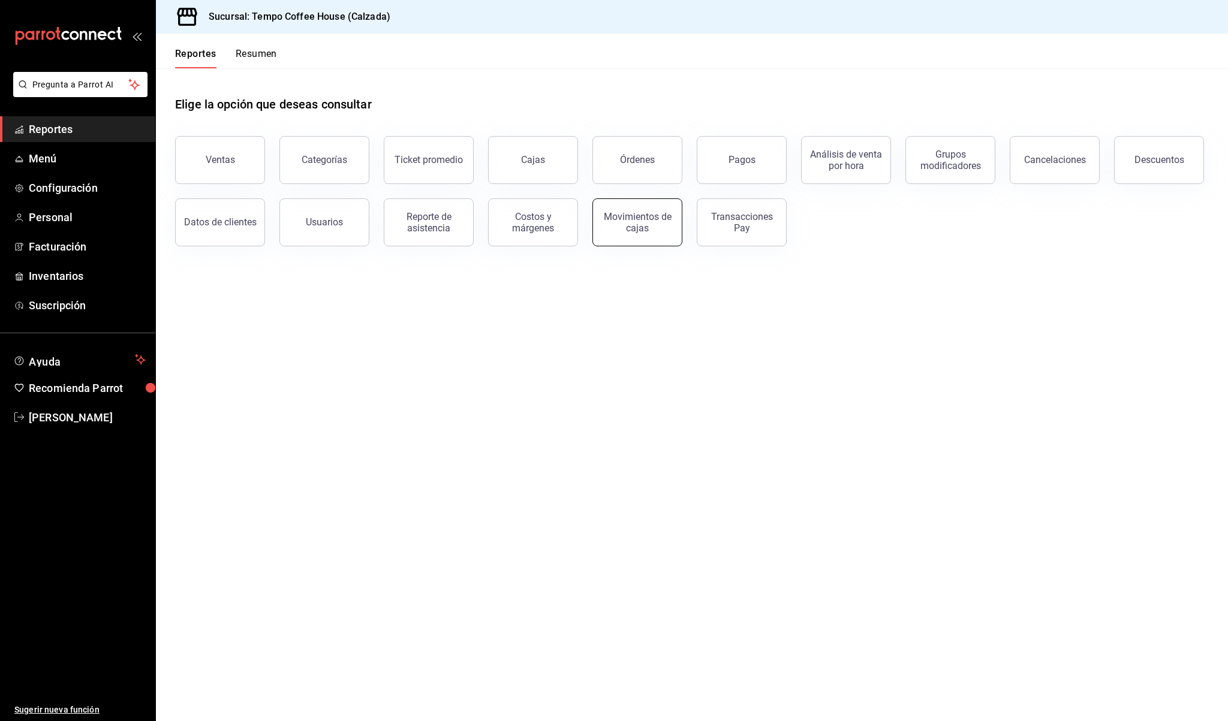
click at [639, 213] on div "Movimientos de cajas" at bounding box center [637, 222] width 74 height 23
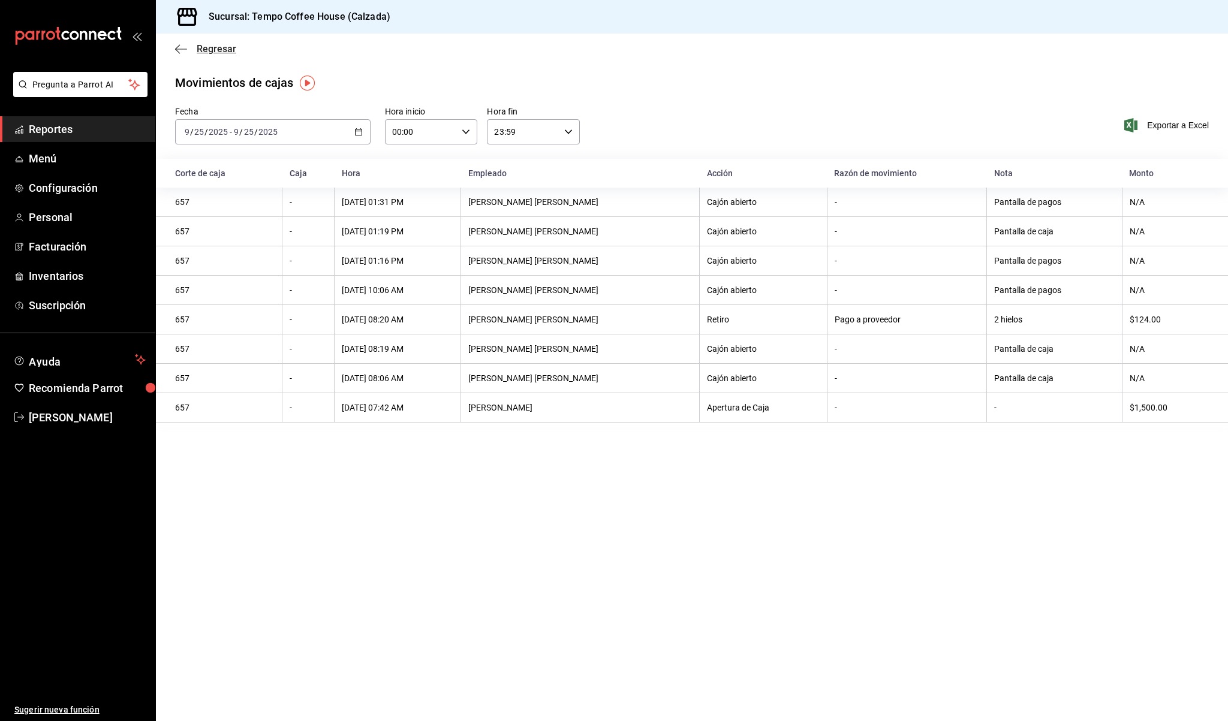
click at [184, 54] on icon "button" at bounding box center [181, 49] width 12 height 11
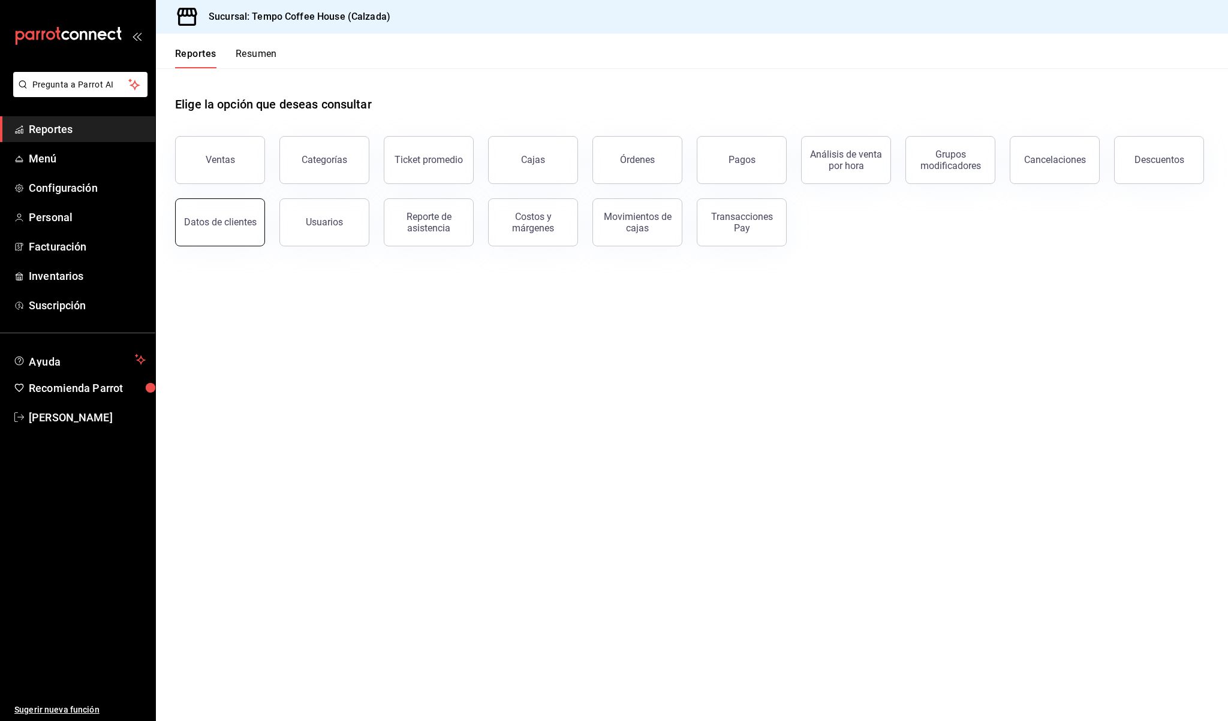
click at [224, 219] on div "Datos de clientes" at bounding box center [220, 221] width 73 height 11
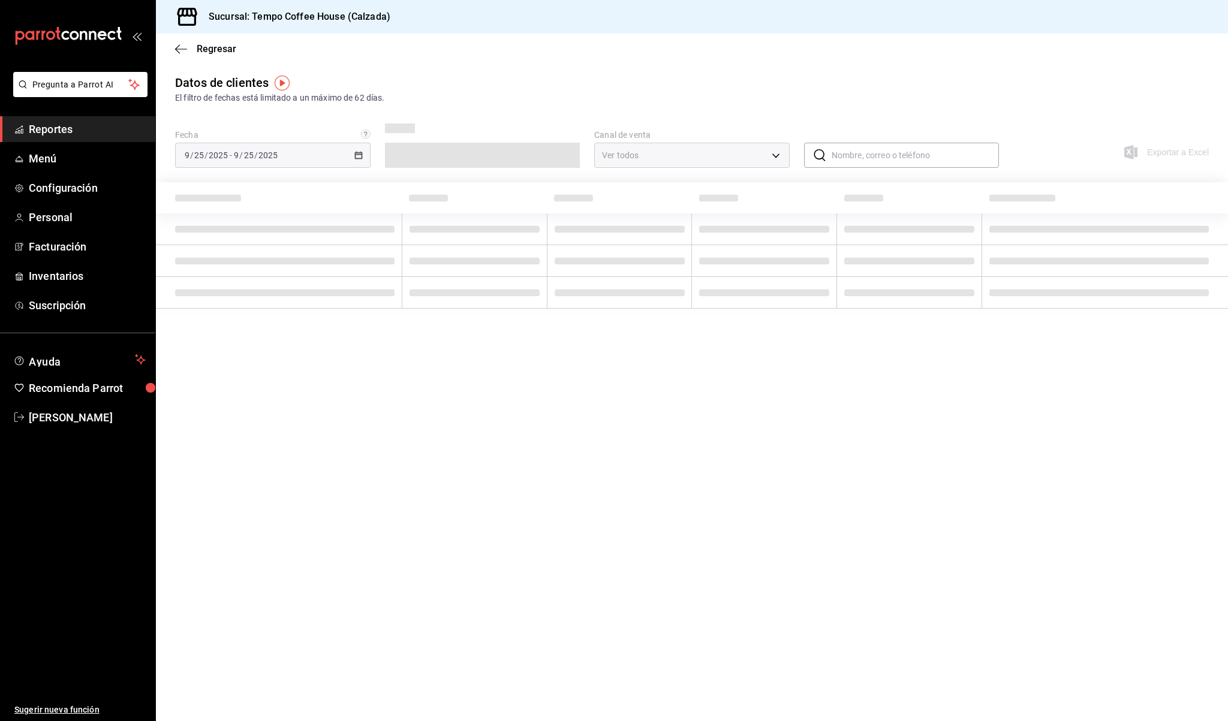
type input "PARROT,DIDI_FOOD,ONLINE"
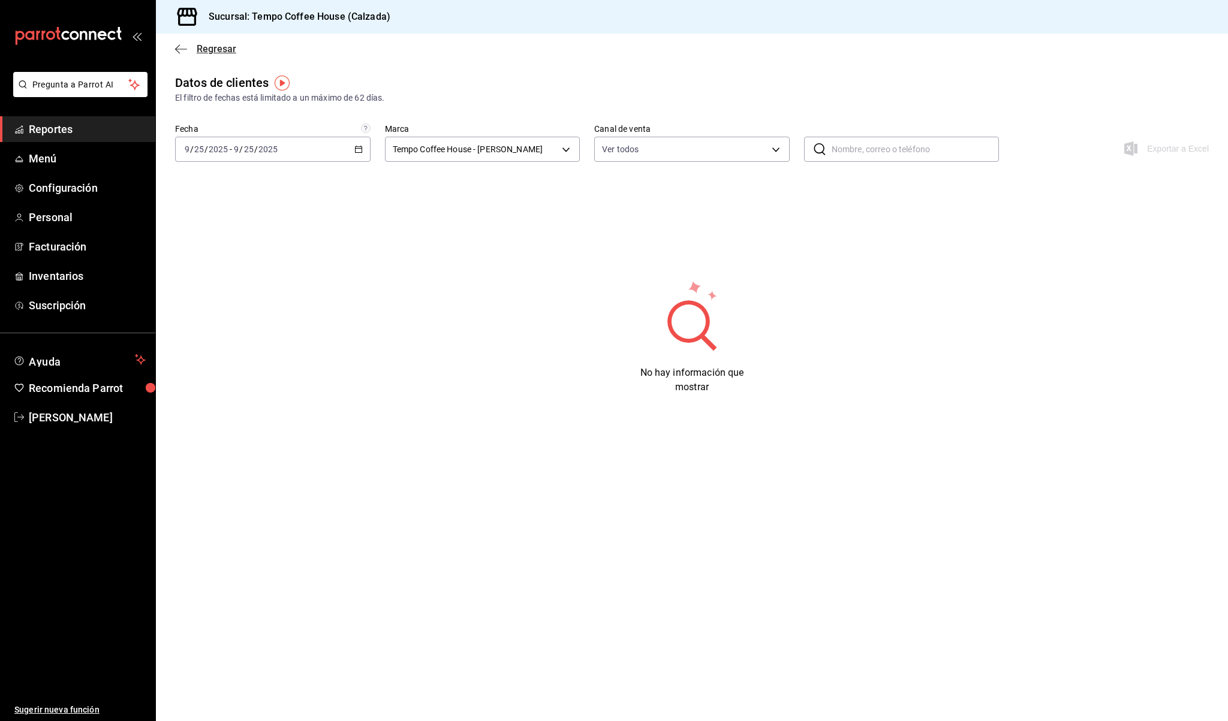
click at [184, 51] on icon "button" at bounding box center [181, 49] width 12 height 11
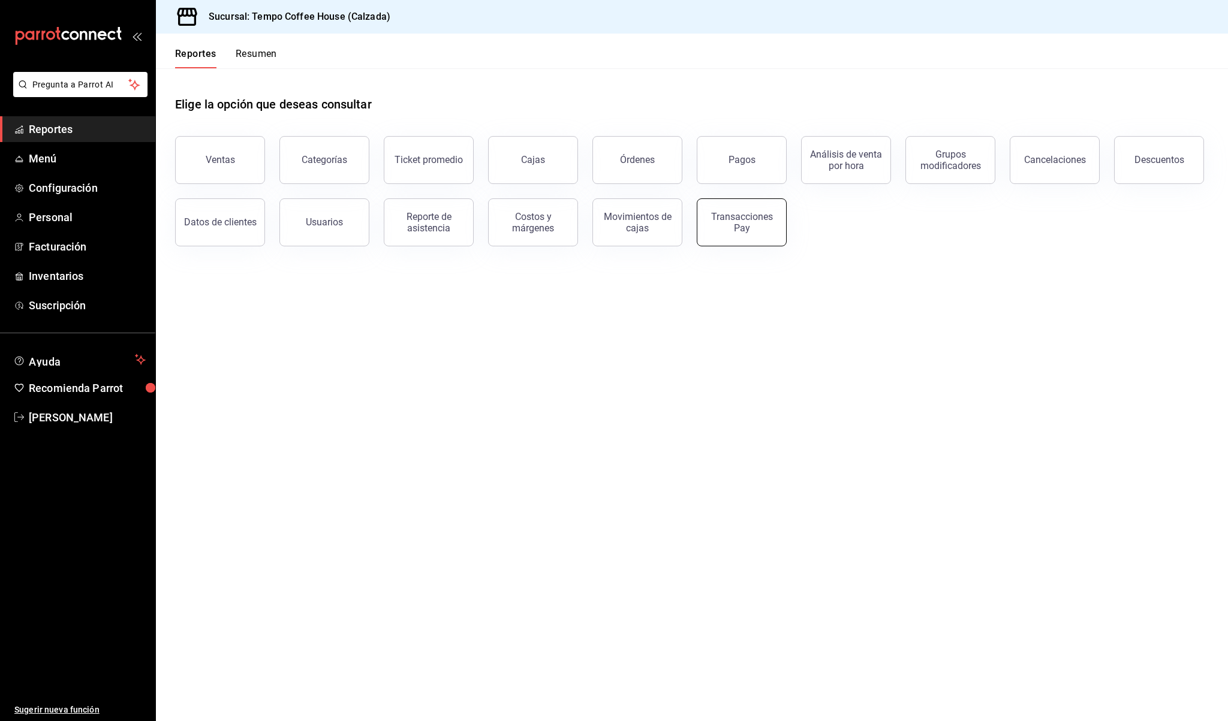
click at [752, 218] on div "Transacciones Pay" at bounding box center [741, 222] width 74 height 23
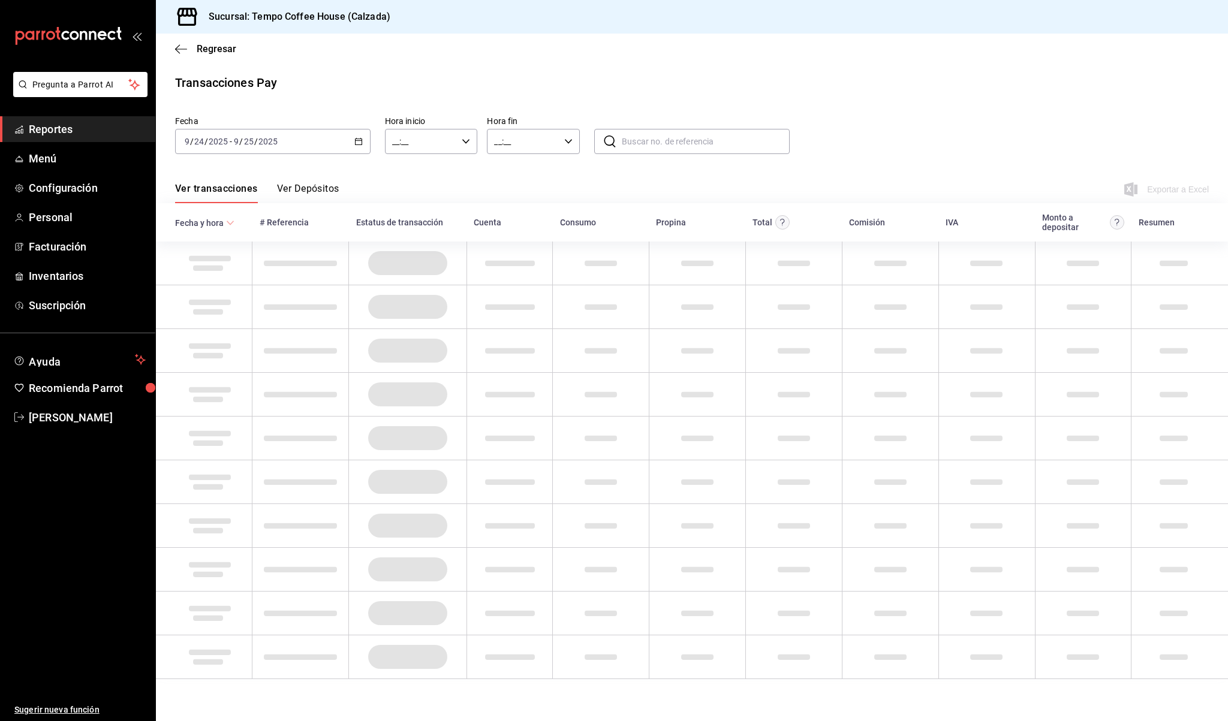
type input "00:00"
type input "23:59"
